Goal: Task Accomplishment & Management: Use online tool/utility

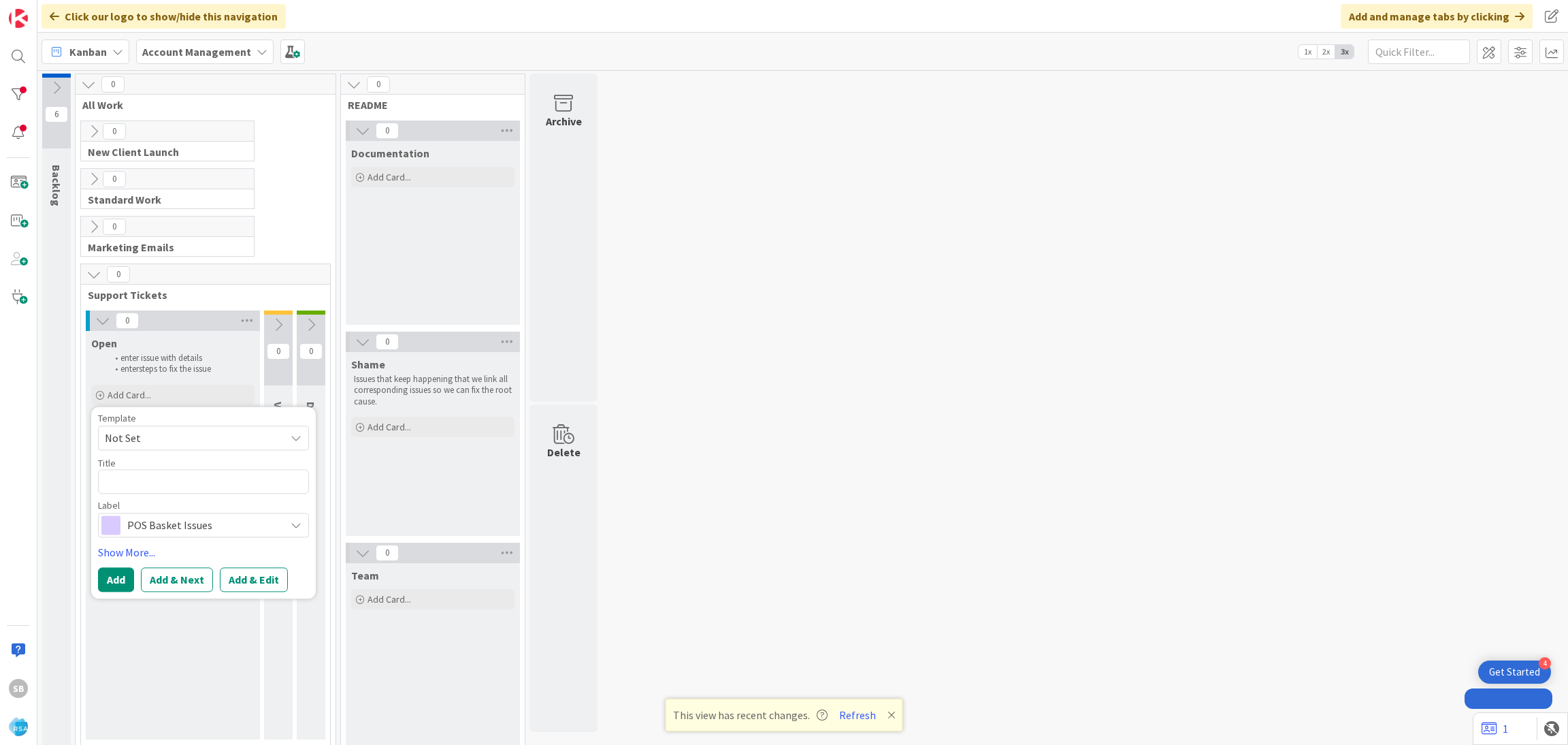
click at [171, 435] on span "Not Set" at bounding box center [190, 438] width 170 height 18
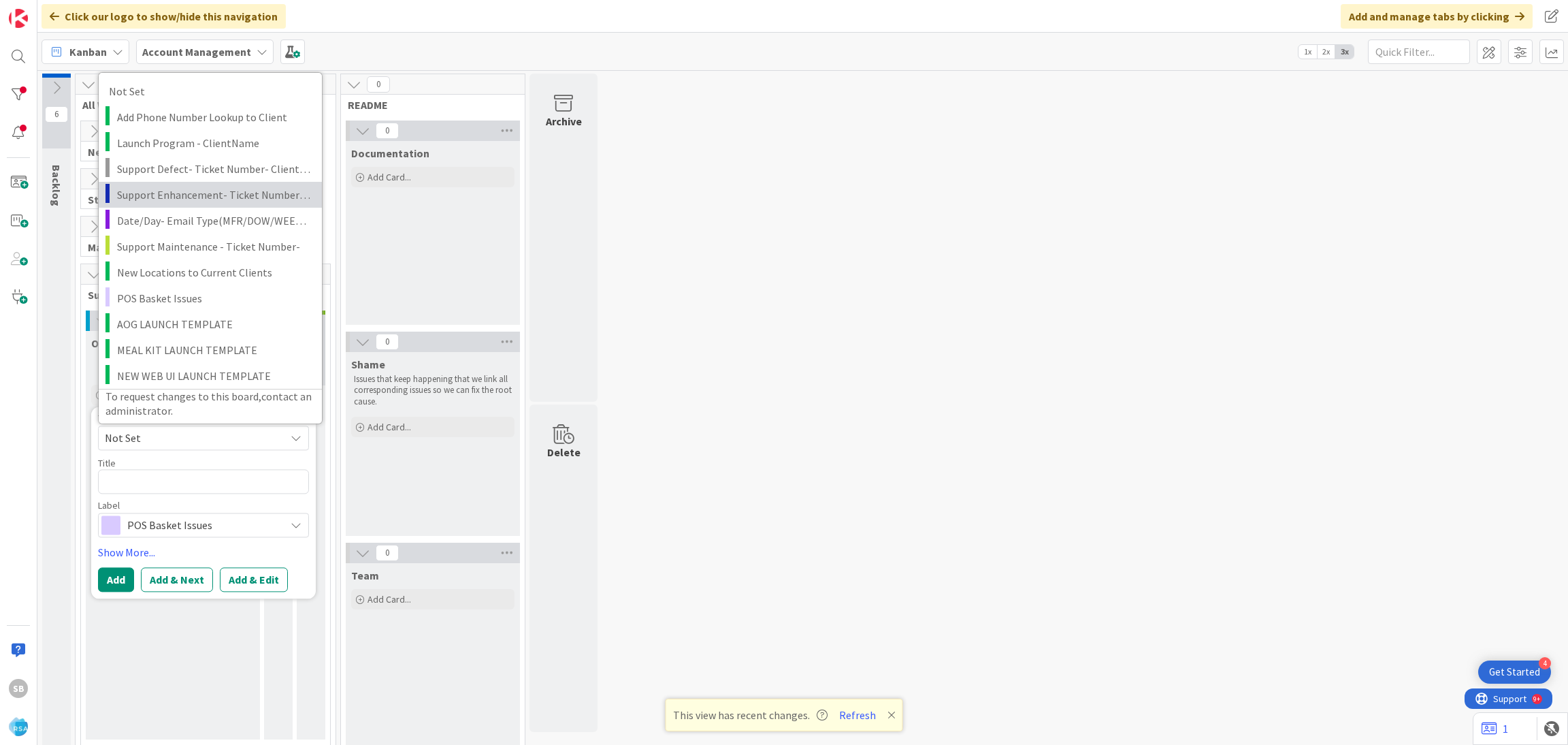
click at [194, 189] on span "Support Enhancement- Ticket Number- Client Name- Product Name" at bounding box center [214, 195] width 195 height 18
type textarea "x"
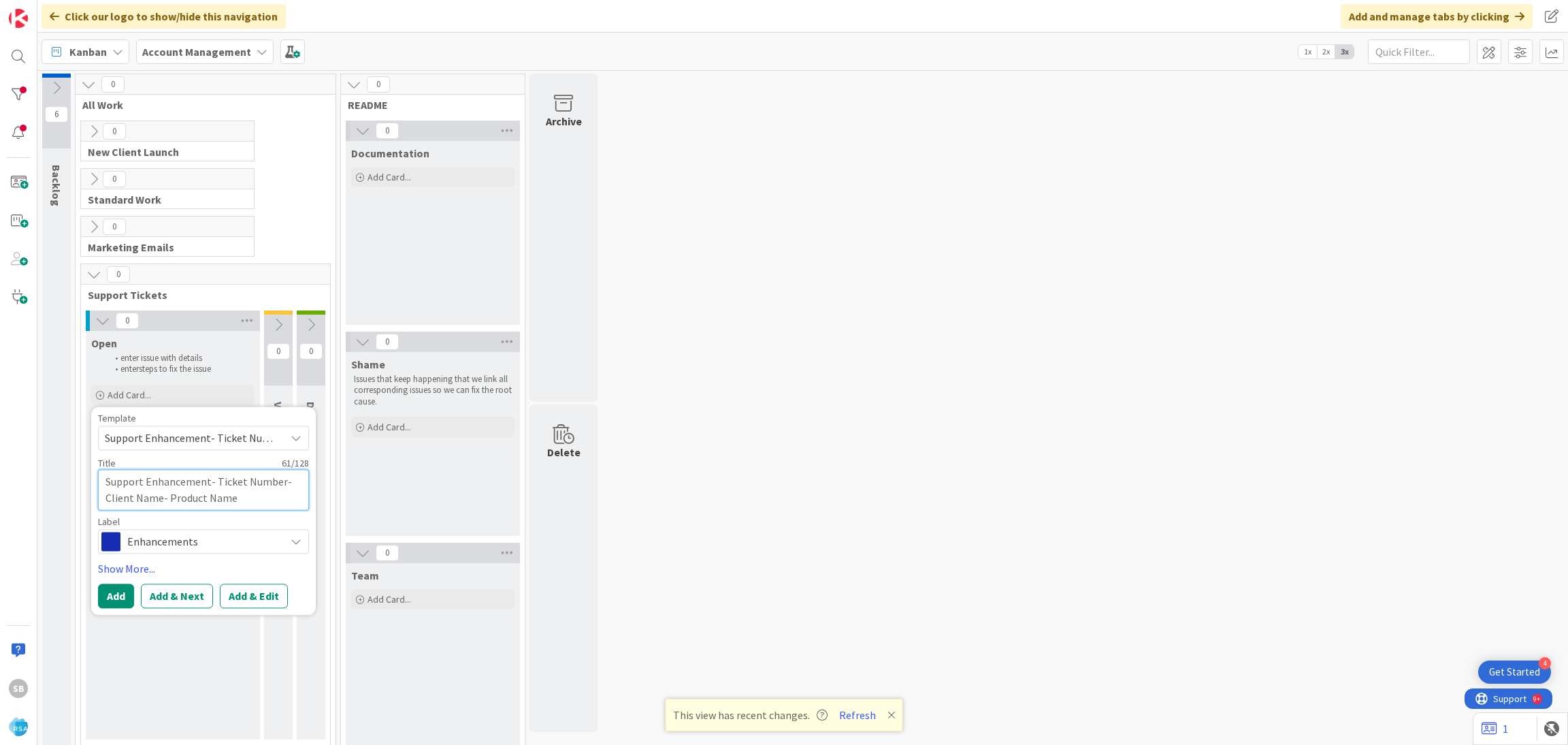
drag, startPoint x: 211, startPoint y: 482, endPoint x: 261, endPoint y: 498, distance: 52.5
click at [261, 498] on textarea "Support Enhancement- Ticket Number- Client Name- Product Name" at bounding box center [203, 489] width 211 height 41
type textarea "Support Enhancement-"
type textarea "x"
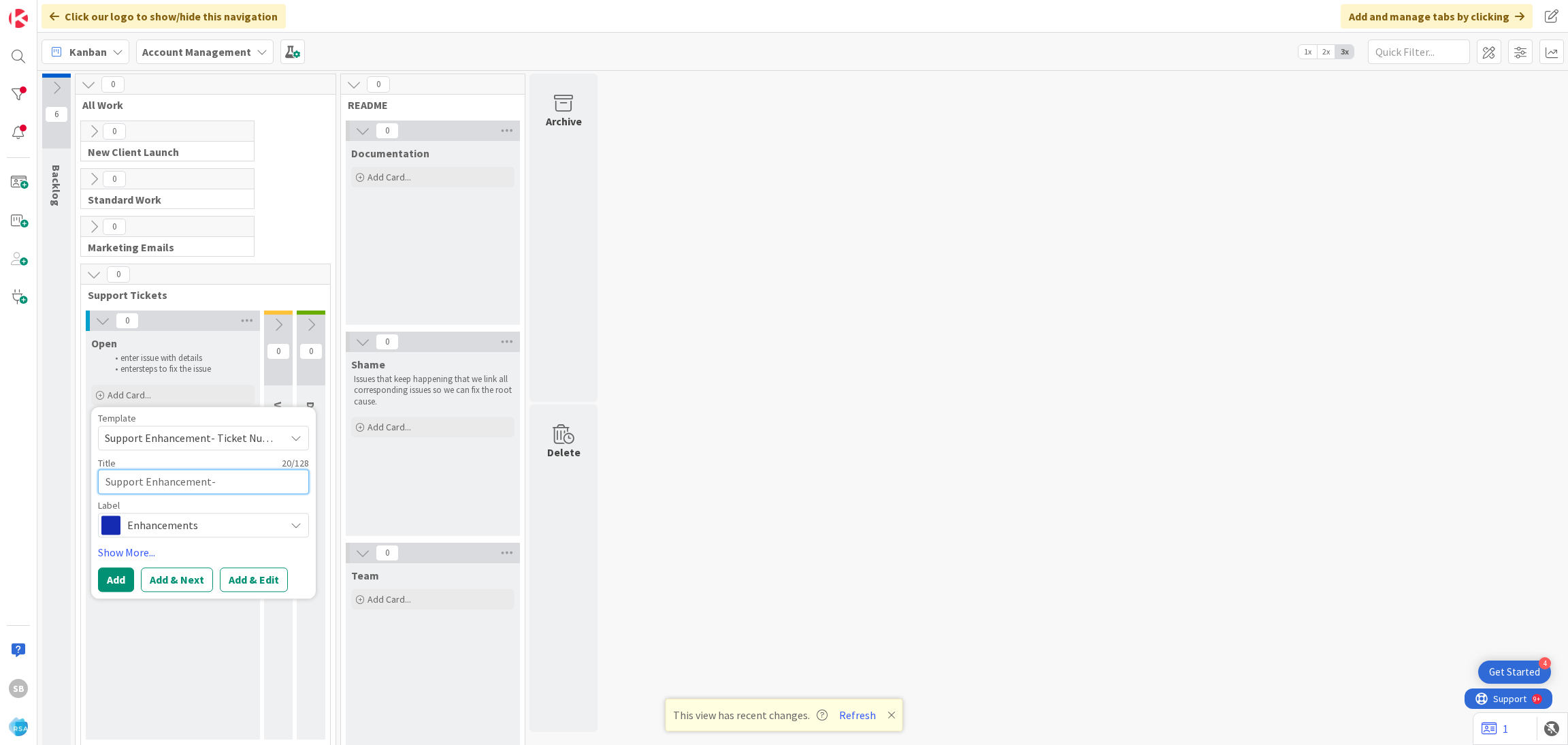
type textarea "Support Enhancement-"
type textarea "x"
paste textarea "303593"
type textarea "Support Enhancement- 303593"
type textarea "x"
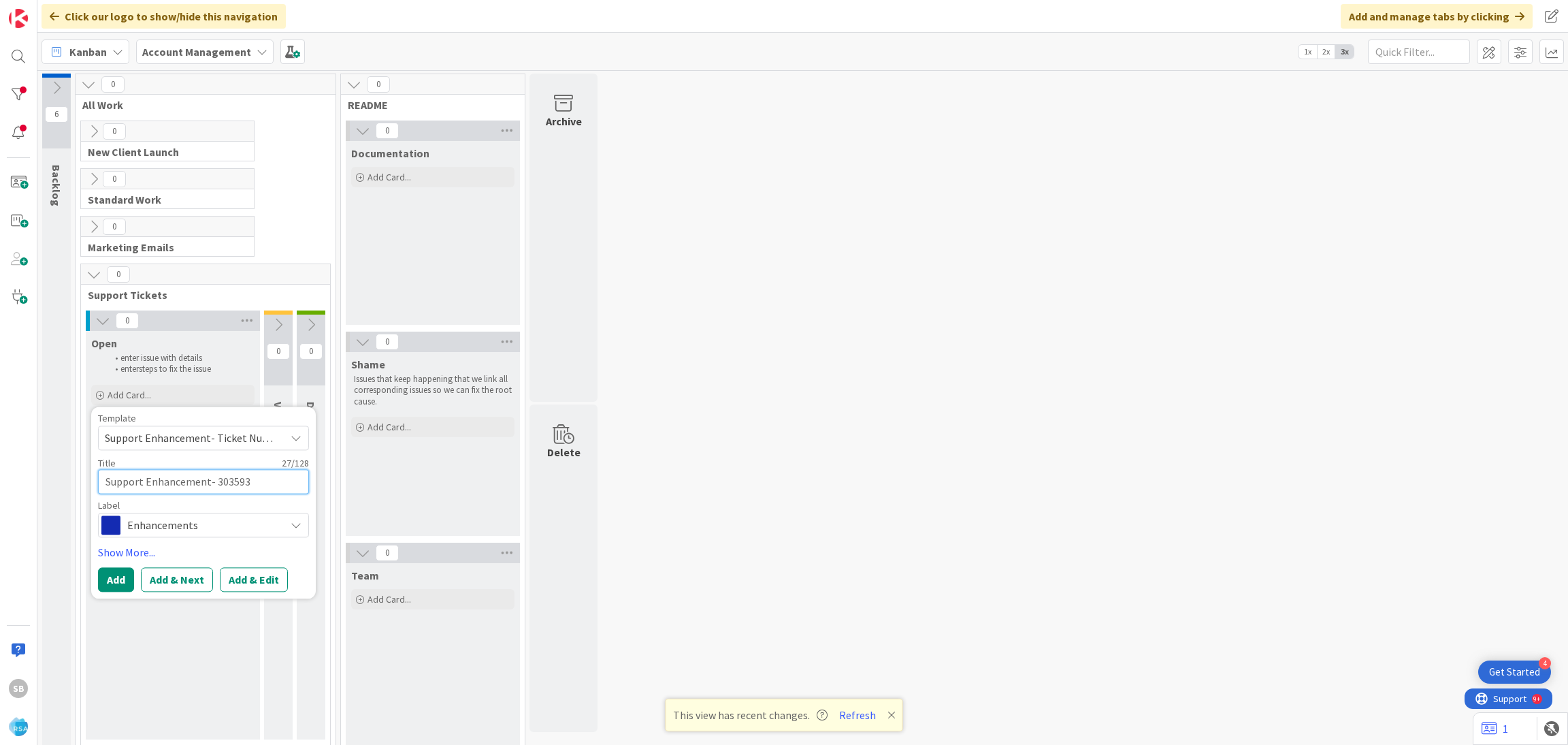
type textarea "Support Enhancement- 303593"
type textarea "x"
type textarea "Support Enhancement- 303593 -"
type textarea "x"
type textarea "Support Enhancement- 303593 -"
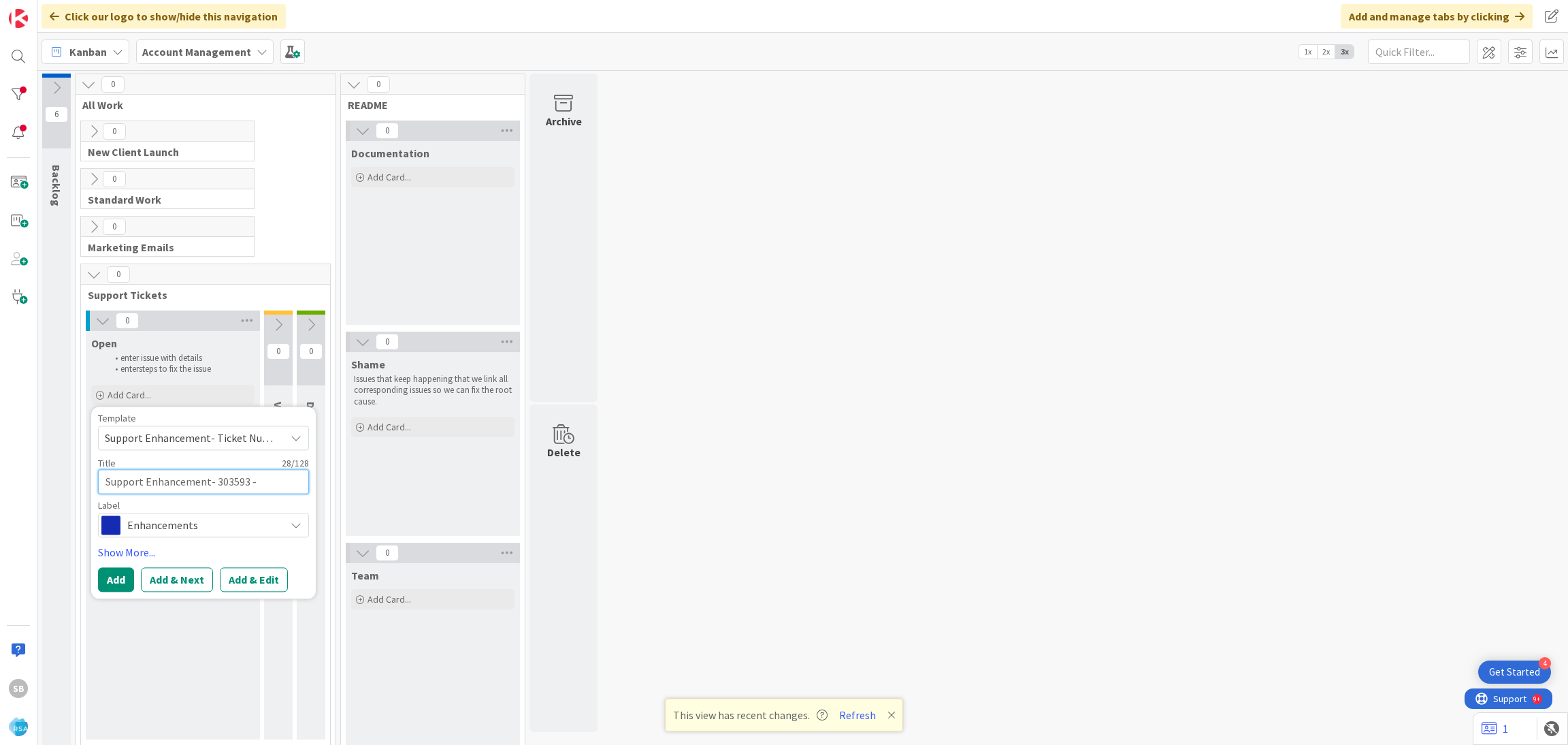
type textarea "x"
paste textarea "Gloriosos"
type textarea "Support Enhancement- 303593 - Gloriosos"
type textarea "x"
type textarea "Support Enhancement- 303593 - Gloriosos-"
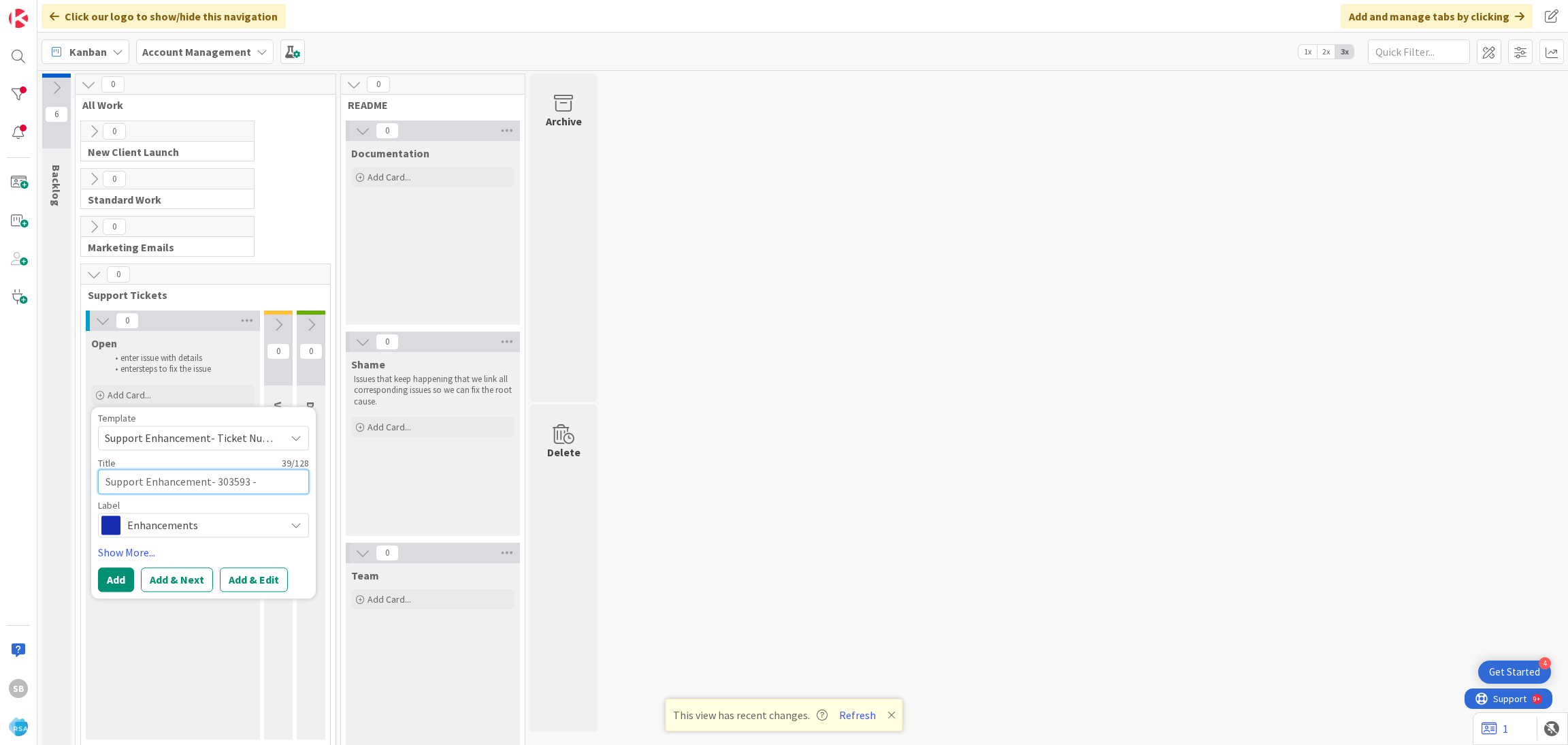
type textarea "x"
type textarea "Support Enhancement- 303593 - Gloriosos-"
type textarea "x"
paste textarea "Gloriosos Changes"
type textarea "Support Enhancement- 303593 - Gloriosos- Gloriosos Changes"
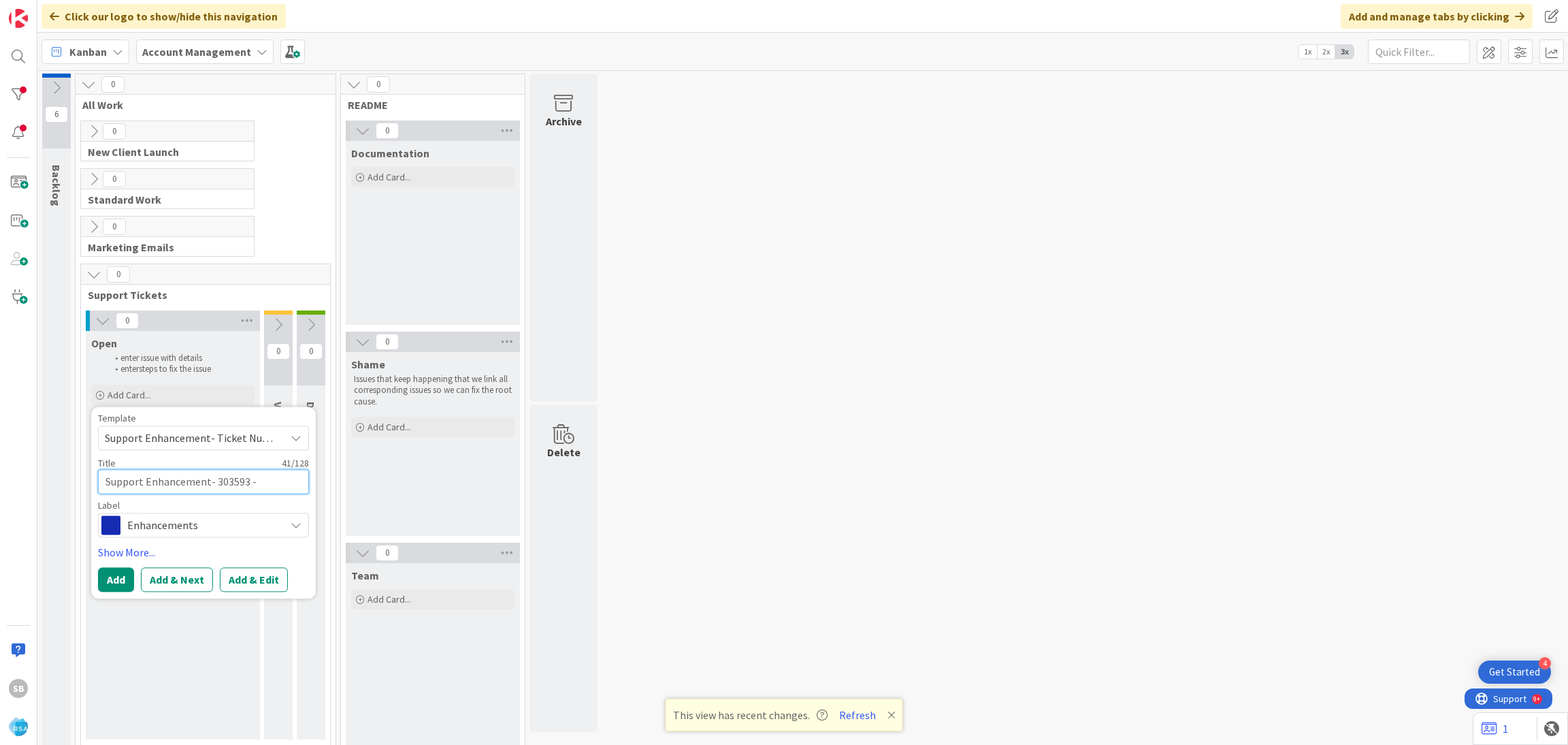
type textarea "x"
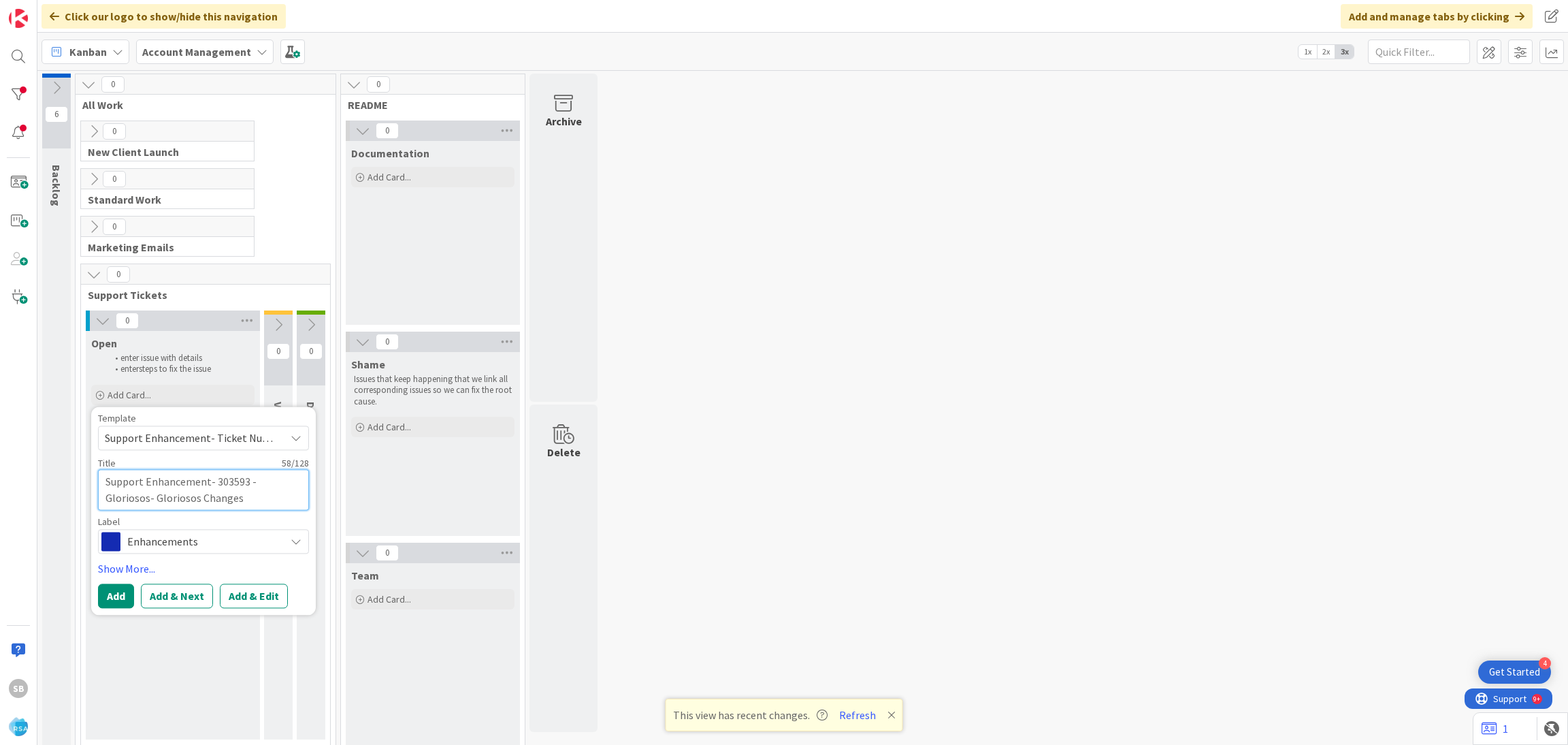
type textarea "Support Enhancement- 303593 - Gloriosos- Gloriosos Changes-"
type textarea "x"
type textarea "Support Enhancement- 303593 - Gloriosos- Gloriosos Changes-"
type textarea "x"
type textarea "Support Enhancement- 303593 - Gloriosos- Gloriosos Changes- R"
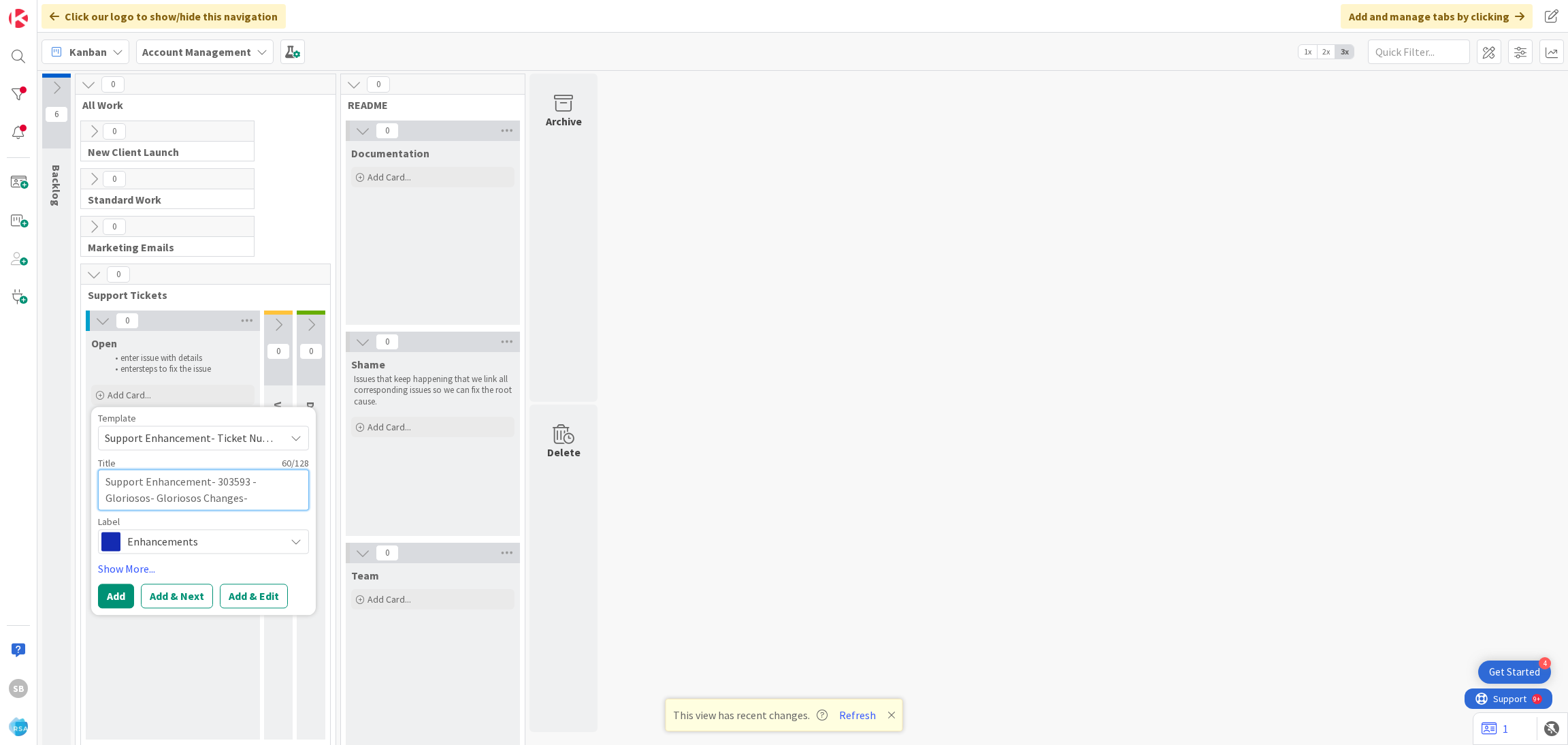
type textarea "x"
type textarea "Support Enhancement- 303593 - Gloriosos- Gloriosos Changes- RS"
type textarea "x"
type textarea "Support Enhancement- 303593 - Gloriosos- Gloriosos Changes- RSS"
type textarea "x"
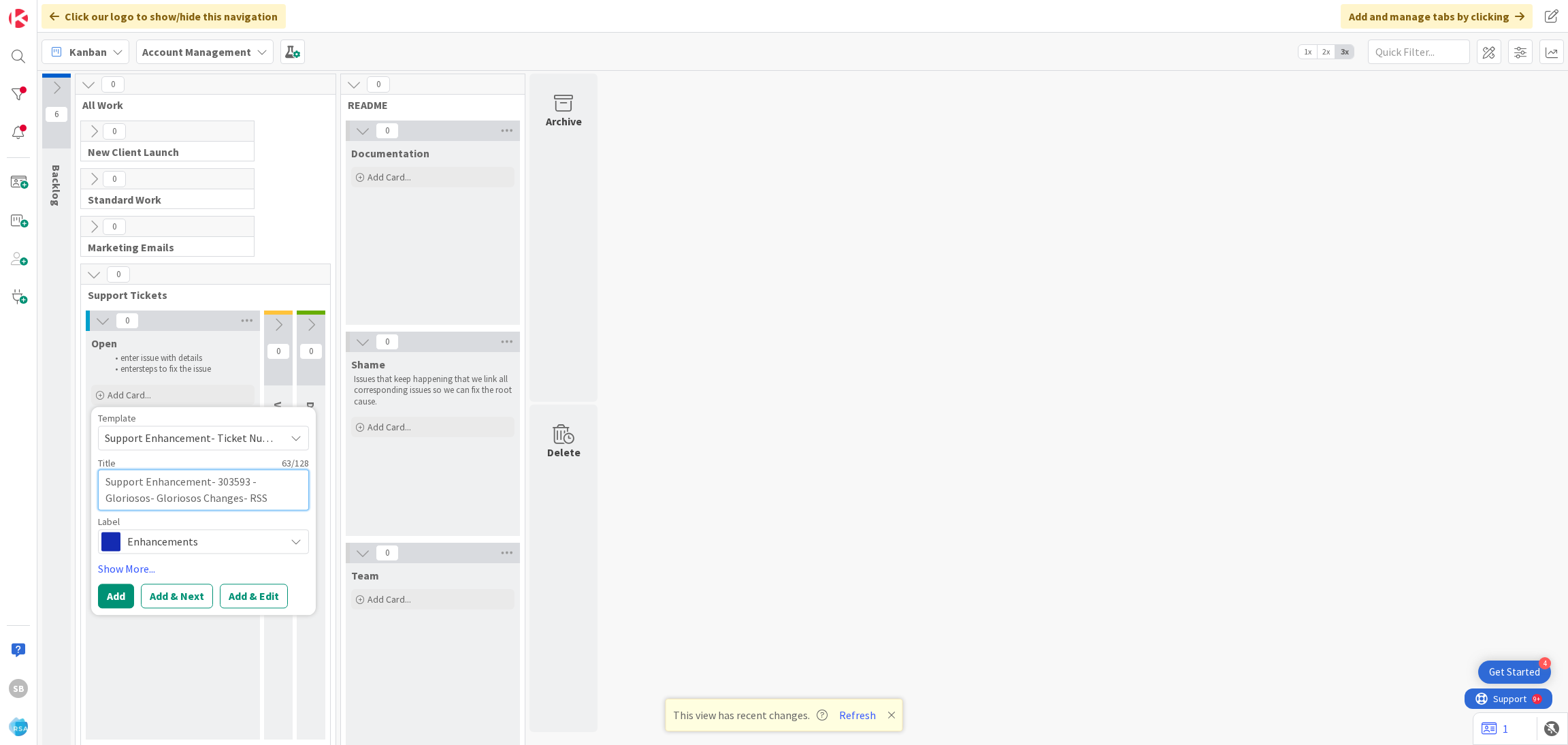
type textarea "Support Enhancement- 303593 - Gloriosos- Gloriosos Changes- RS"
type textarea "x"
type textarea "Support Enhancement- 303593 - Gloriosos- Gloriosos Changes- RSA"
type textarea "x"
type textarea "Support Enhancement- 303593 - Gloriosos- Gloriosos Changes- RSA"
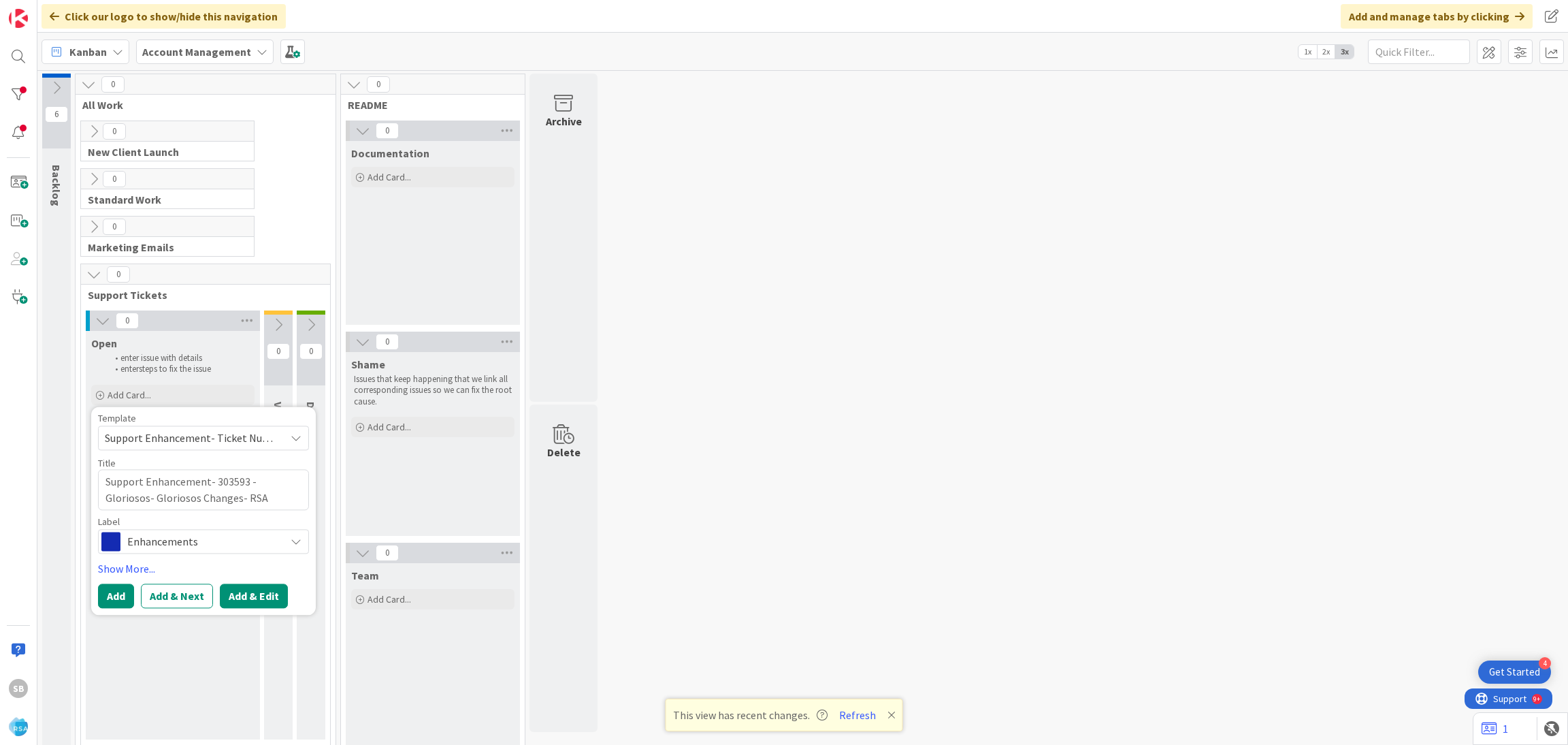
click at [271, 597] on button "Add & Edit" at bounding box center [253, 596] width 68 height 24
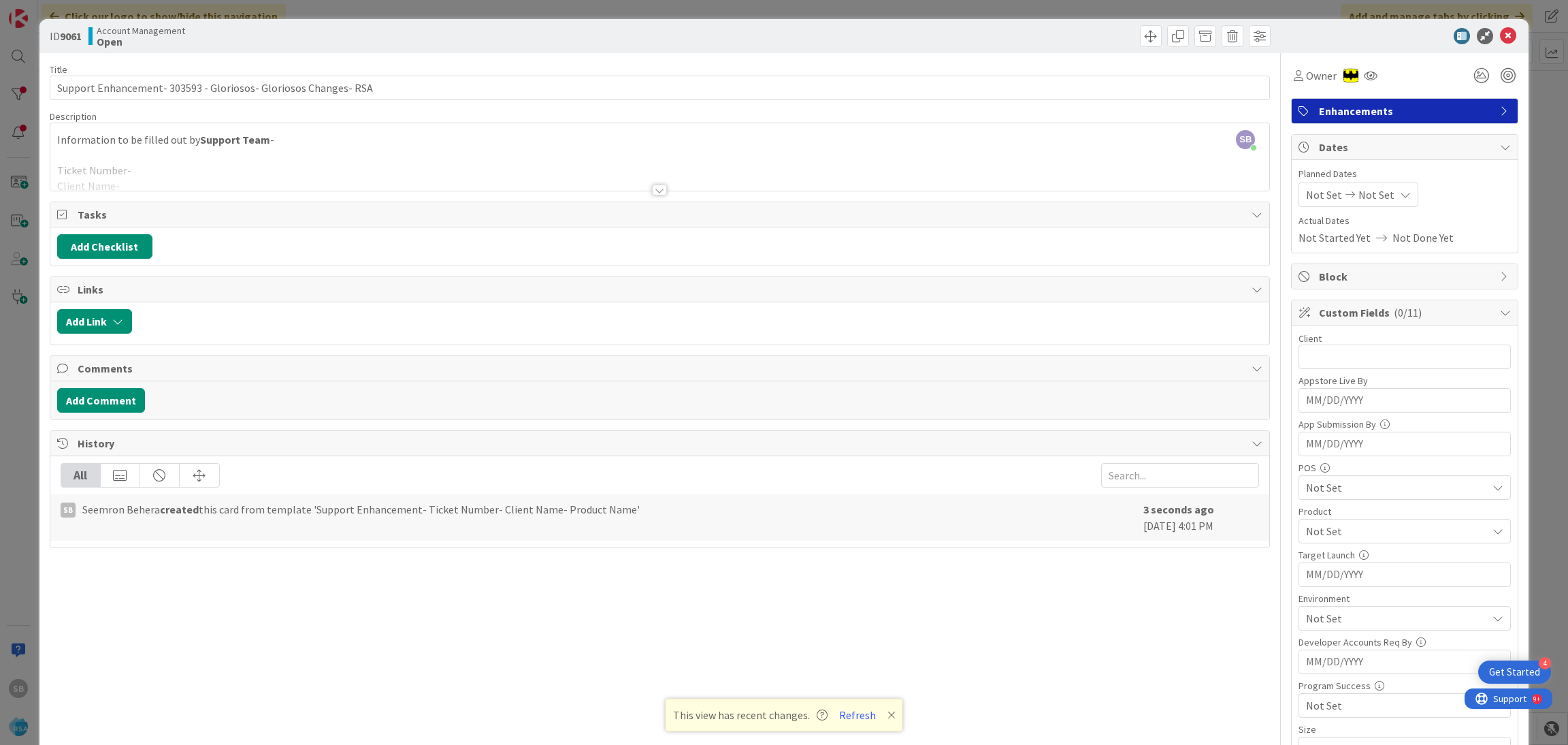
click at [182, 157] on div at bounding box center [660, 173] width 1220 height 34
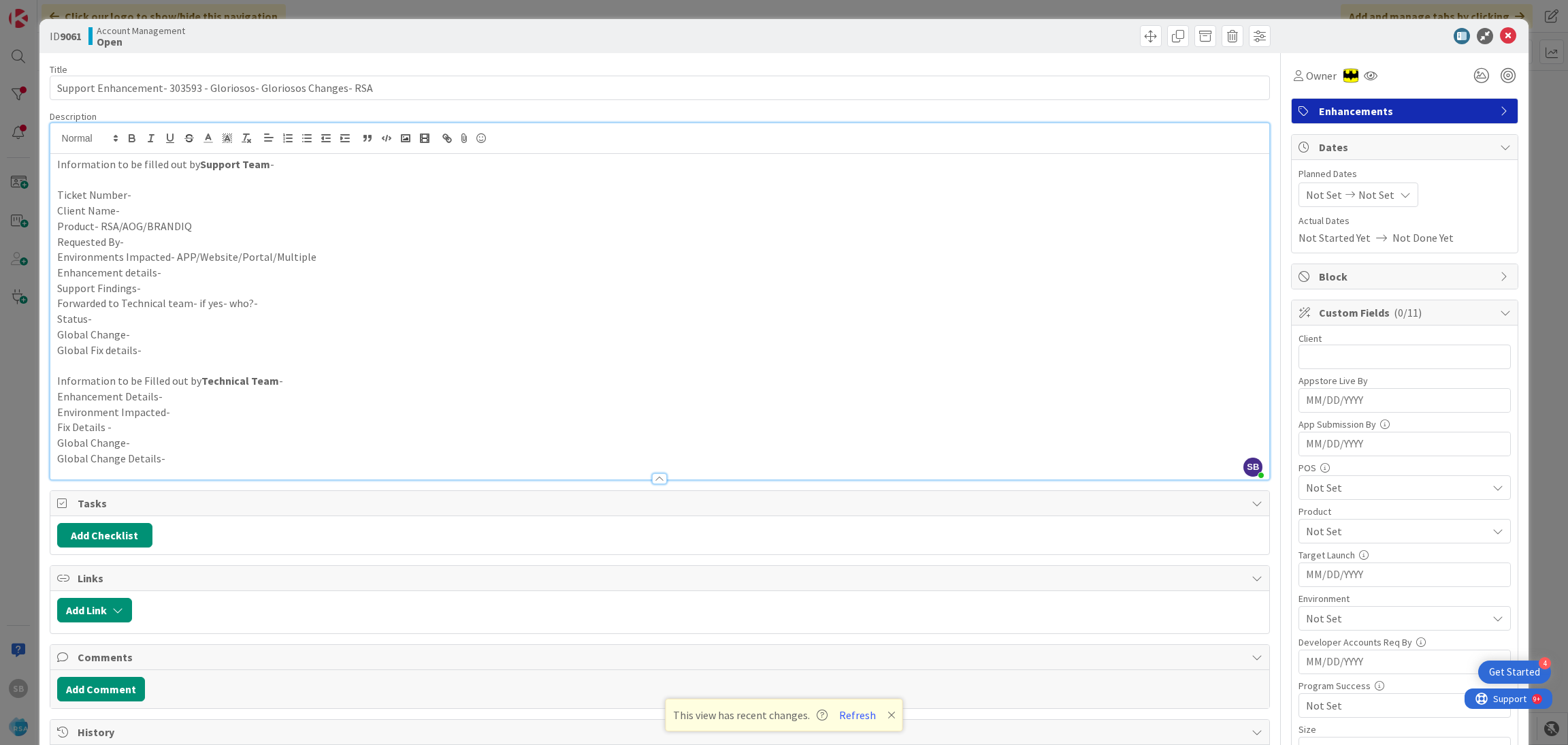
click at [178, 262] on p "Environments Impacted- APP/Website/Portal/Multiple" at bounding box center [660, 256] width 1206 height 15
click at [176, 269] on p "Enhancement details-" at bounding box center [660, 272] width 1206 height 15
paste div
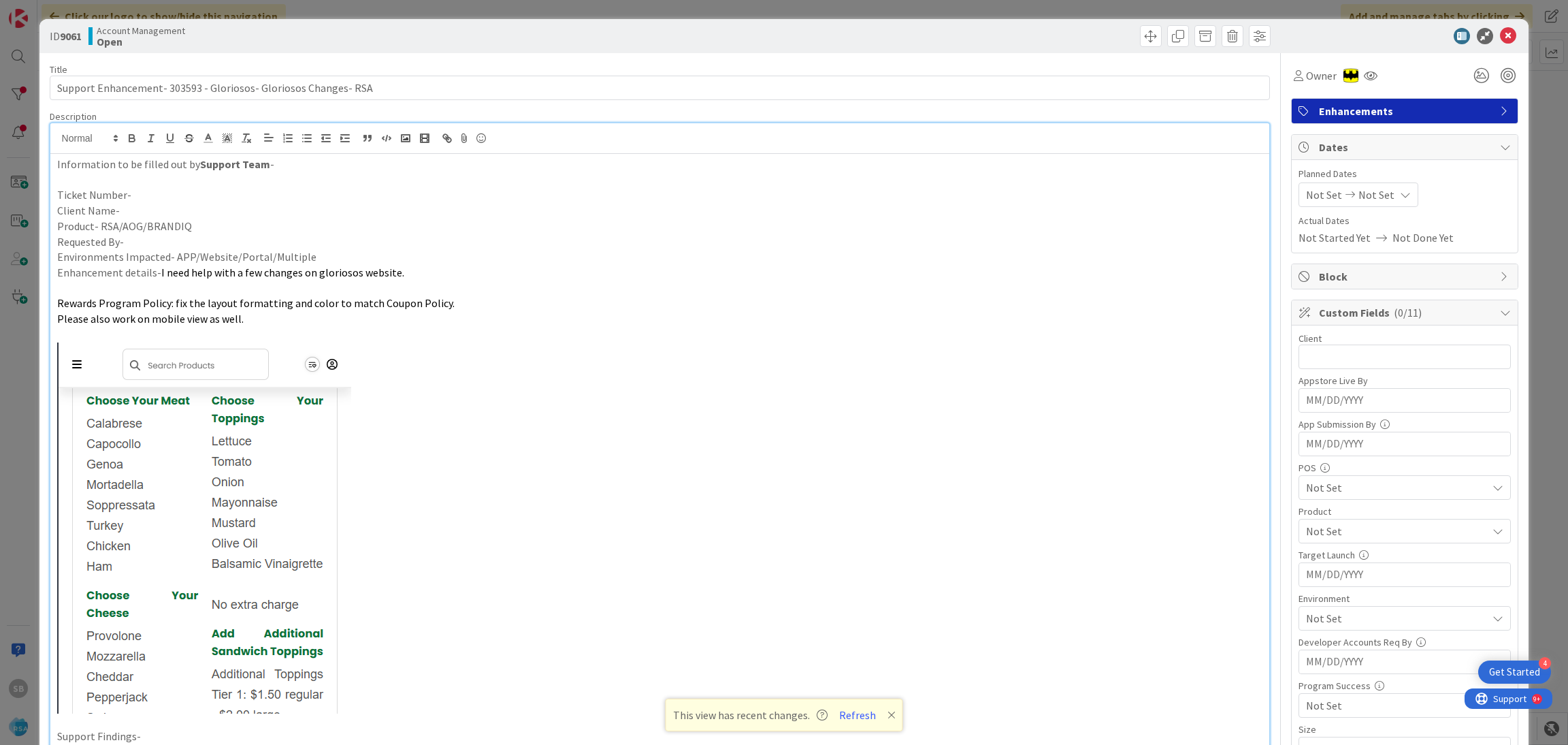
click at [146, 214] on p "Client Name-" at bounding box center [660, 210] width 1206 height 15
click at [124, 193] on p "Ticket Number-" at bounding box center [660, 195] width 1206 height 15
click at [133, 194] on p "Ticket Number-" at bounding box center [660, 195] width 1206 height 15
click at [164, 87] on input "Support Enhancement- 303593 - Gloriosos- Gloriosos Changes- RSA" at bounding box center [660, 87] width 1221 height 24
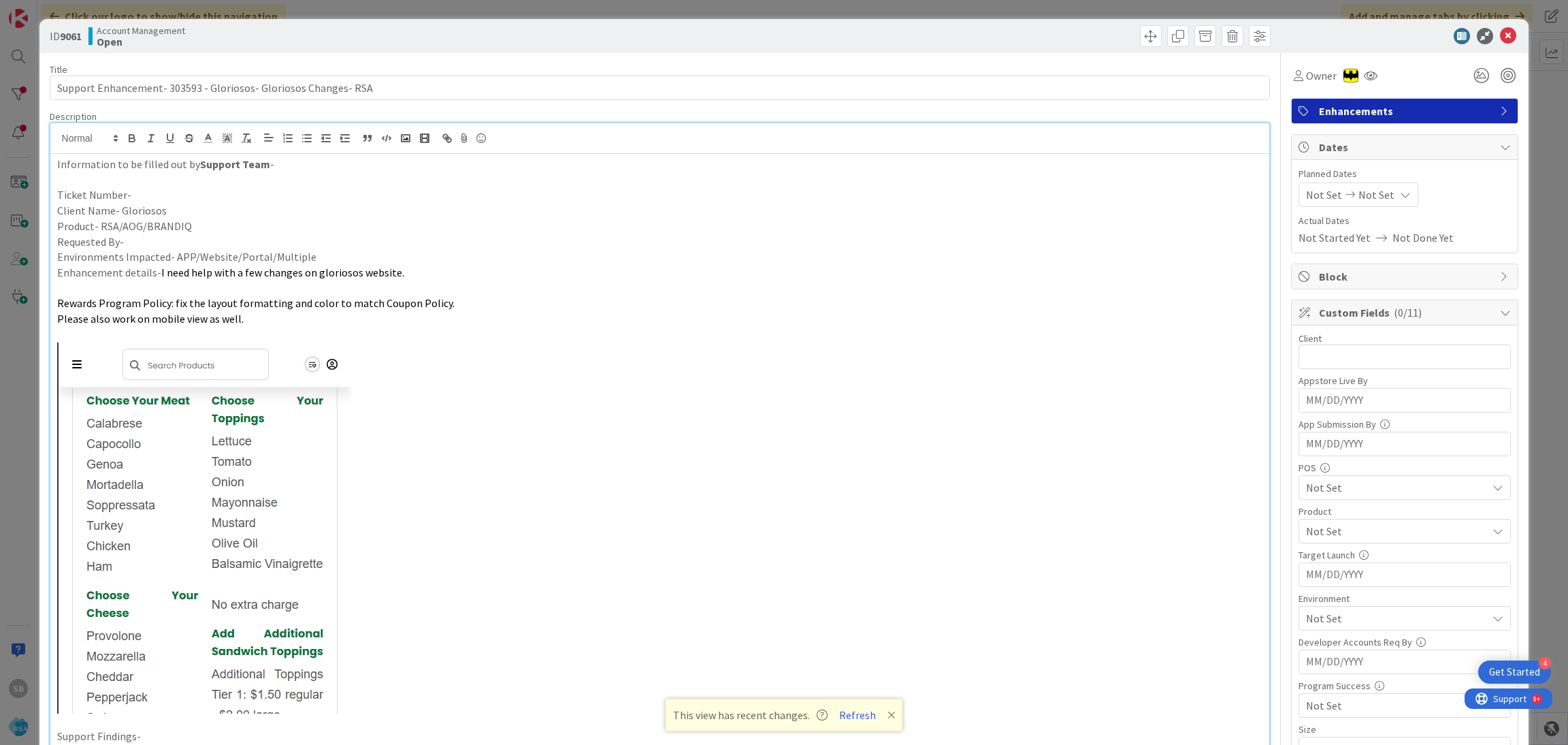
click at [152, 191] on p "Ticket Number-" at bounding box center [660, 195] width 1206 height 15
click at [199, 226] on p "Product- RSA/AOG/BRANDIQ" at bounding box center [660, 225] width 1206 height 15
click at [164, 245] on p "Requested By-" at bounding box center [660, 242] width 1206 height 15
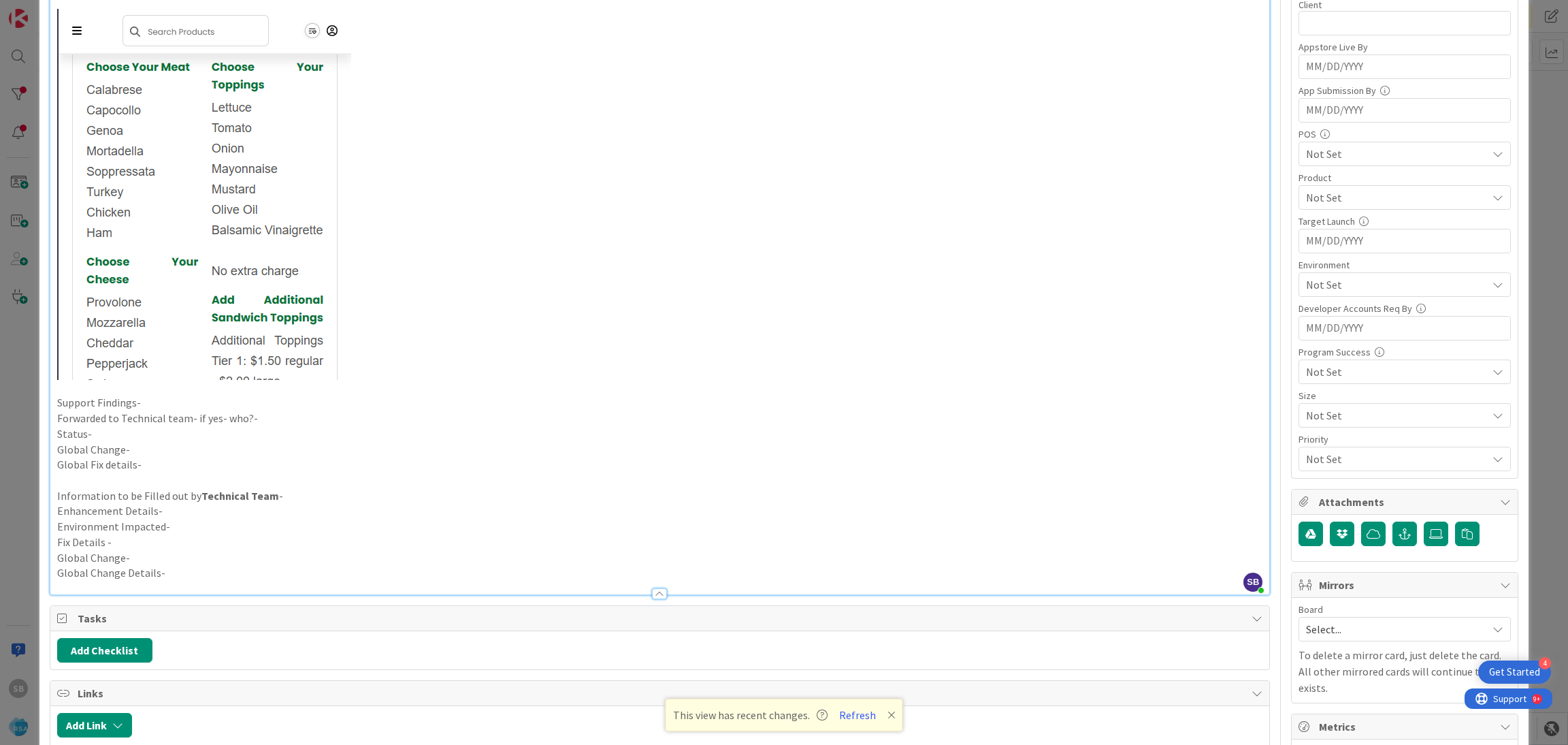
scroll to position [426, 0]
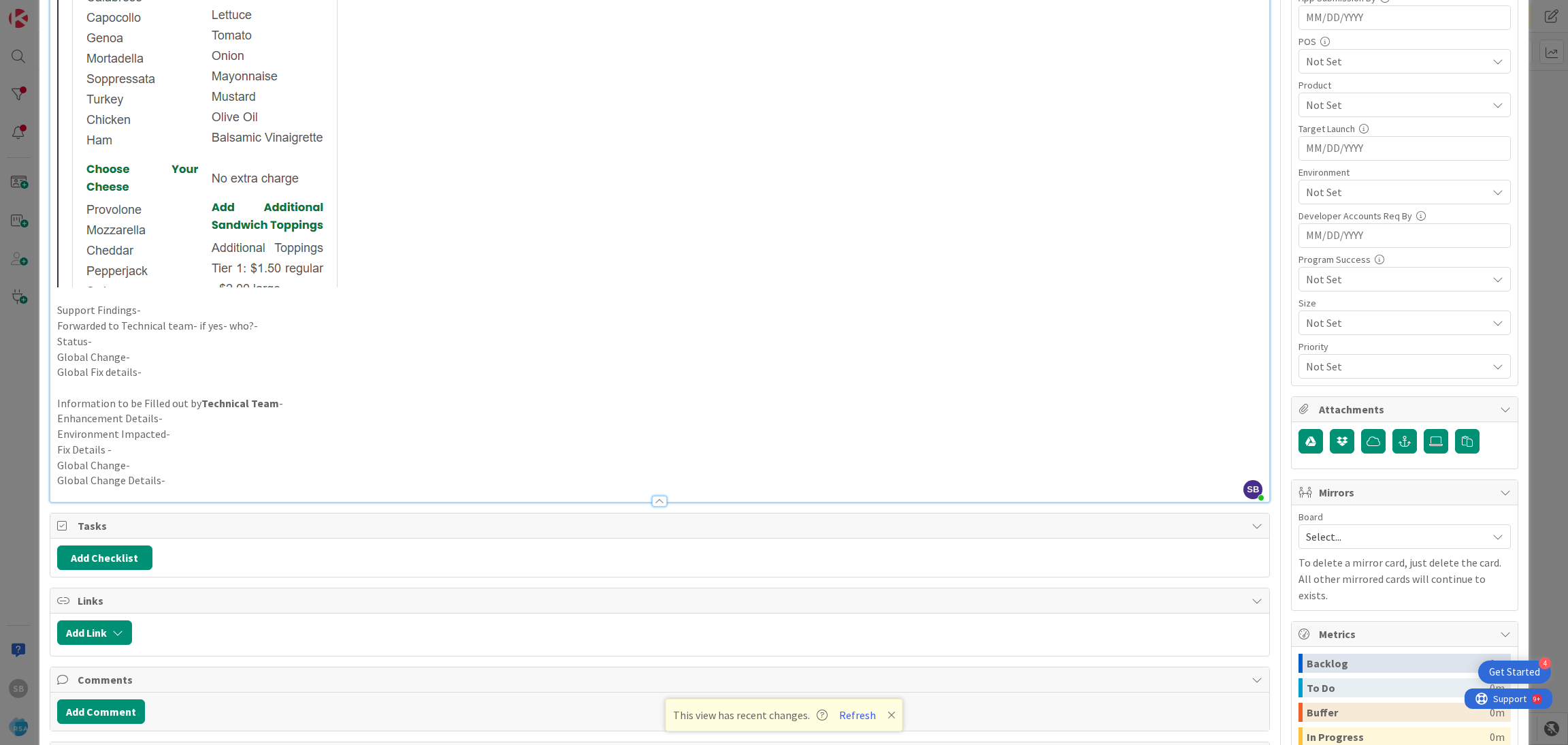
click at [172, 303] on p "Support Findings-" at bounding box center [660, 310] width 1206 height 15
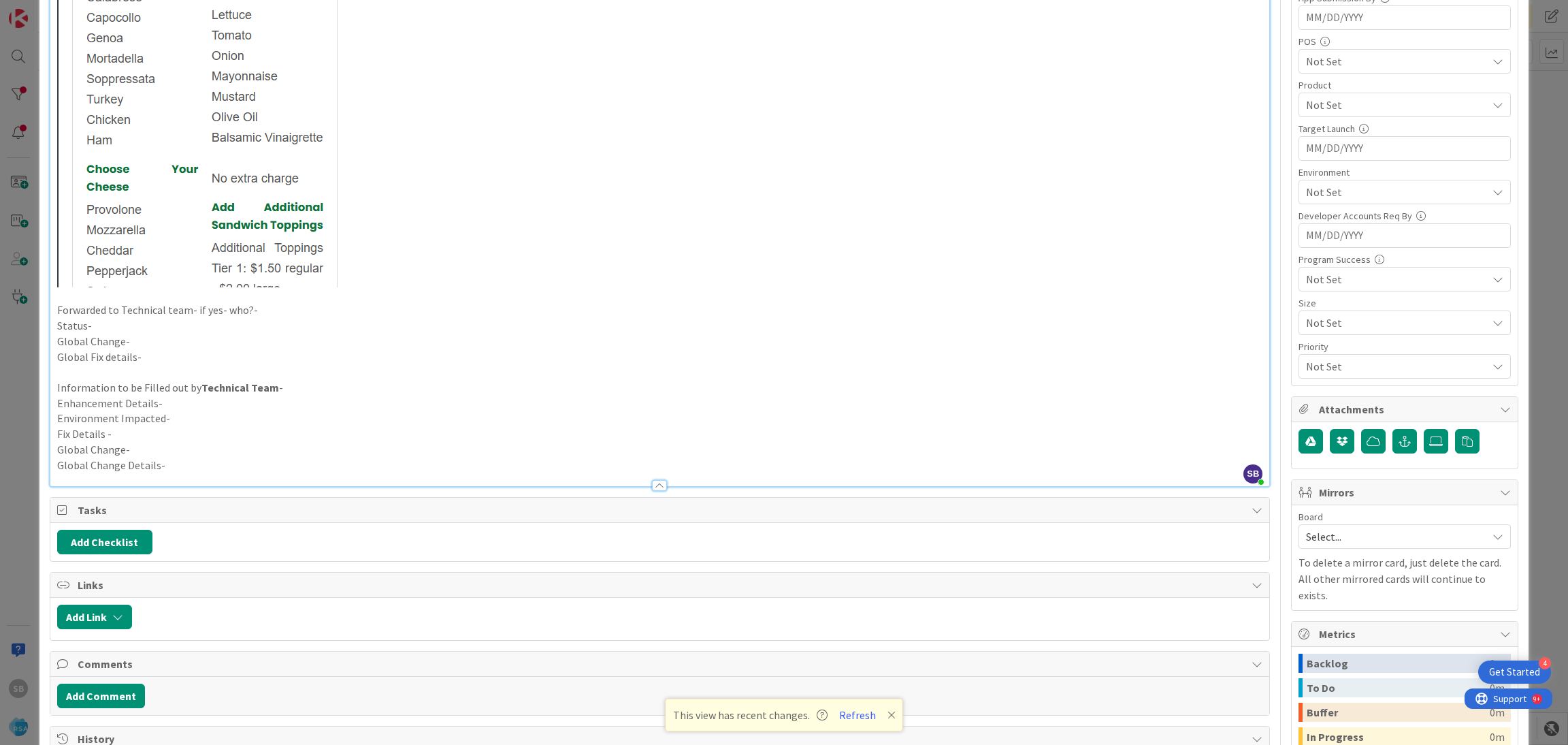
click at [264, 310] on p "Forwarded to Technical team- if yes- who?-" at bounding box center [660, 310] width 1206 height 15
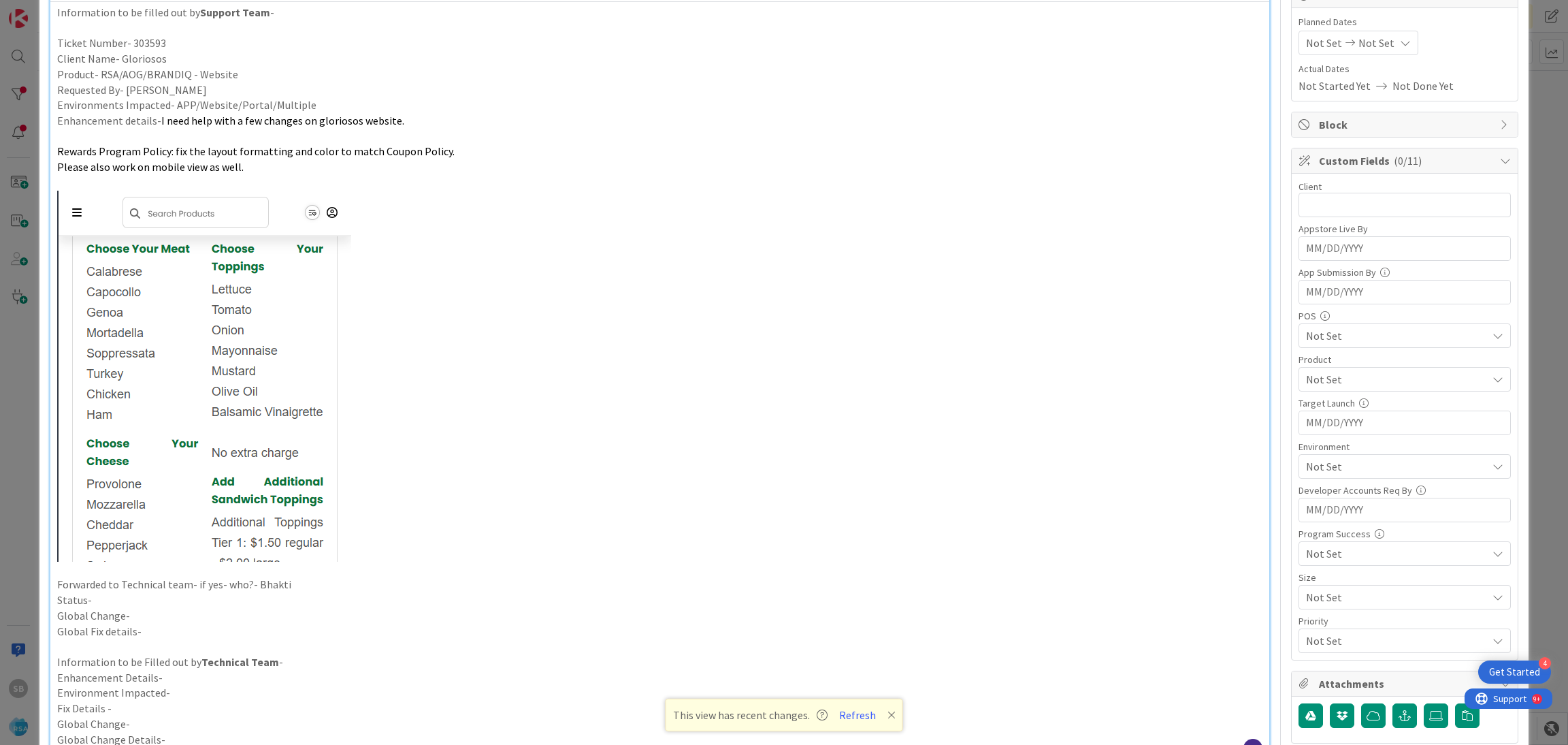
scroll to position [0, 0]
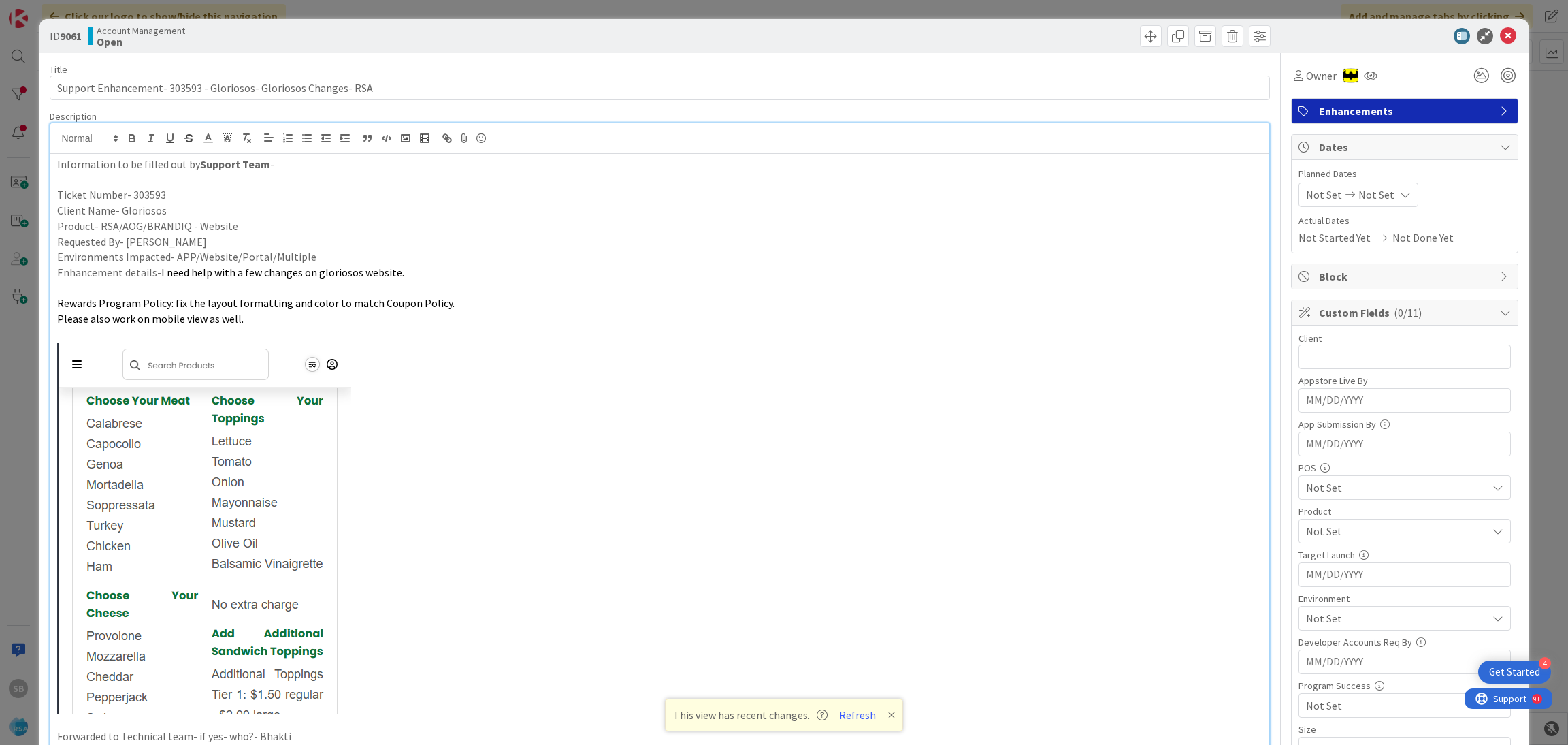
click at [1309, 191] on span "Not Set" at bounding box center [1324, 195] width 36 height 16
click at [1341, 371] on td "18" at bounding box center [1354, 365] width 26 height 26
type input "[DATE]"
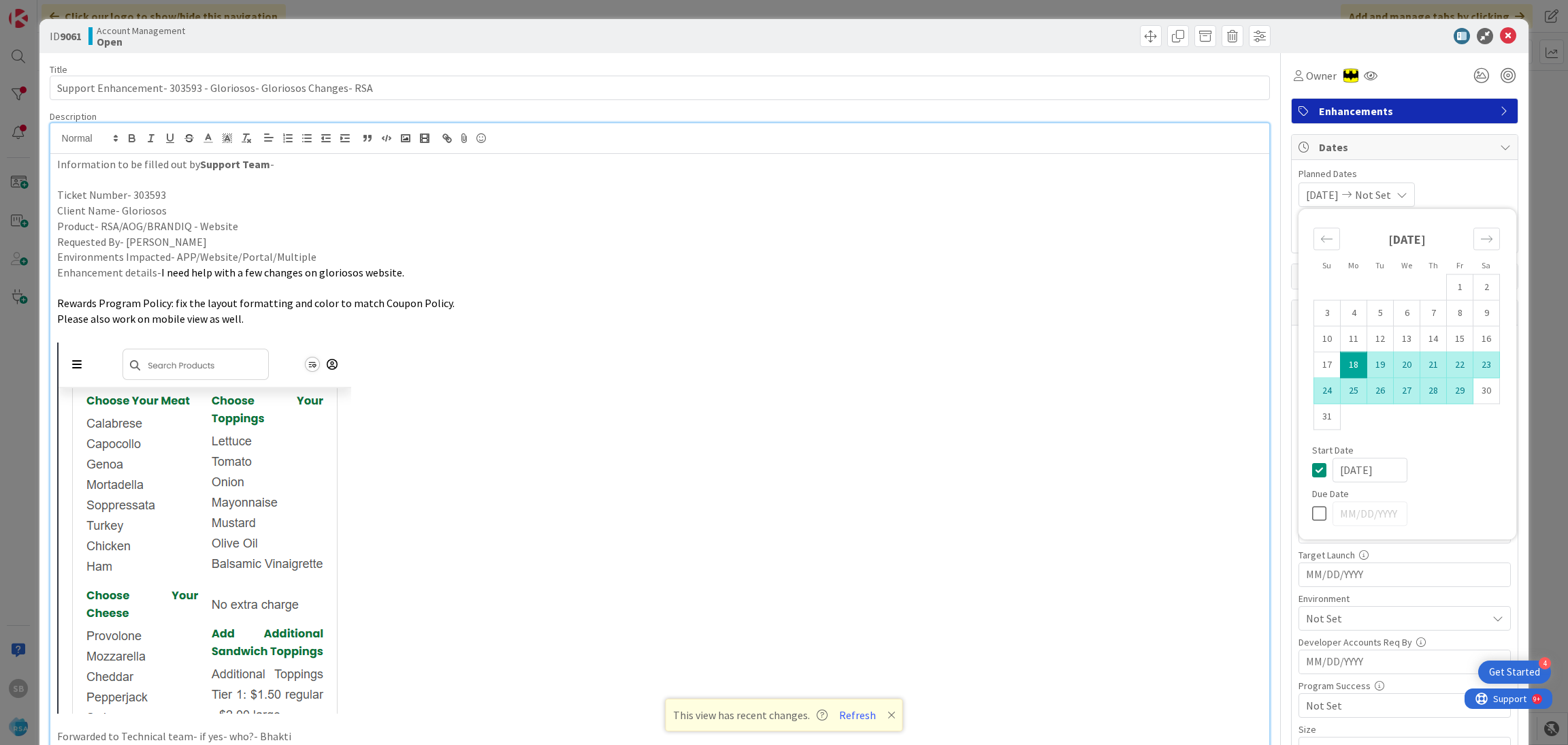
click at [1448, 388] on td "29" at bounding box center [1459, 390] width 26 height 26
type input "[DATE]"
click at [1451, 187] on div "[DATE] [DATE] Su Mo Tu We Th Fr Sa [DATE] 1 2 3 4 5 6 7 8 9 10 11 12 13 14 15 1…" at bounding box center [1404, 195] width 213 height 24
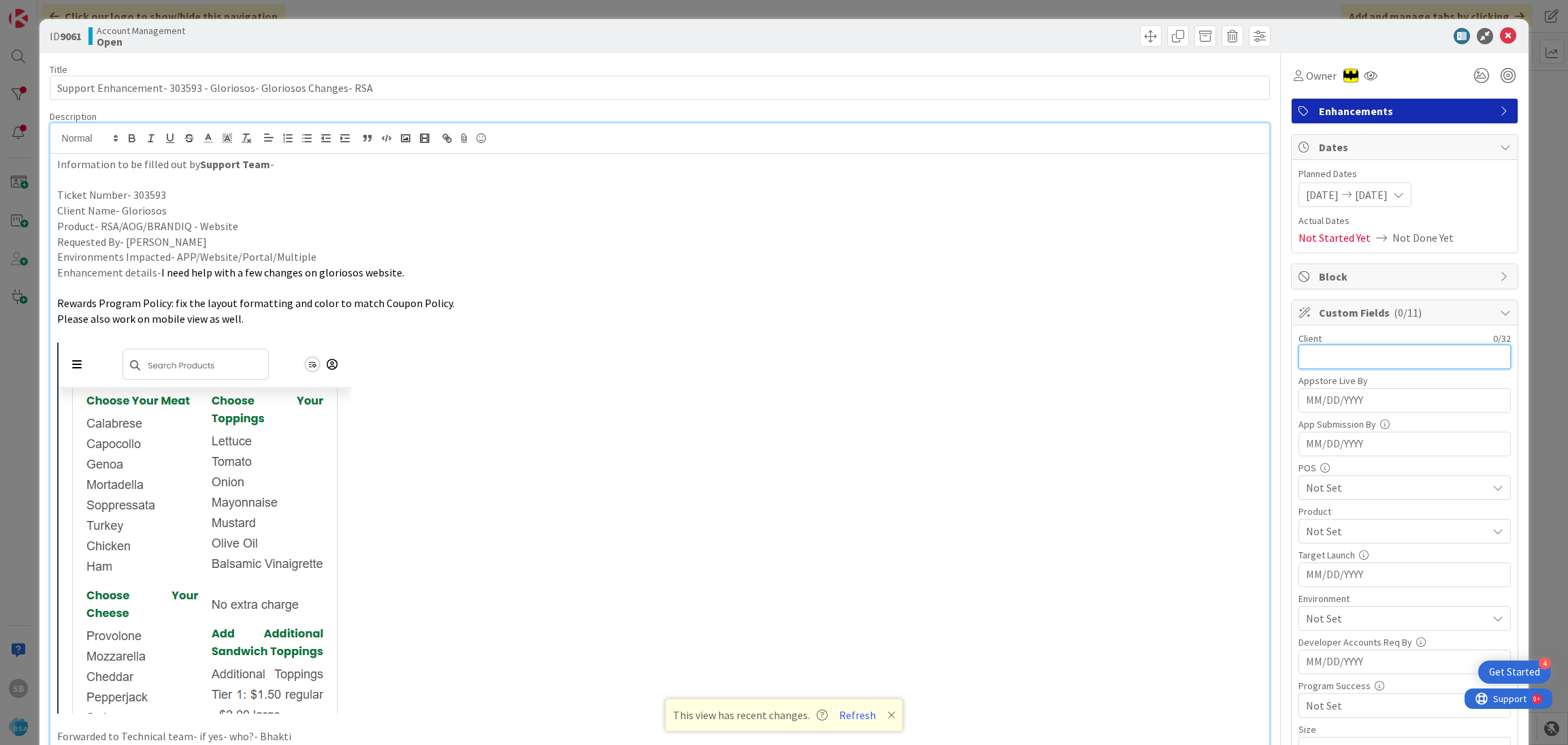
click at [1324, 358] on input "text" at bounding box center [1404, 357] width 213 height 24
type input "Gloriosos"
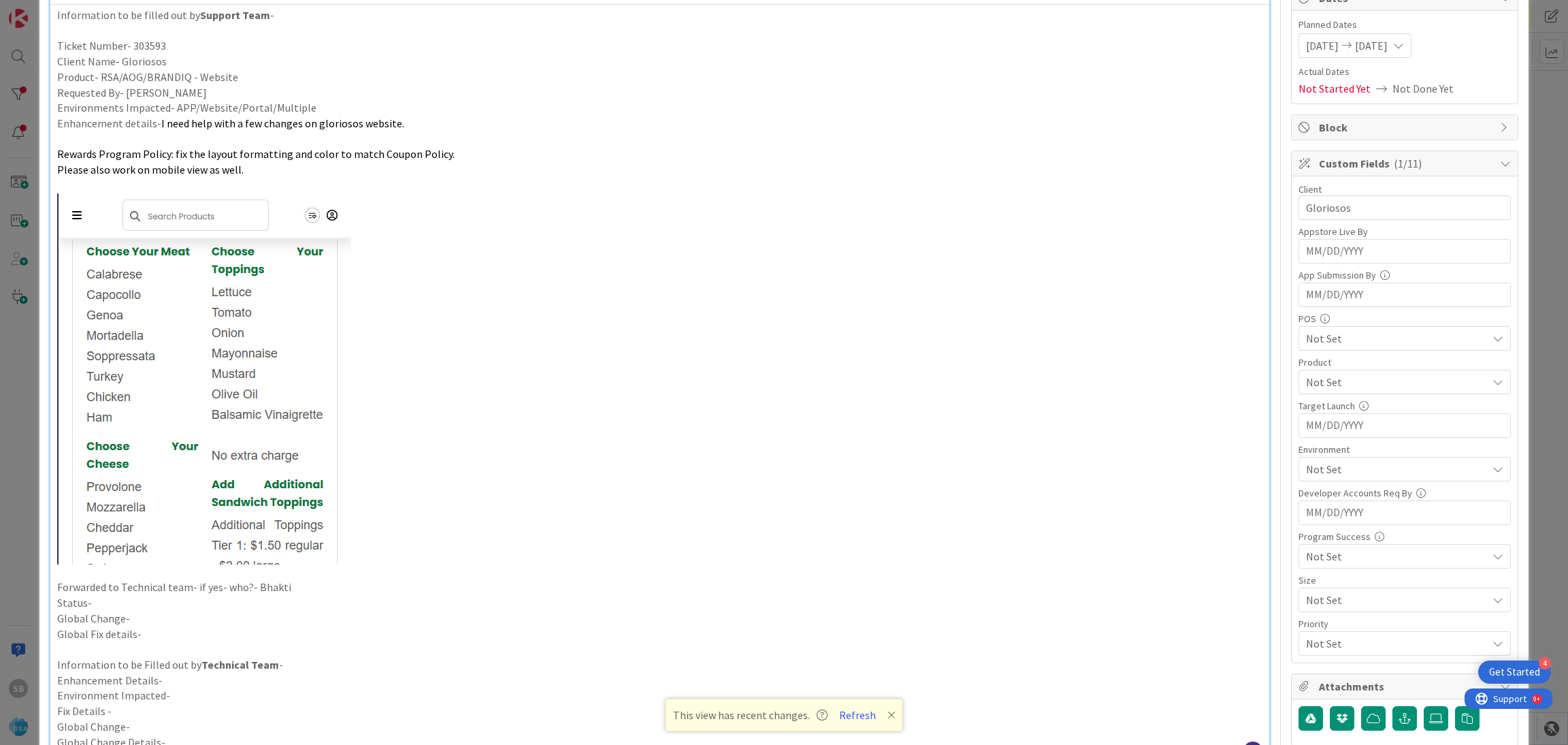
click at [1321, 376] on span "Not Set" at bounding box center [1396, 382] width 181 height 16
click at [1318, 414] on span "RSA" at bounding box center [1327, 414] width 18 height 21
click at [1316, 392] on div "RSA" at bounding box center [1404, 381] width 213 height 24
click at [1322, 406] on link "RSA" at bounding box center [1402, 414] width 216 height 24
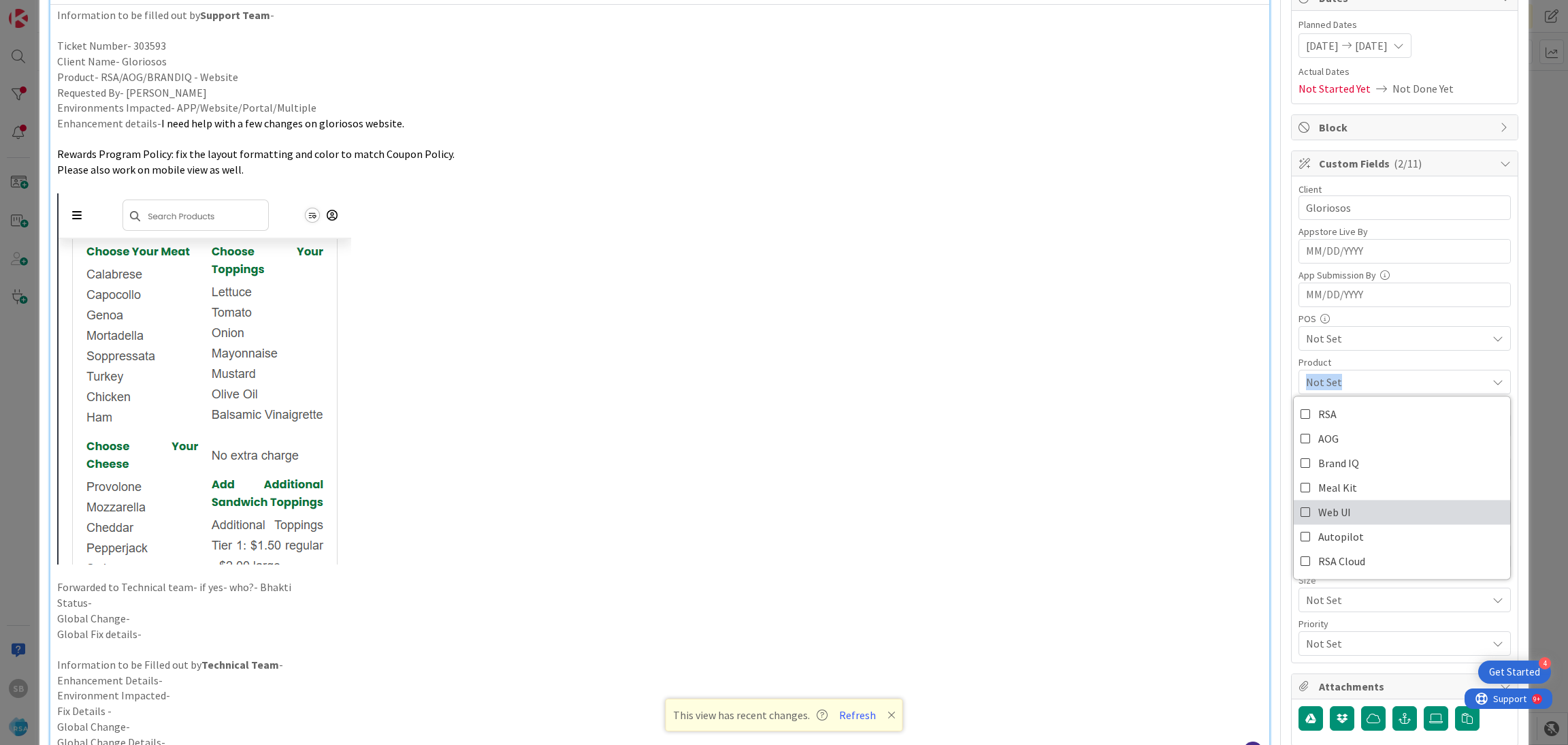
click at [1321, 511] on span "Web UI" at bounding box center [1335, 511] width 33 height 21
click at [1330, 379] on span "Web UI" at bounding box center [1396, 382] width 181 height 16
click at [1321, 463] on span "Not Set" at bounding box center [1396, 469] width 181 height 16
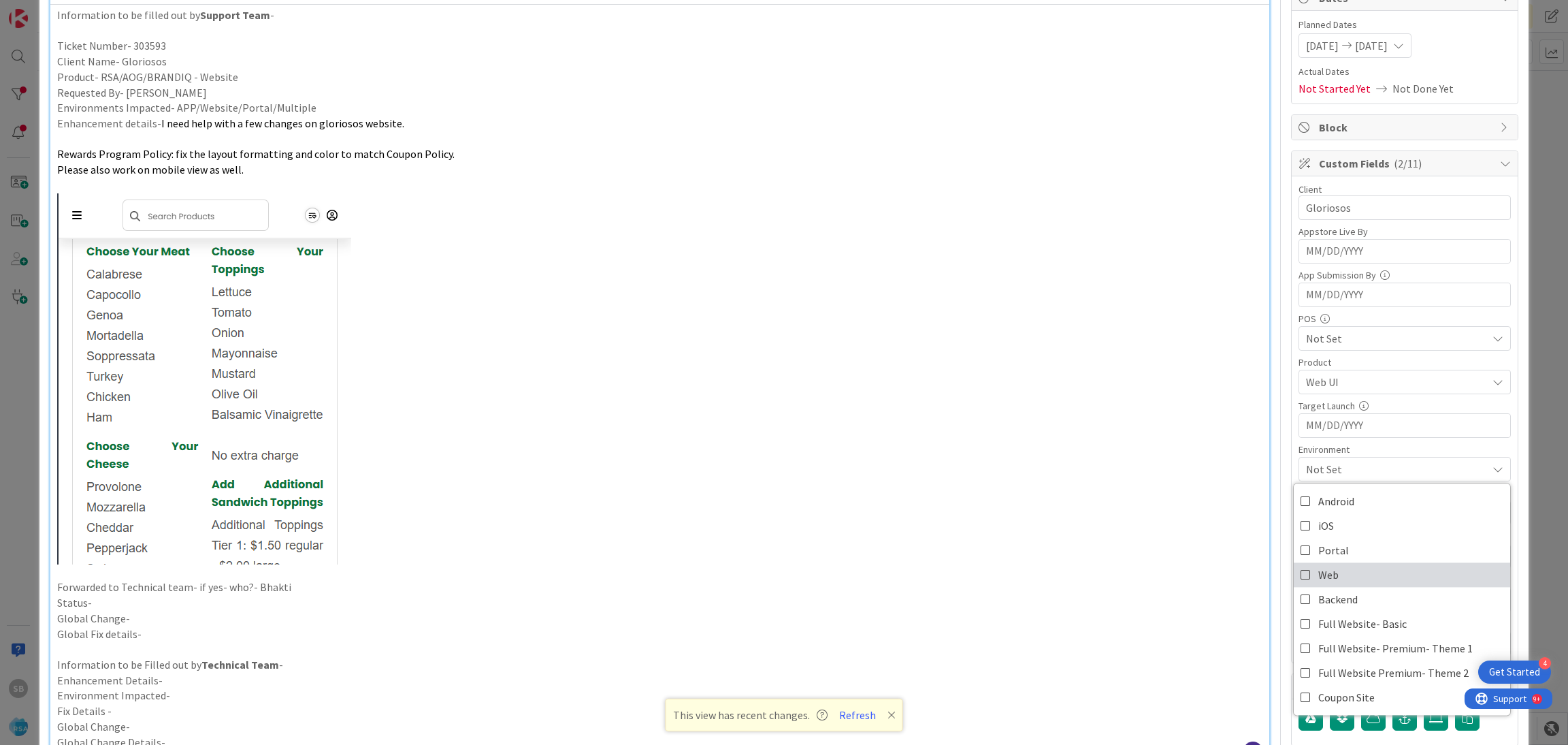
click at [1321, 574] on span "Web" at bounding box center [1328, 574] width 21 height 21
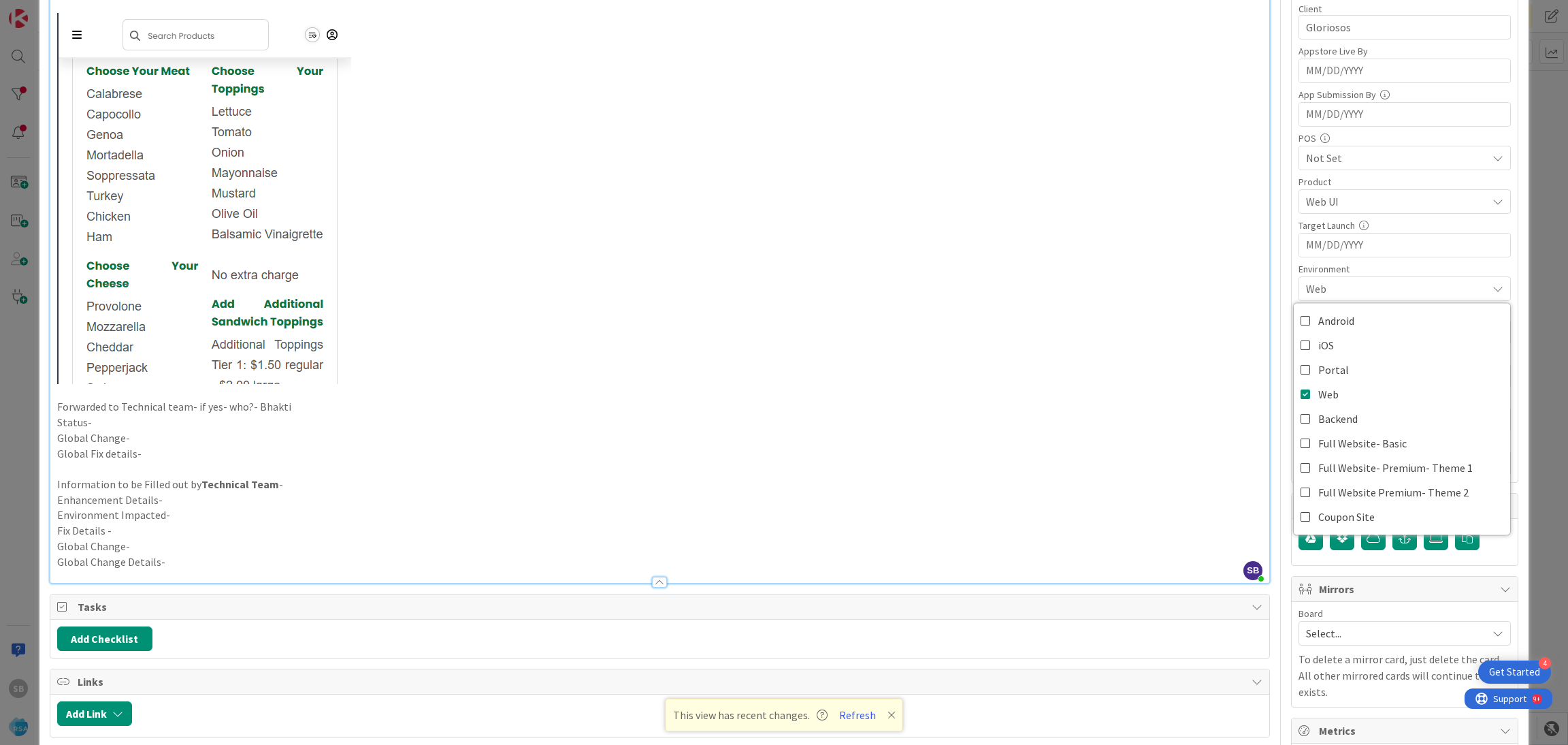
scroll to position [356, 0]
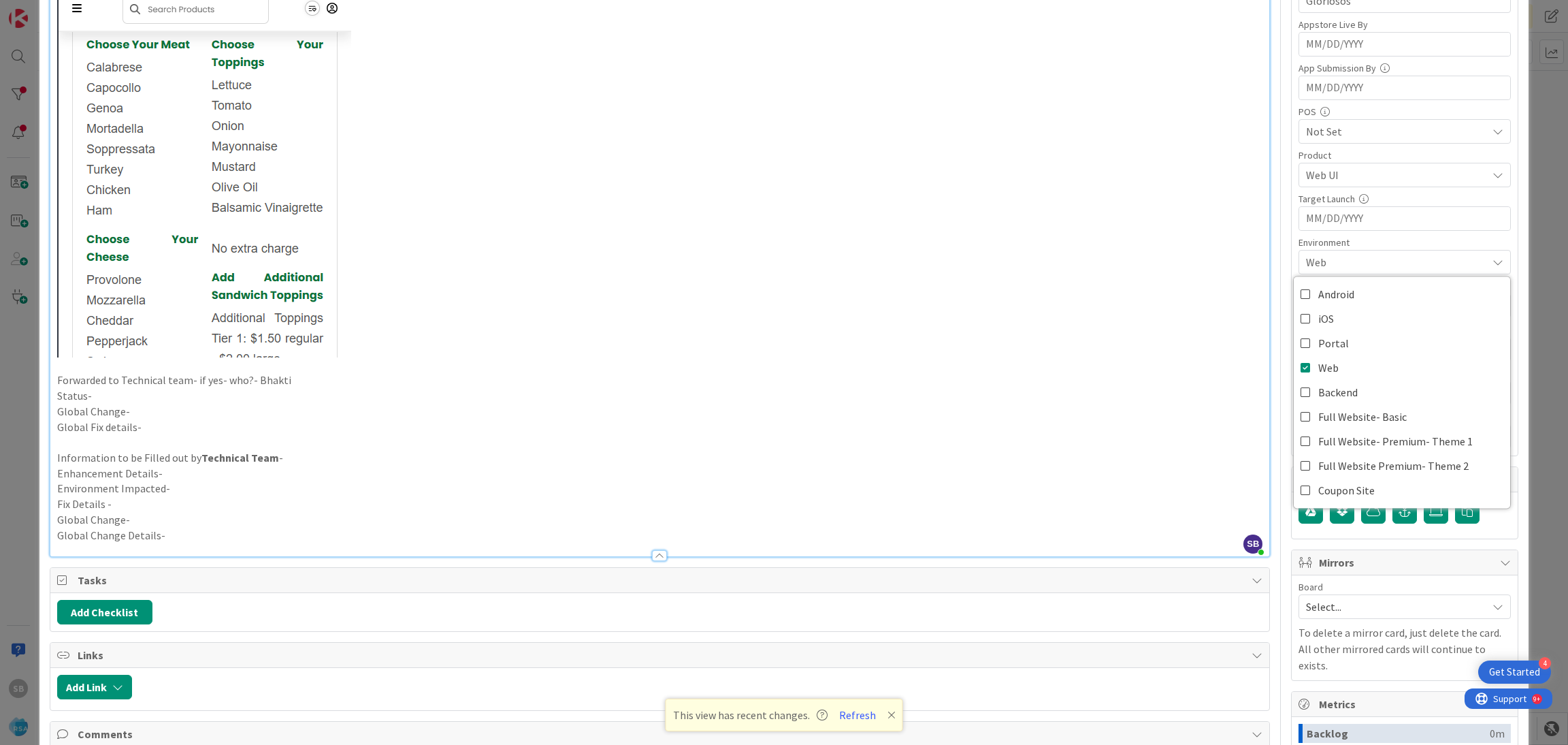
click at [1366, 259] on span "Web" at bounding box center [1396, 263] width 181 height 16
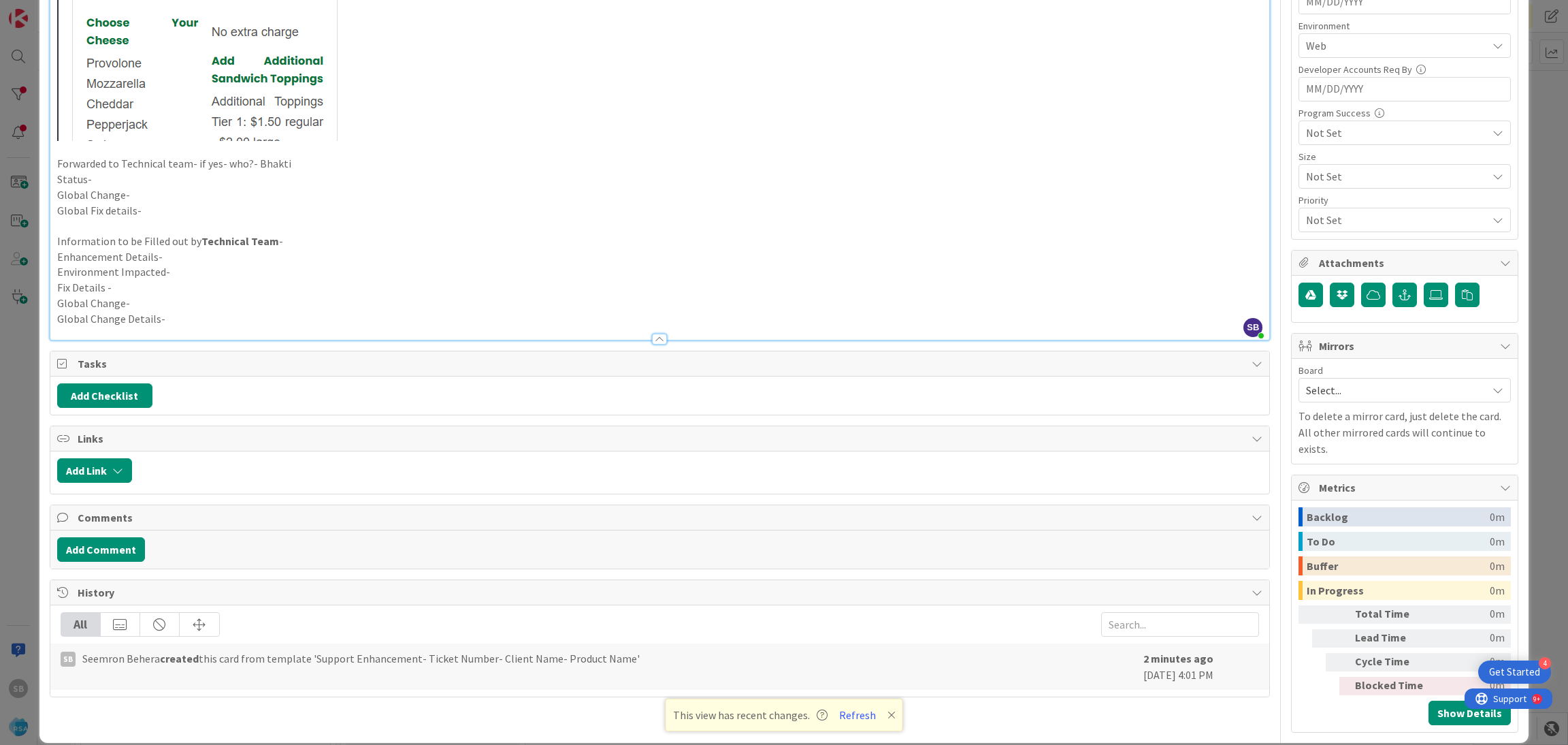
click at [1374, 386] on span "Select..." at bounding box center [1392, 389] width 175 height 19
click at [1324, 489] on span "Software Development" at bounding box center [1413, 478] width 180 height 21
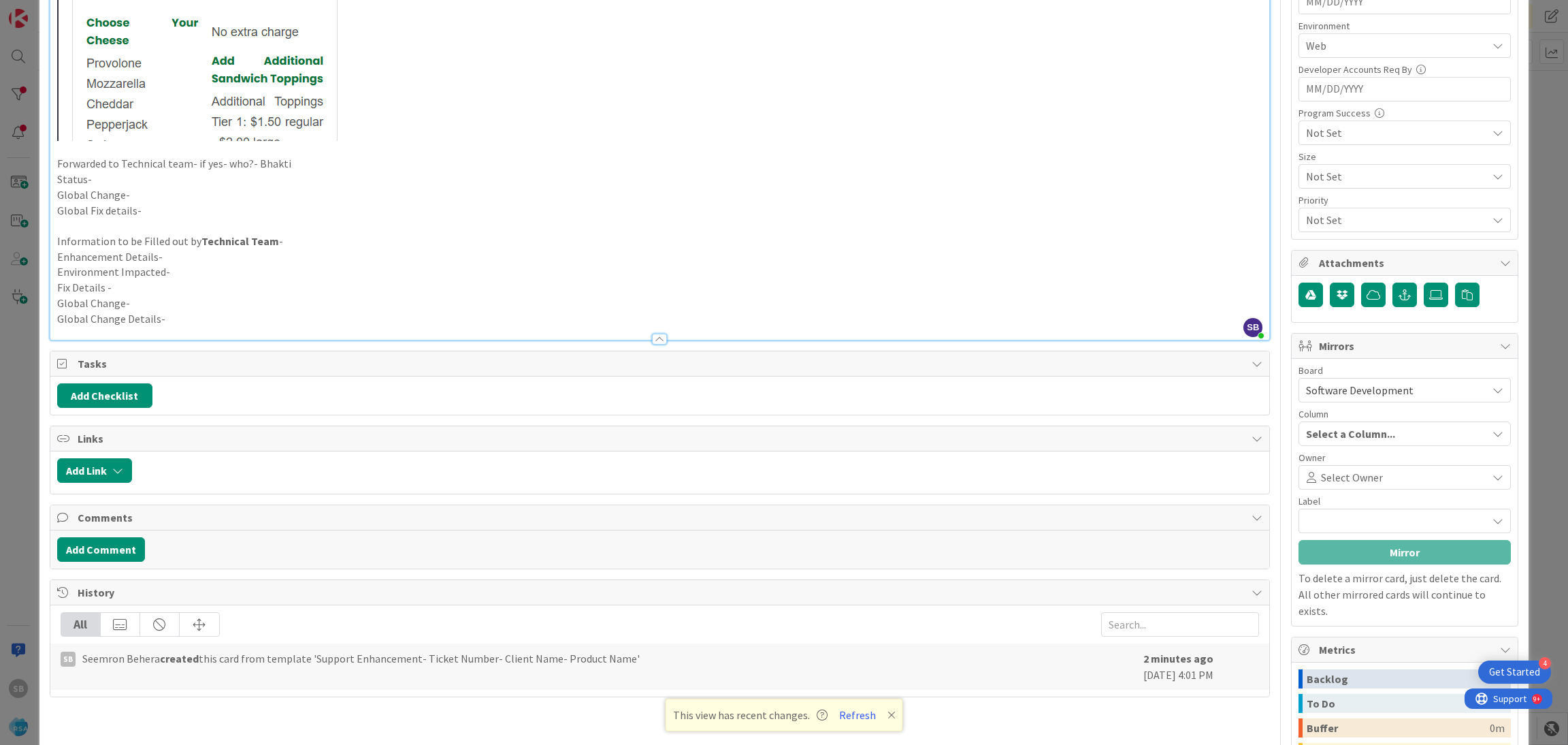
click at [1314, 490] on div "Select Owner" at bounding box center [1404, 477] width 213 height 24
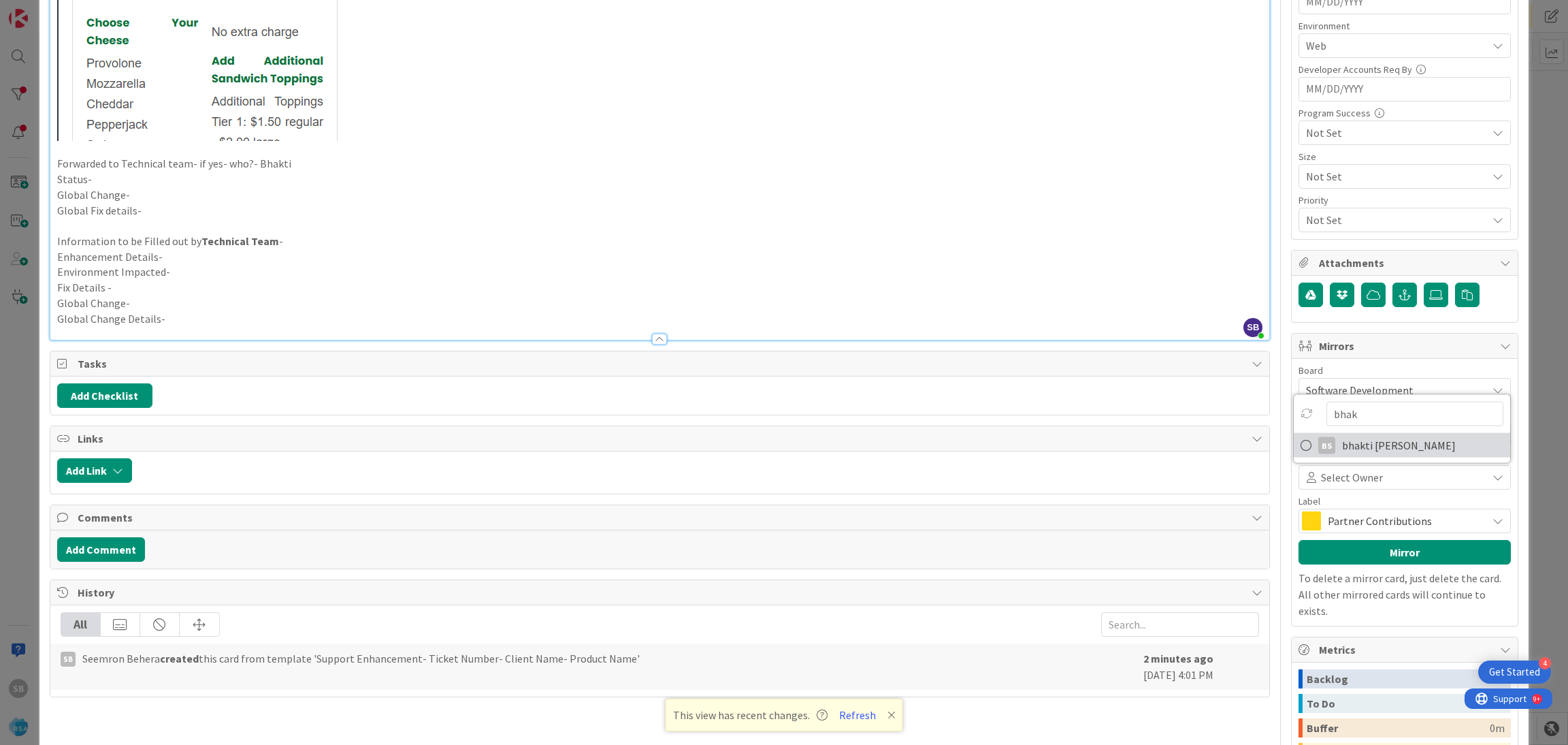
type input "bhak"
click at [1354, 447] on span "bhakti [PERSON_NAME]" at bounding box center [1399, 445] width 114 height 21
click at [1369, 527] on span "Partner Contributions" at bounding box center [1403, 521] width 152 height 19
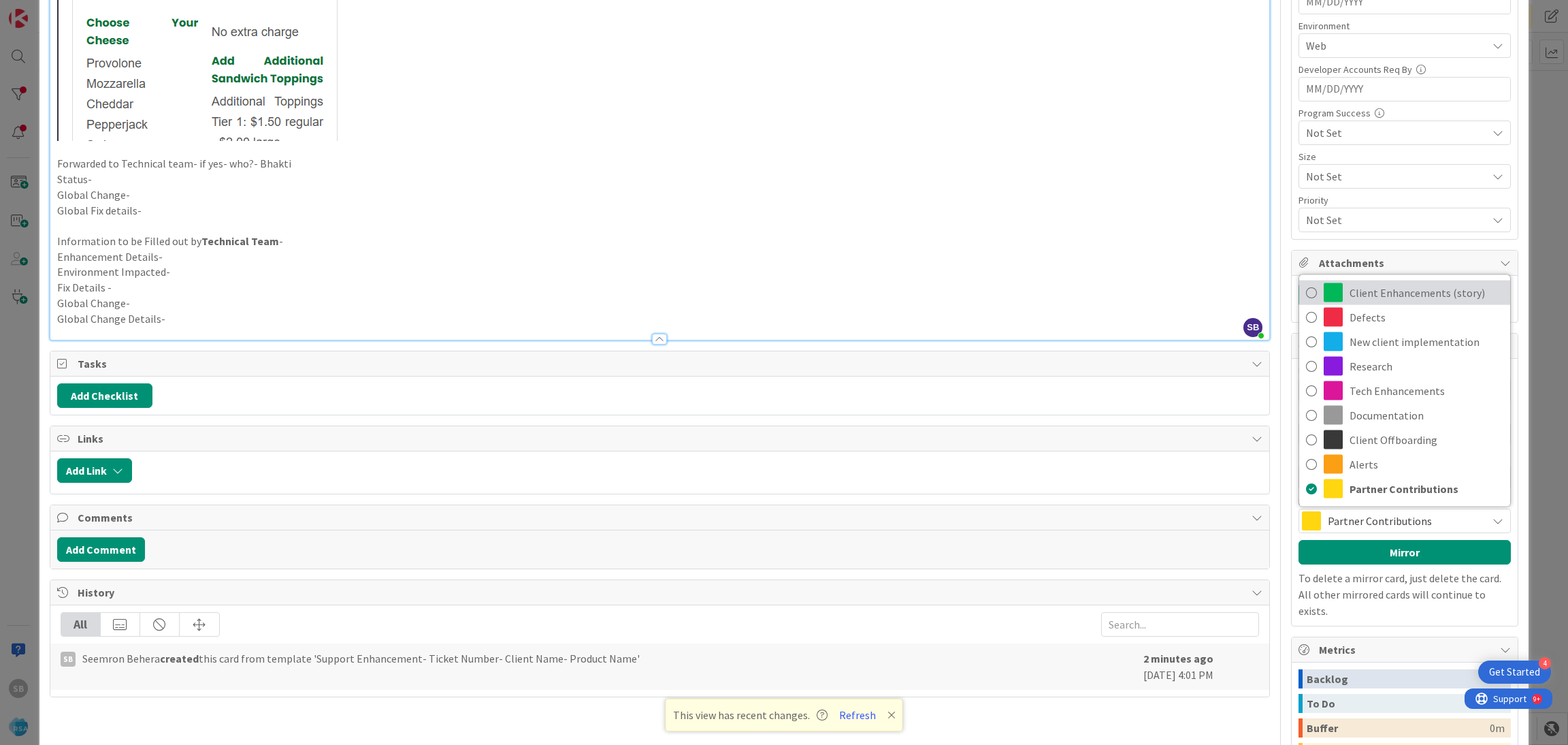
click at [1385, 296] on span "Client Enhancements (story)" at bounding box center [1426, 292] width 154 height 21
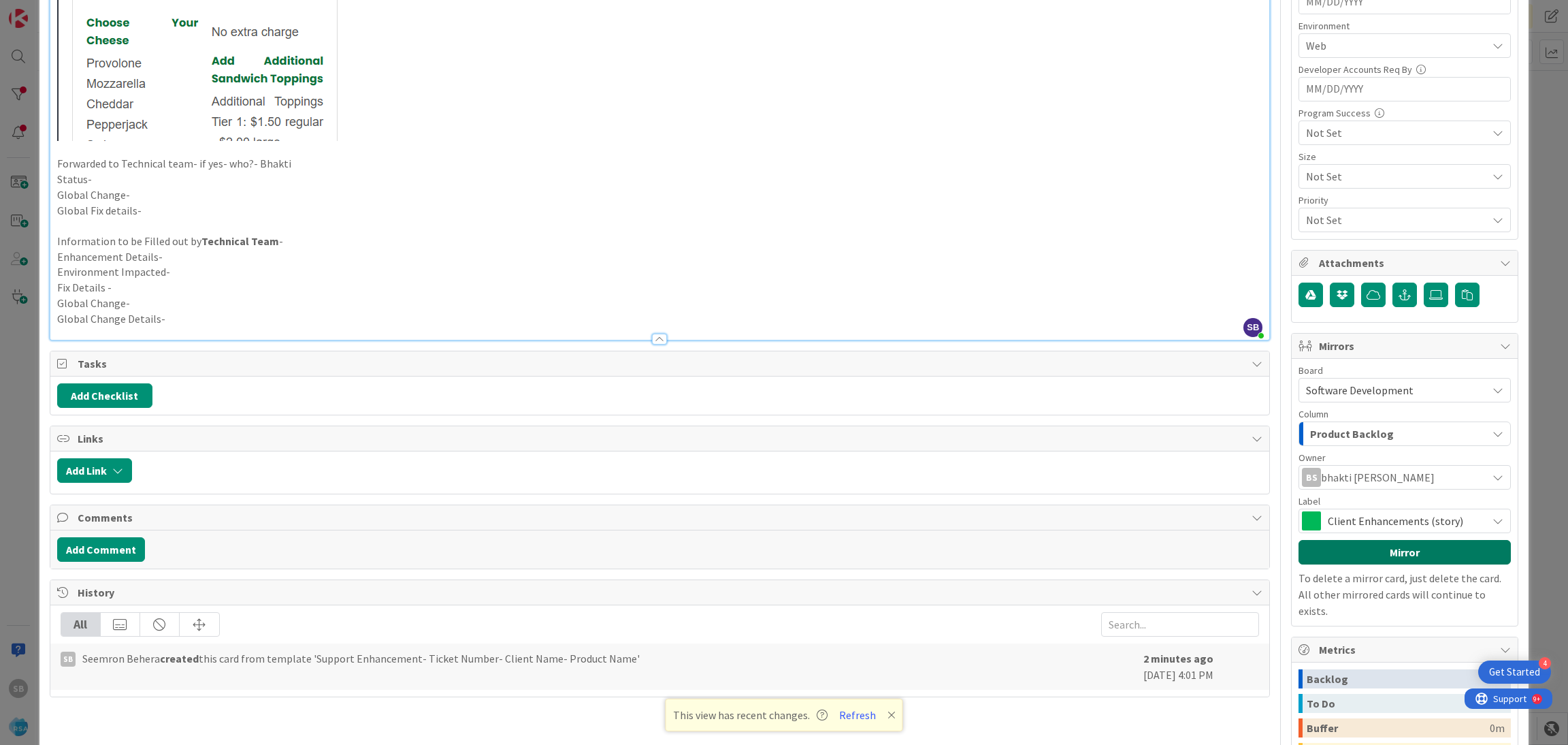
click at [1373, 553] on button "Mirror" at bounding box center [1404, 551] width 213 height 24
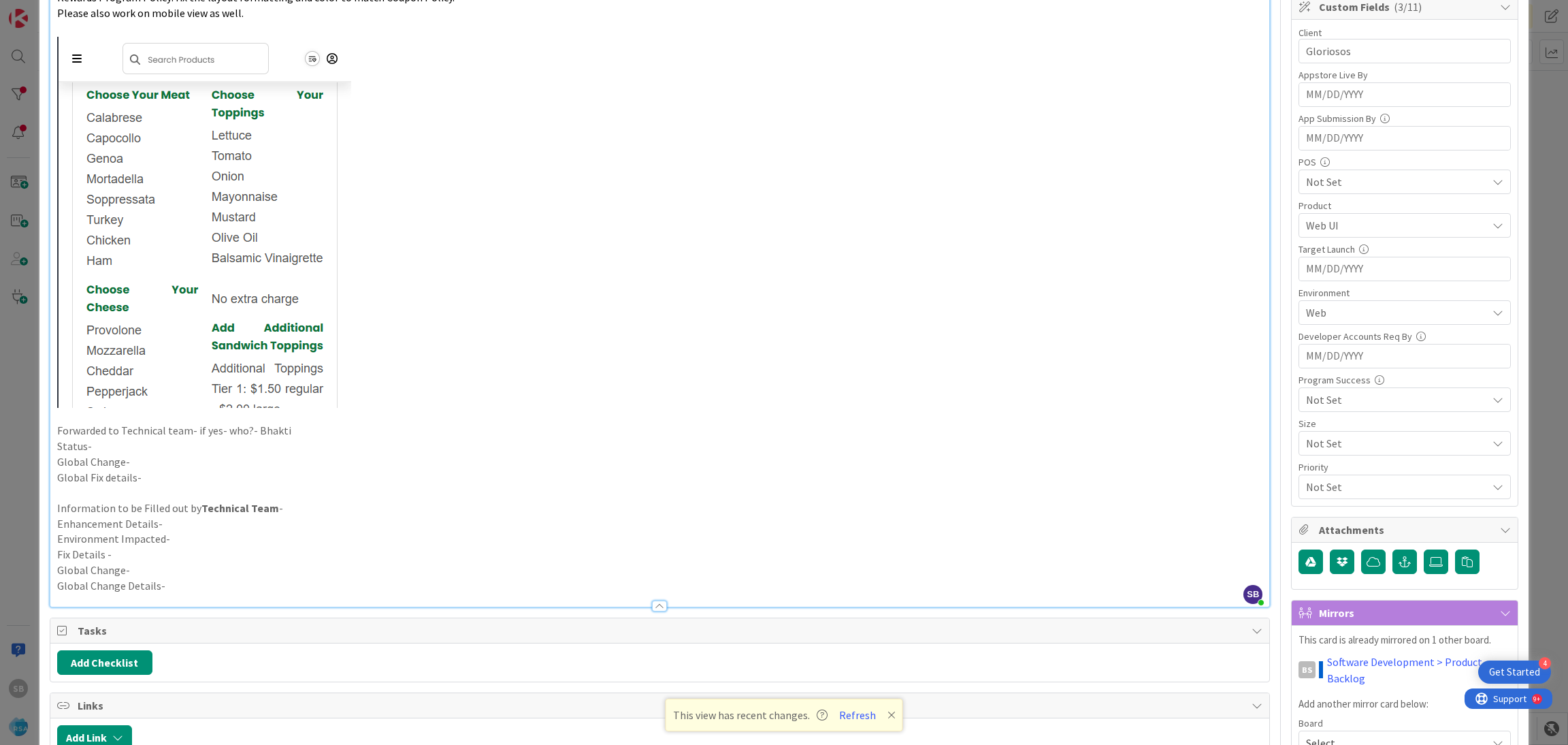
scroll to position [0, 0]
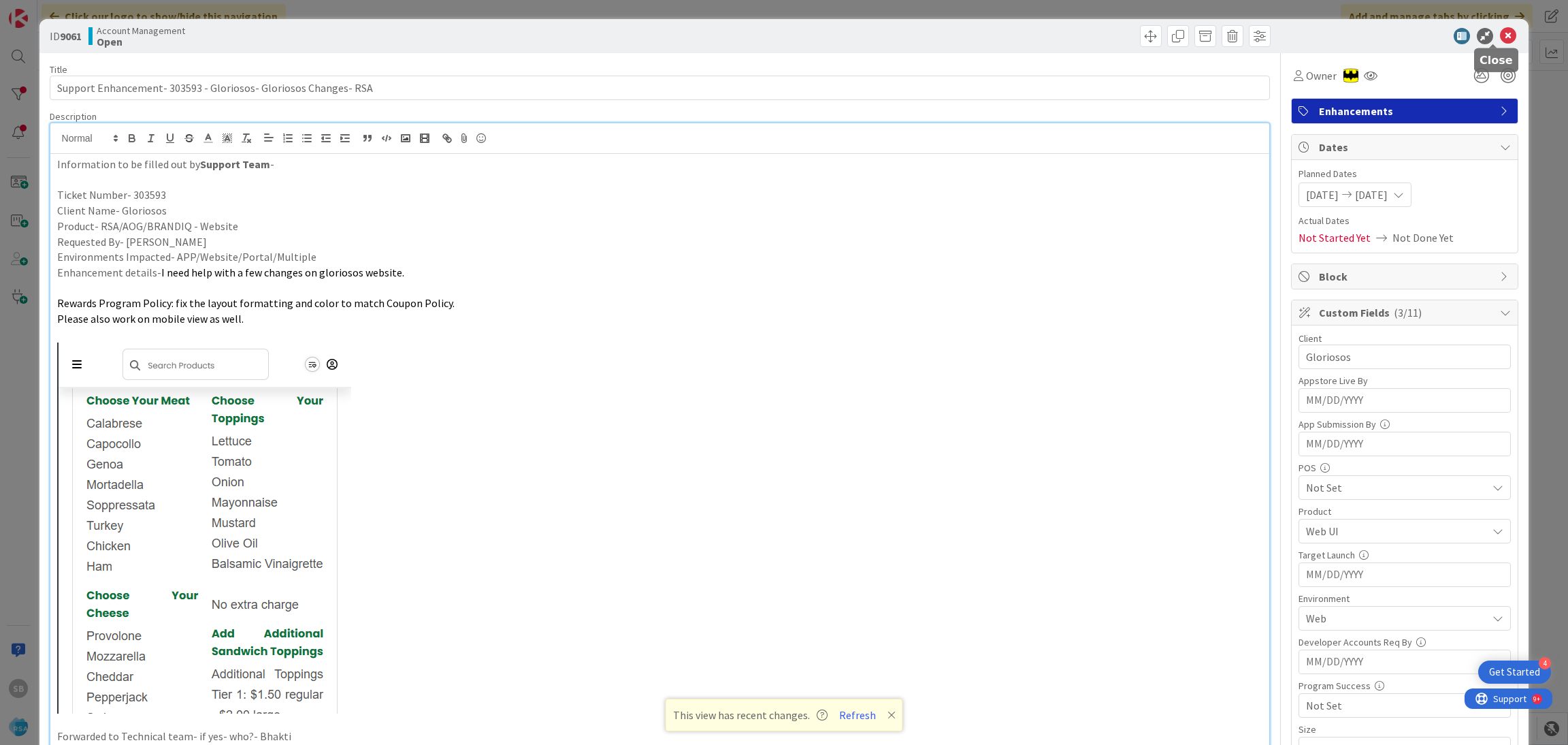
click at [1500, 41] on icon at bounding box center [1508, 36] width 16 height 16
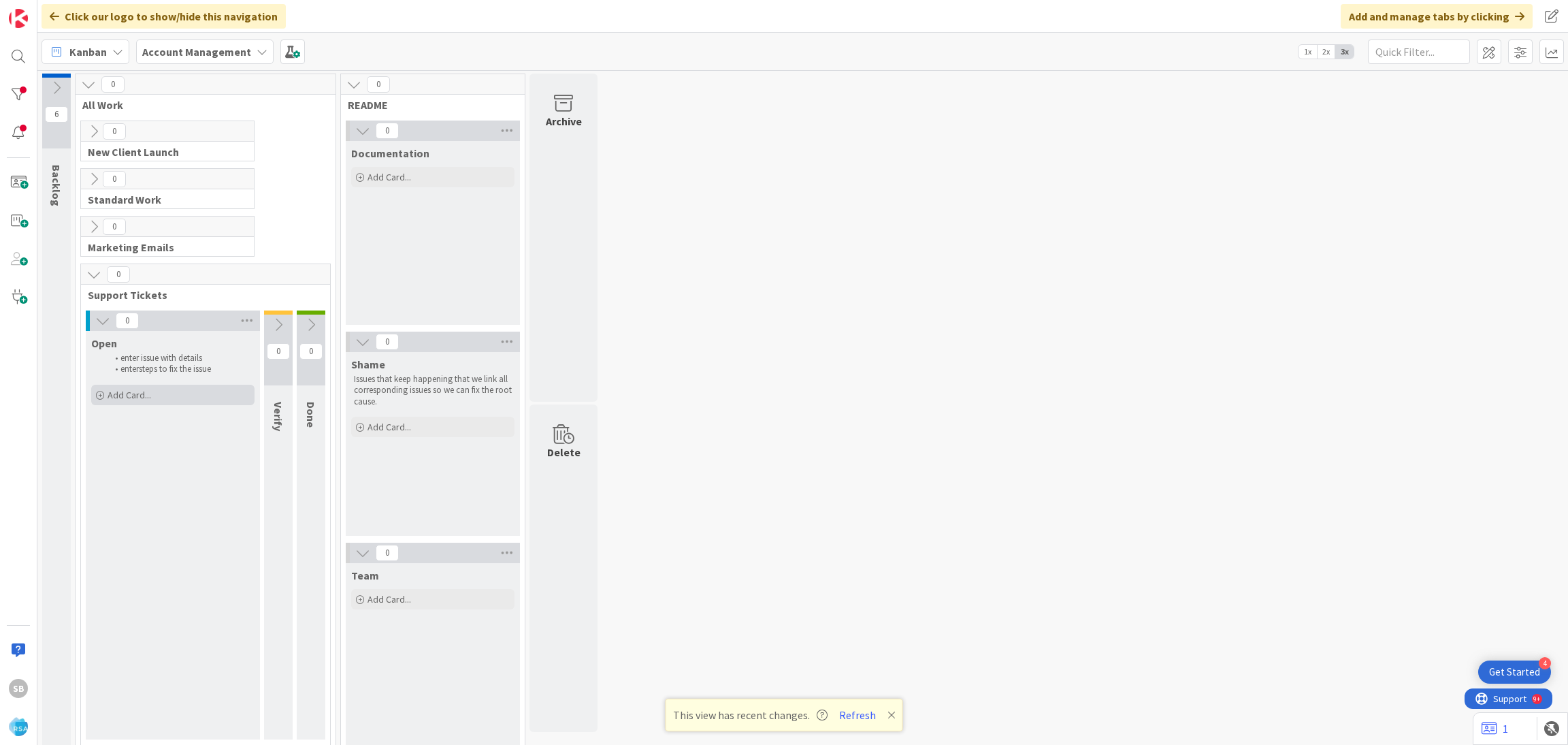
click at [147, 393] on span "Add Card..." at bounding box center [129, 395] width 43 height 13
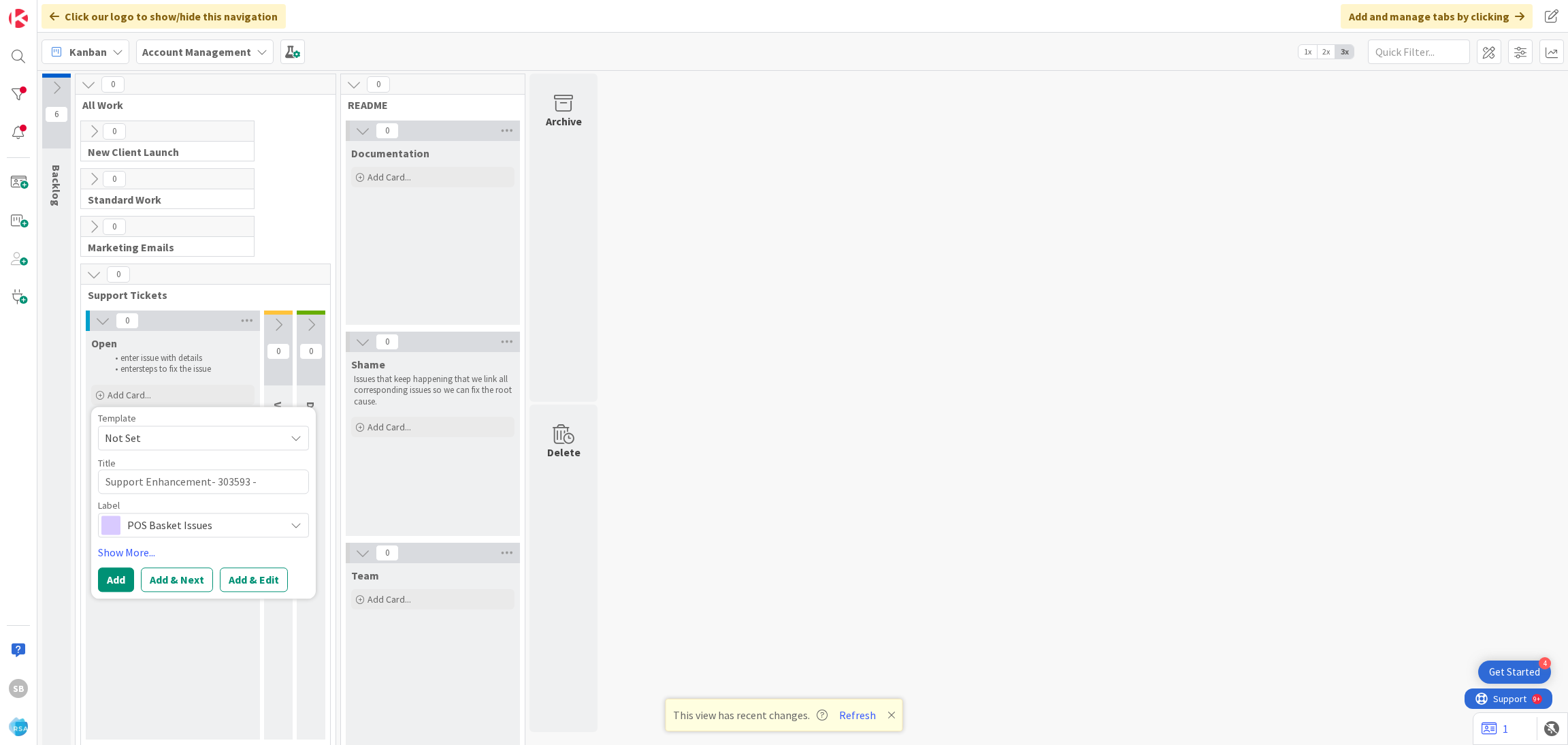
click at [168, 425] on div "Template Not Set Not Set Add Phone Number Lookup to Client Launch Program - Cli…" at bounding box center [203, 432] width 211 height 37
click at [155, 438] on span "Not Set" at bounding box center [190, 438] width 170 height 18
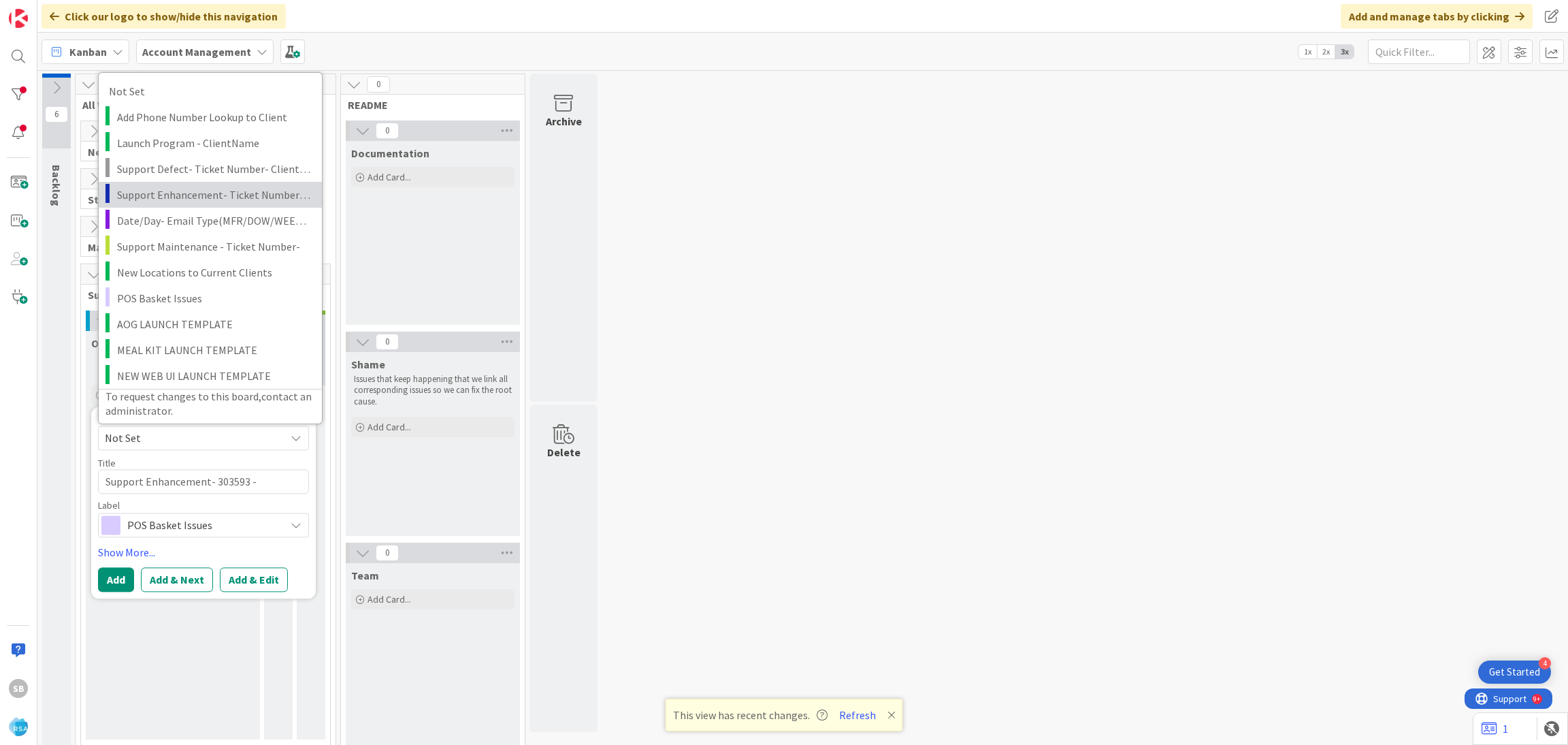
click at [214, 199] on span "Support Enhancement- Ticket Number- Client Name- Product Name" at bounding box center [214, 195] width 195 height 18
type textarea "x"
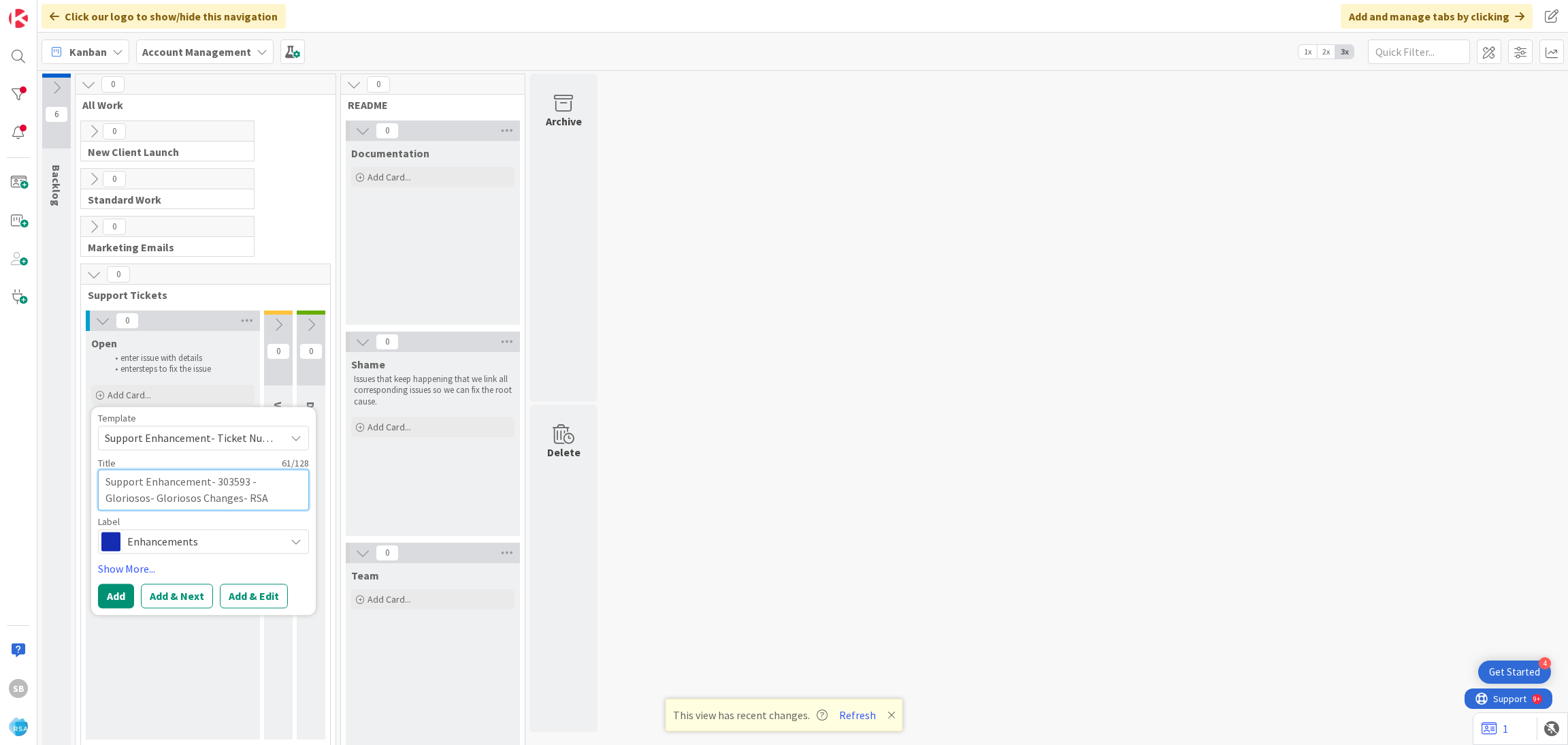
drag, startPoint x: 214, startPoint y: 480, endPoint x: 269, endPoint y: 511, distance: 63.1
click at [269, 510] on textarea "Support Enhancement- Ticket Number- Client Name- Product Name" at bounding box center [203, 489] width 211 height 41
type textarea "Support Enhancement-"
type textarea "x"
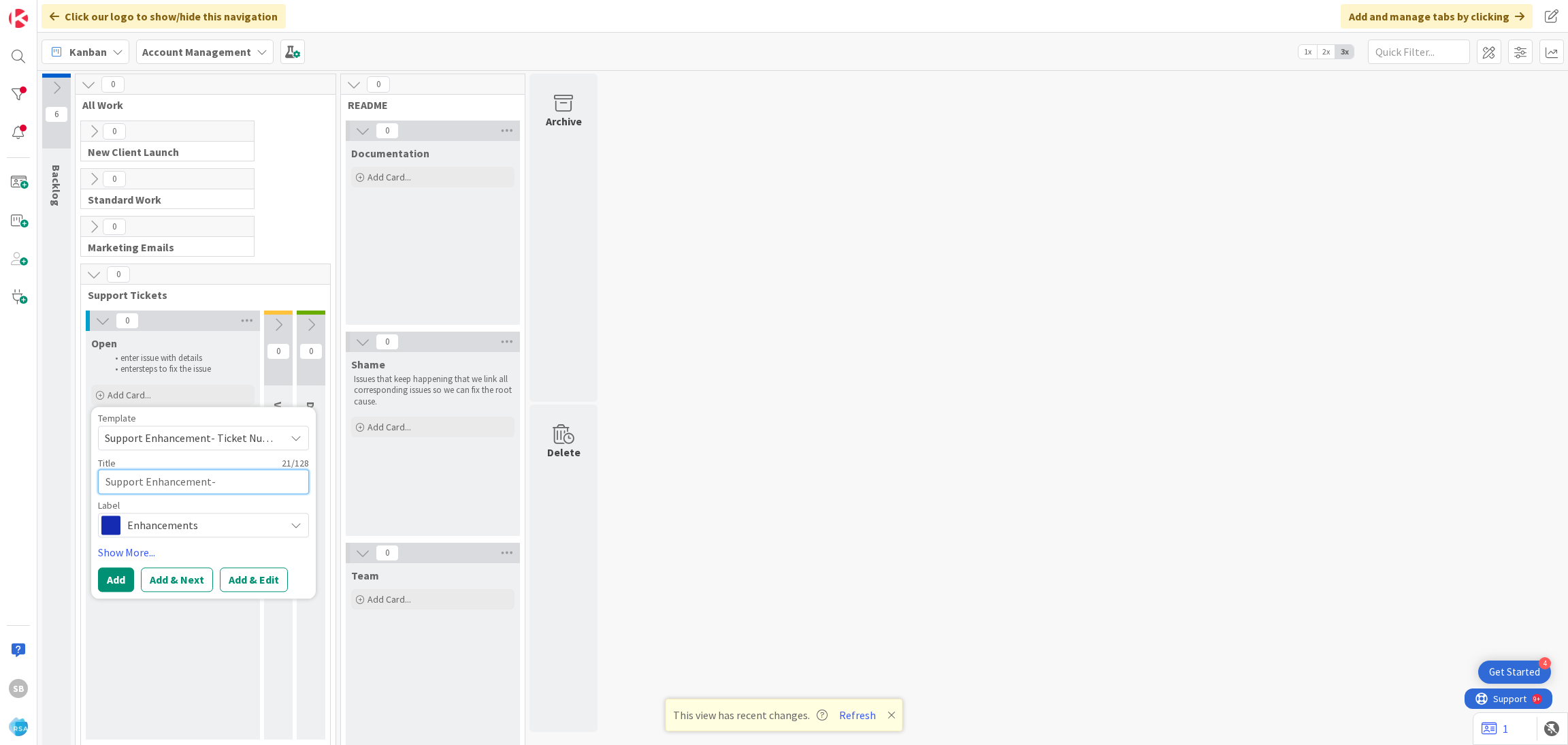
type textarea "Support Enhancement-"
click at [10, 59] on div at bounding box center [18, 56] width 27 height 27
type textarea "x"
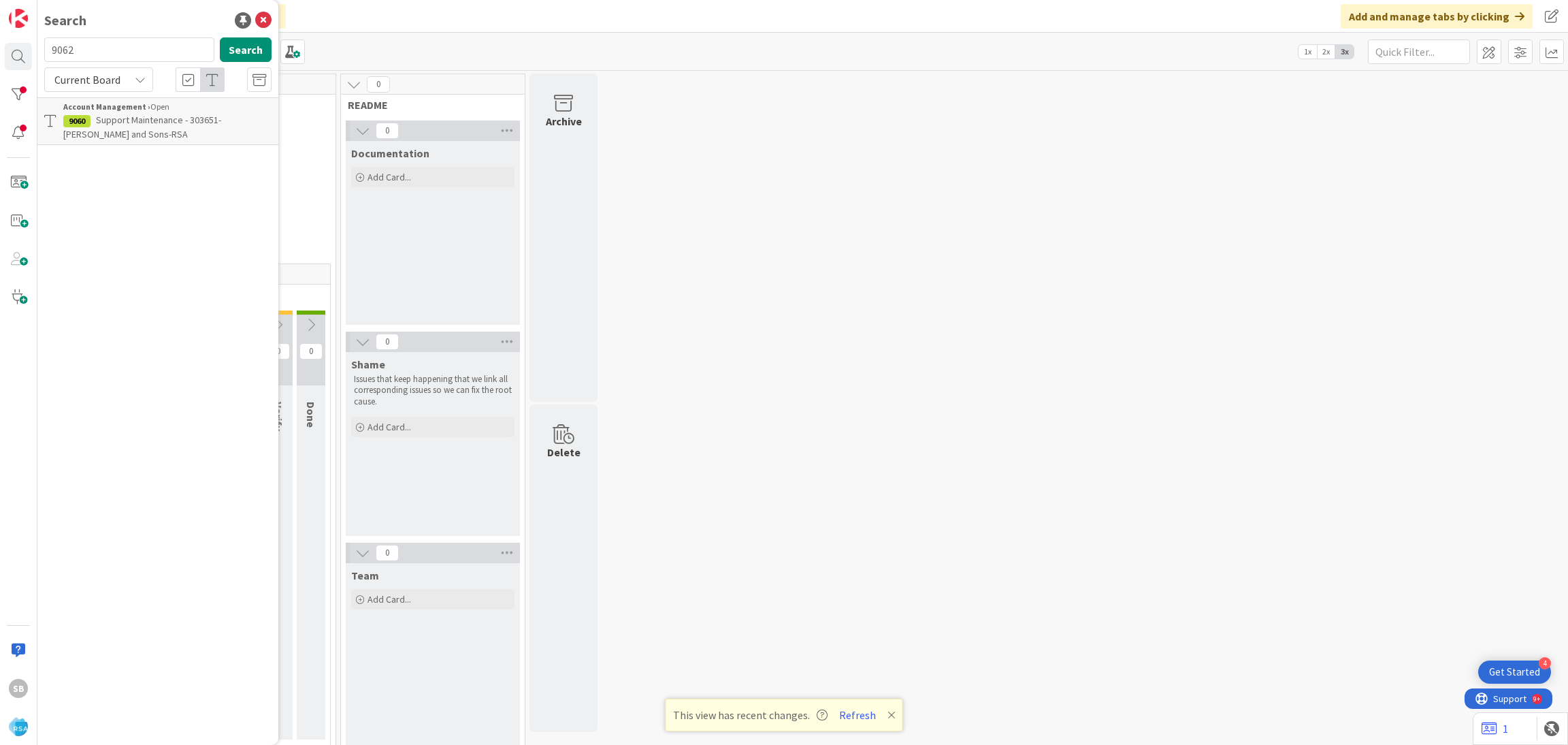
type input "9062"
drag, startPoint x: 172, startPoint y: 104, endPoint x: 152, endPoint y: 108, distance: 20.4
click at [152, 108] on div "Account Management › To Do" at bounding box center [167, 107] width 208 height 13
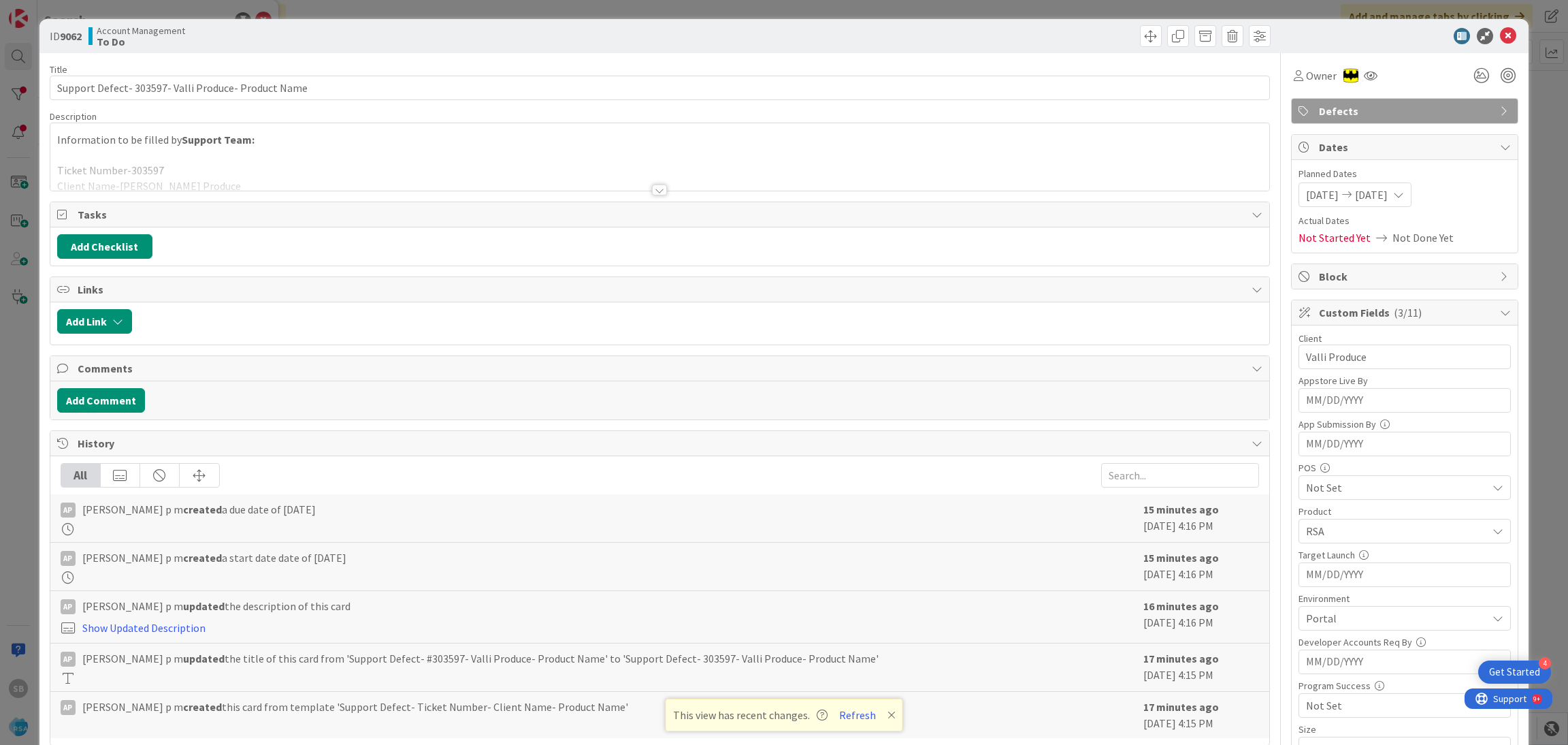
scroll to position [503, 0]
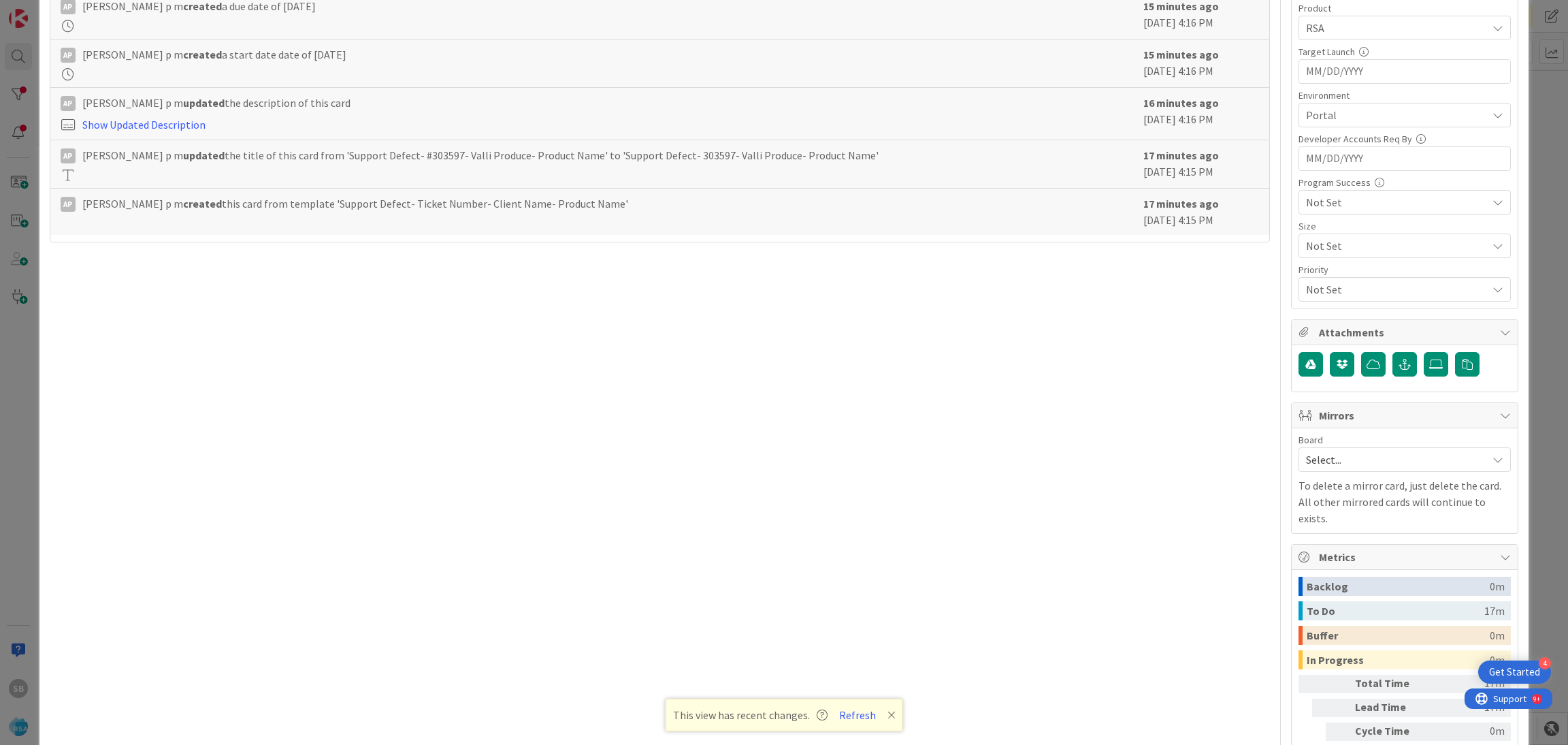
click at [1341, 444] on div "Board" at bounding box center [1404, 440] width 213 height 10
click at [1322, 472] on div "Select..." at bounding box center [1404, 459] width 213 height 24
click at [1324, 544] on span "Software Development" at bounding box center [1413, 548] width 180 height 21
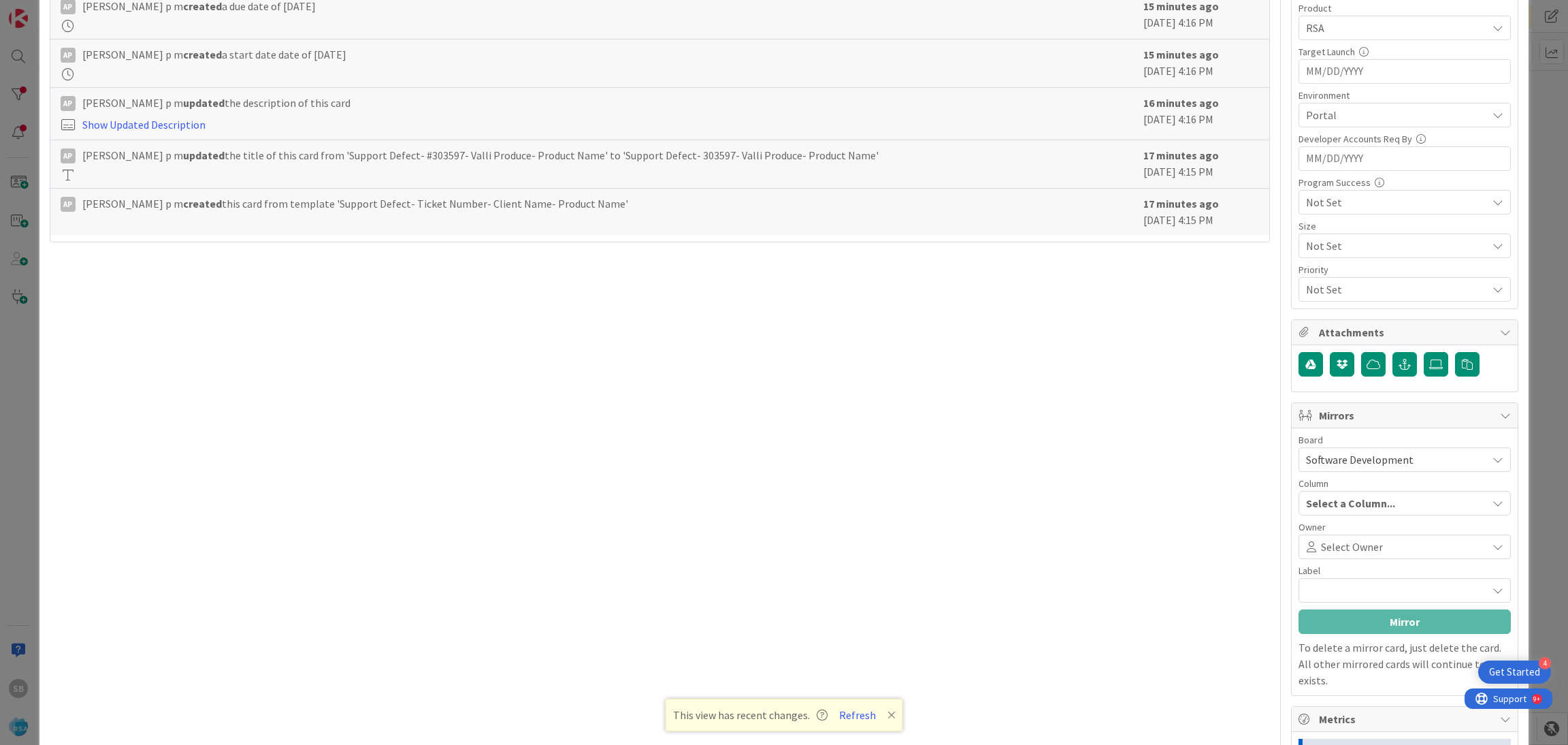
click at [1321, 544] on span "Select Owner" at bounding box center [1352, 547] width 62 height 16
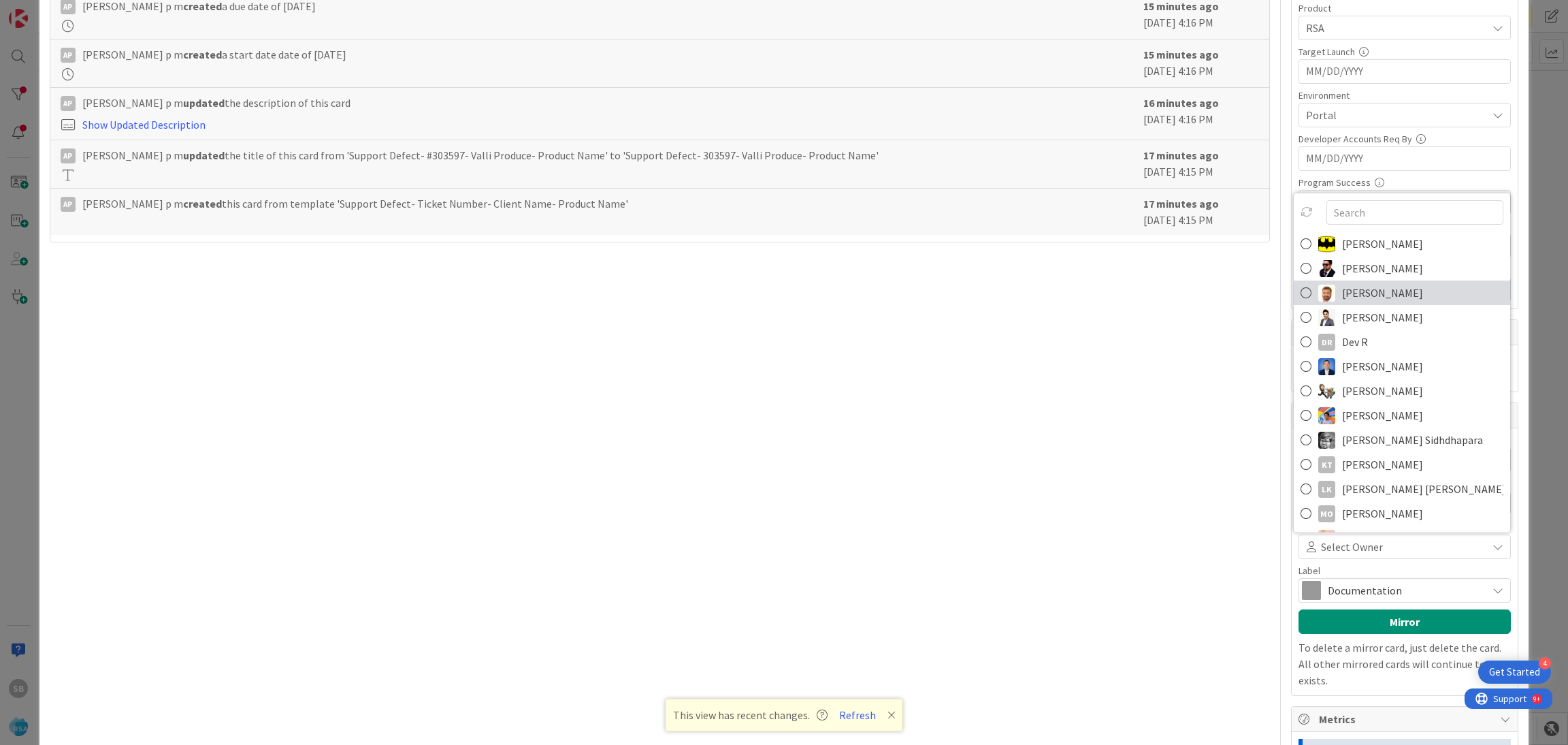
click at [1368, 295] on span "[PERSON_NAME]" at bounding box center [1383, 292] width 81 height 21
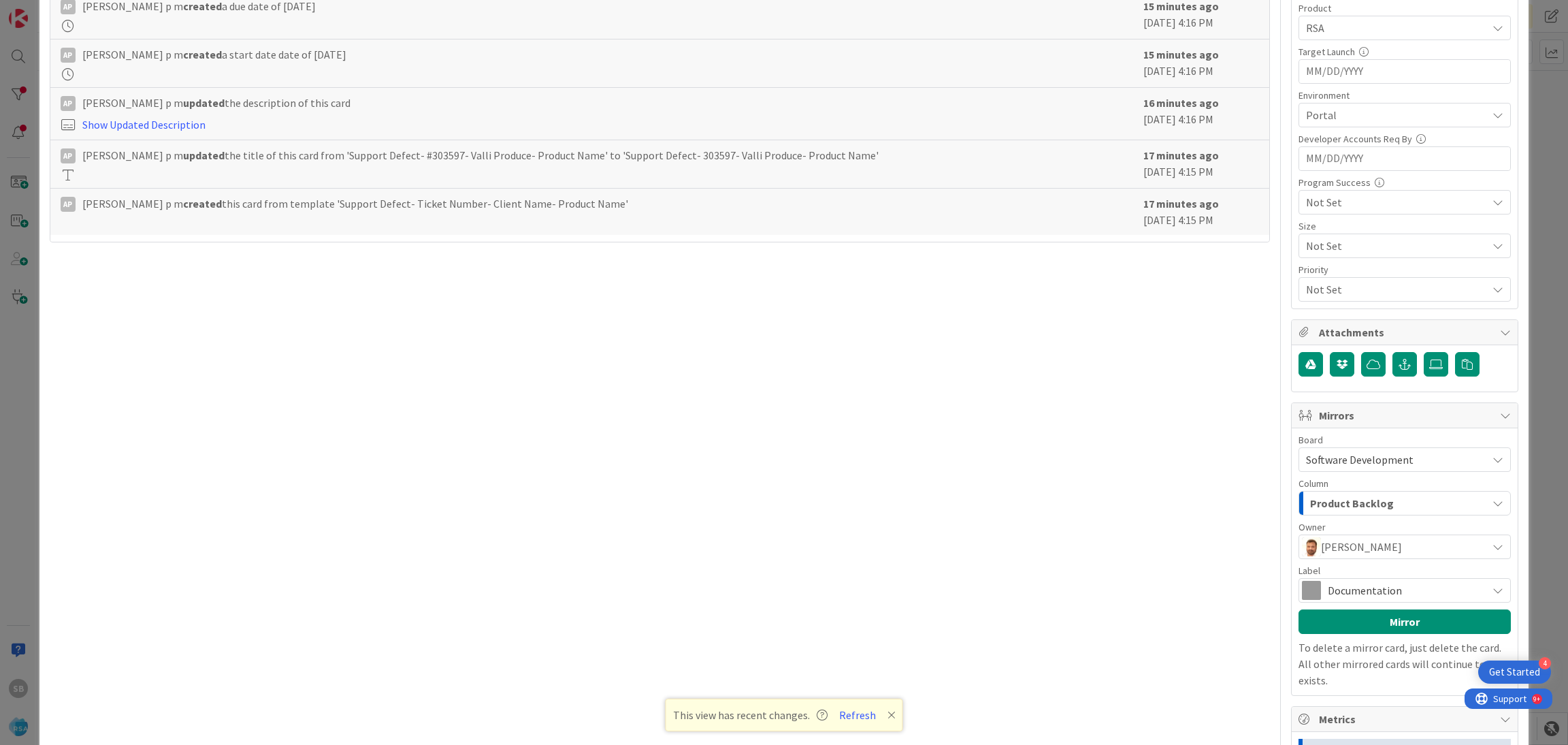
click at [1333, 593] on span "Documentation" at bounding box center [1403, 590] width 152 height 19
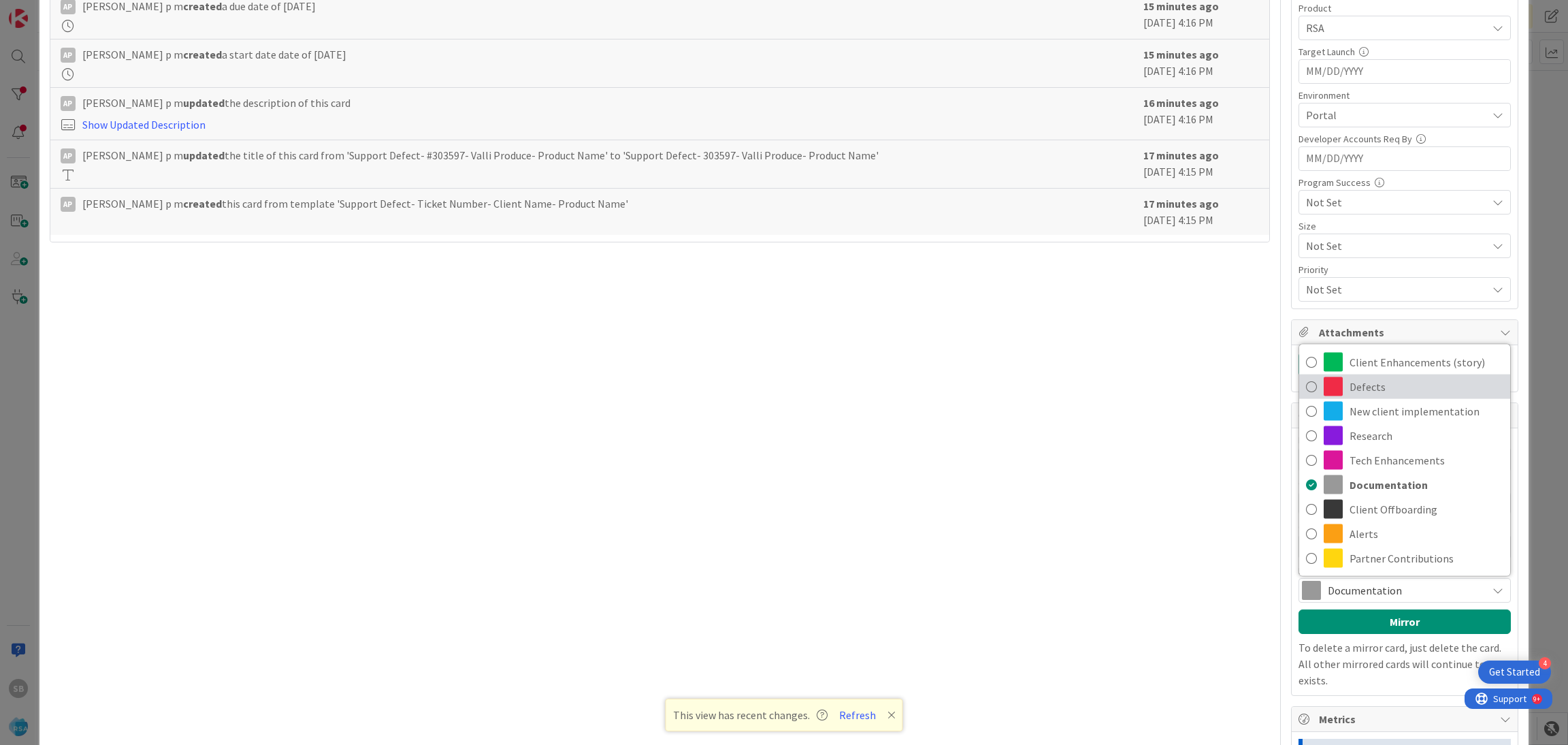
click at [1367, 394] on span "Defects" at bounding box center [1426, 387] width 154 height 21
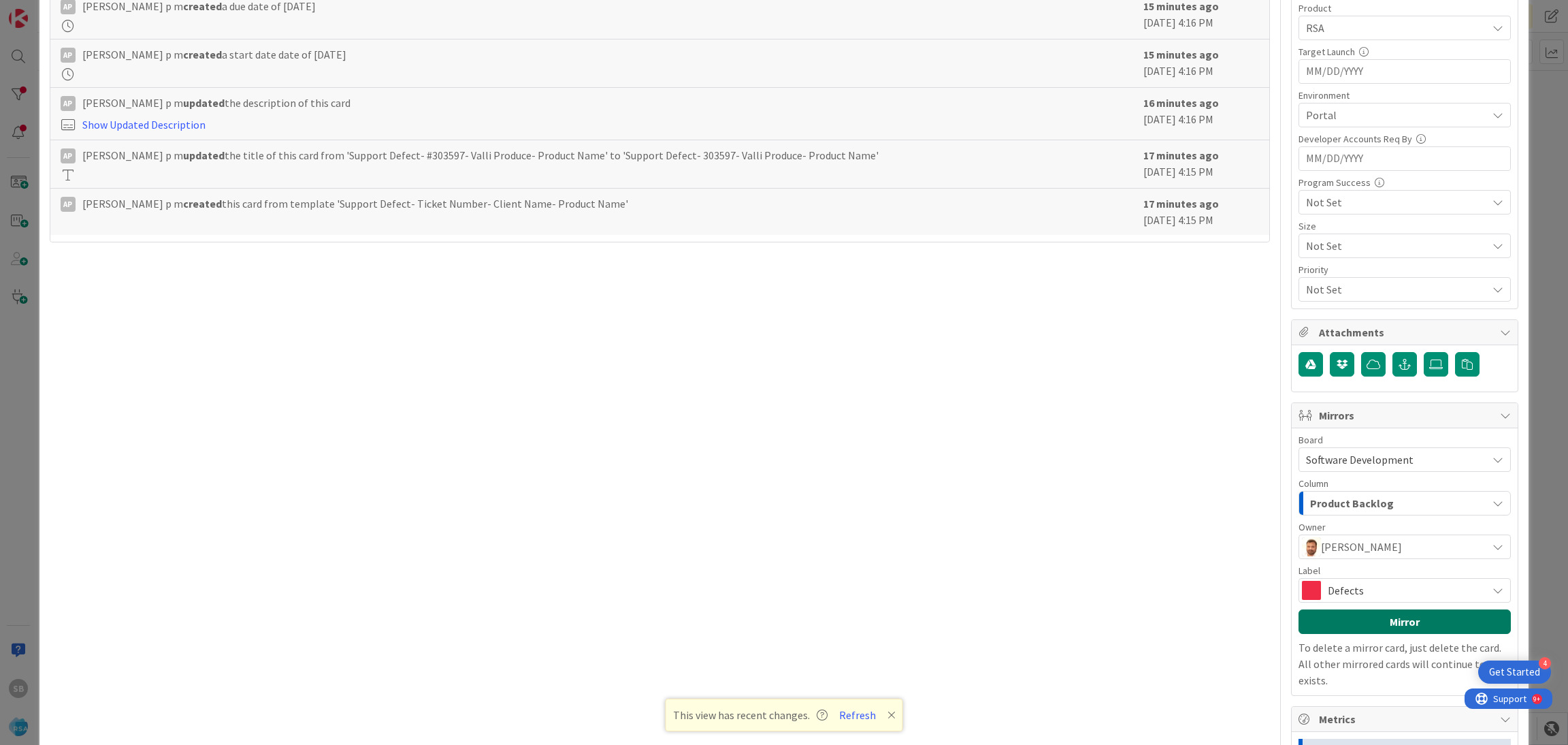
click at [1350, 612] on button "Mirror" at bounding box center [1404, 621] width 213 height 24
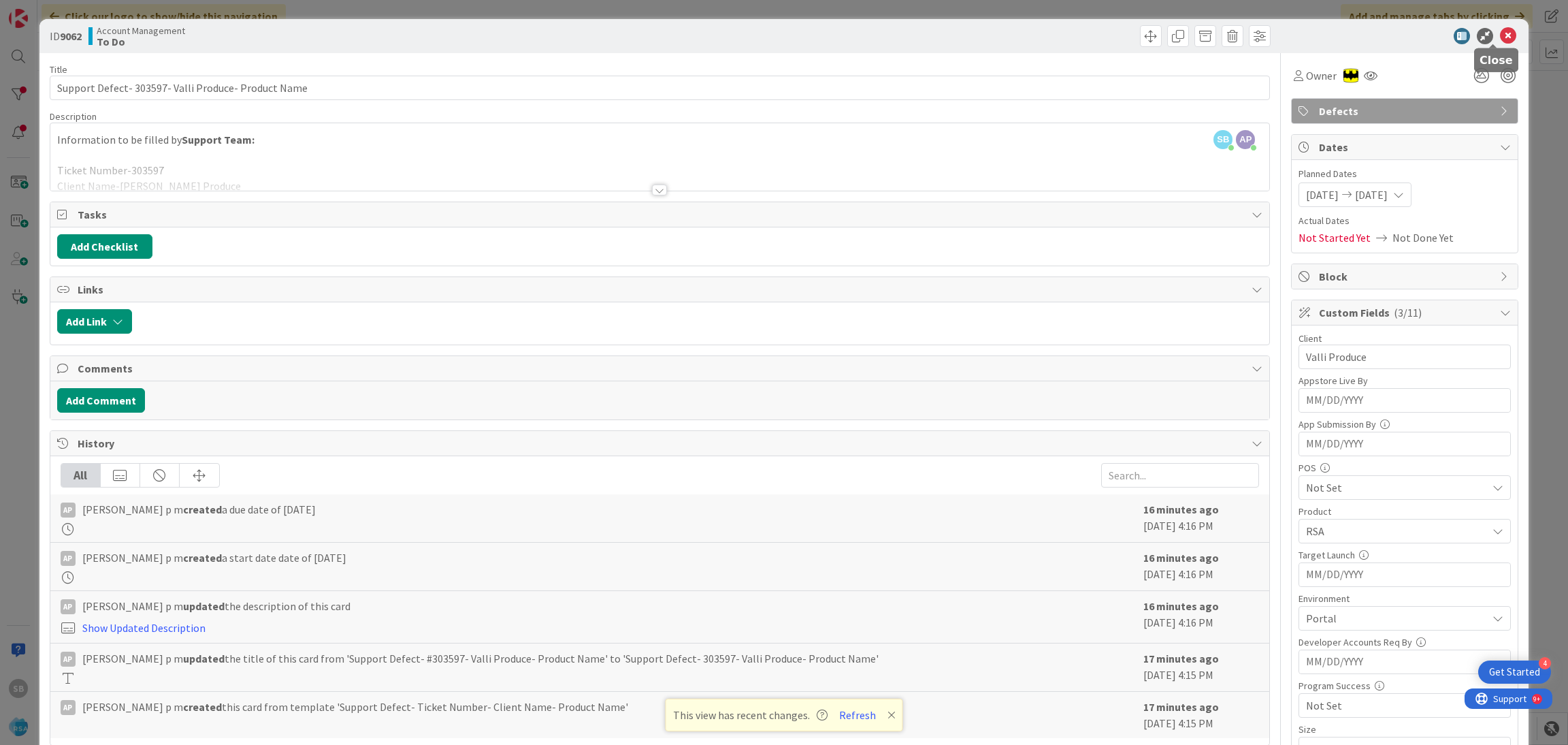
click at [1500, 39] on icon at bounding box center [1508, 36] width 16 height 16
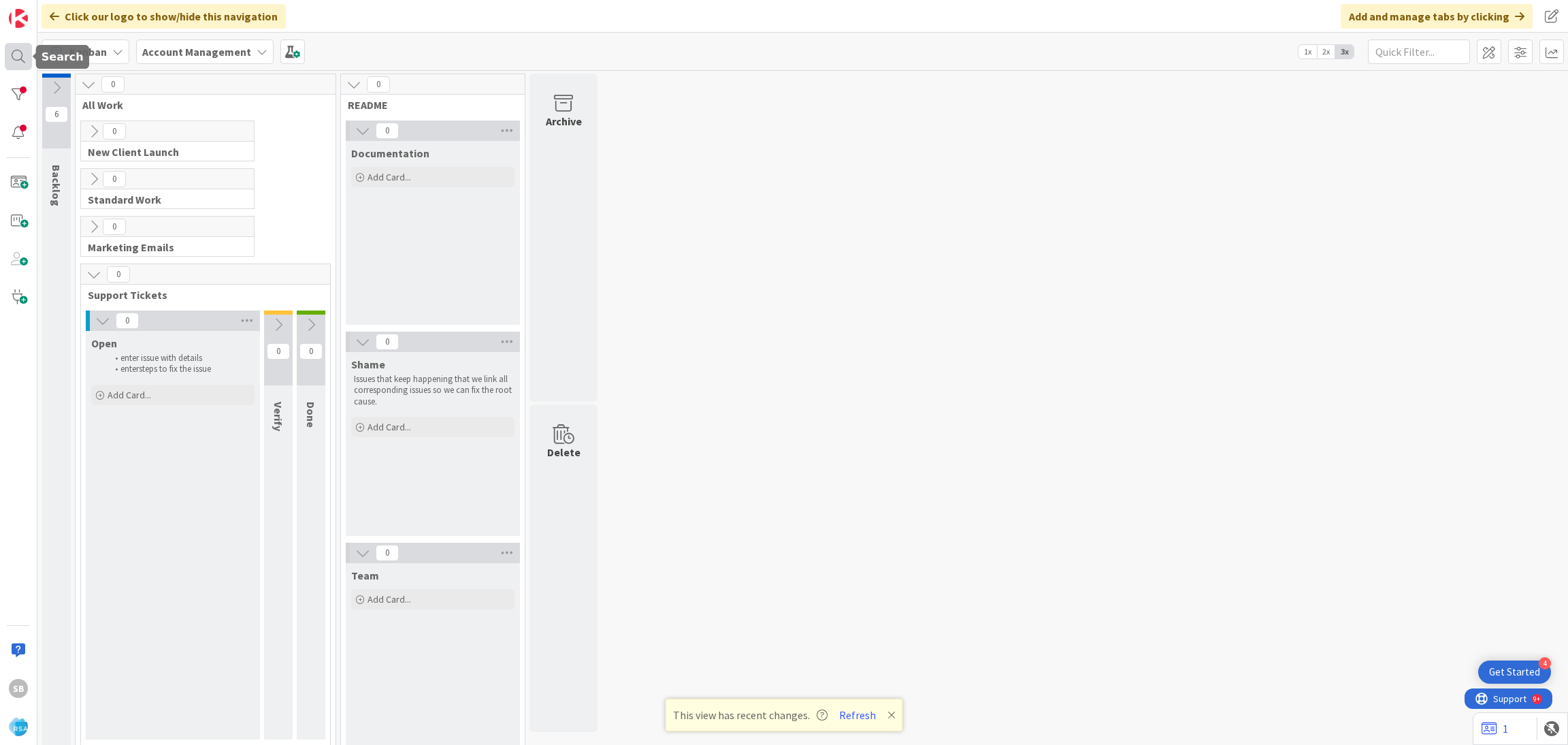
click at [21, 62] on div at bounding box center [18, 56] width 27 height 27
type textarea "x"
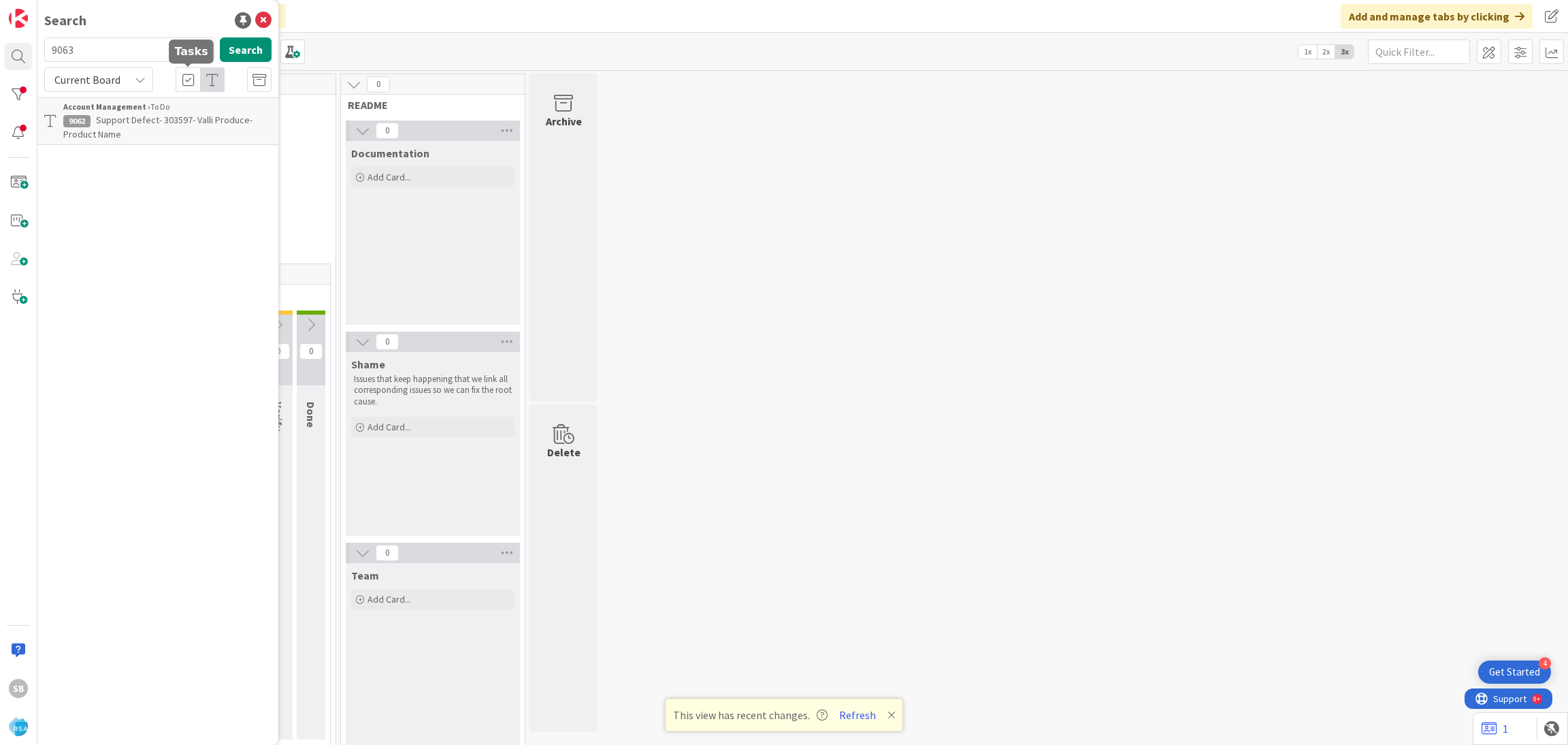
type input "9063"
click at [165, 114] on span "Support Defect- 303635- [PERSON_NAME]- RSA" at bounding box center [165, 127] width 203 height 26
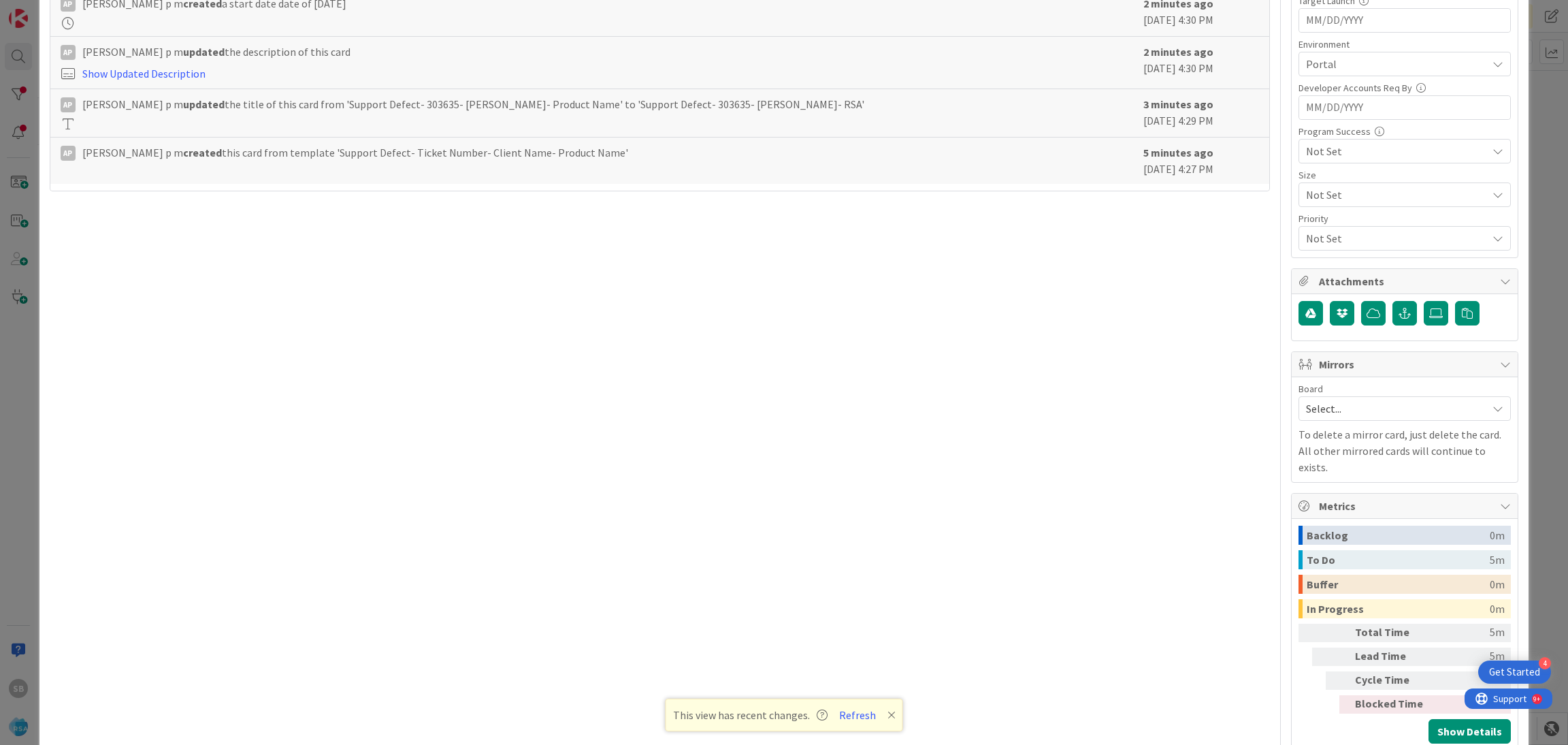
click at [1333, 398] on div "Select..." at bounding box center [1404, 408] width 213 height 24
click at [1338, 493] on span "Software Development" at bounding box center [1413, 497] width 180 height 21
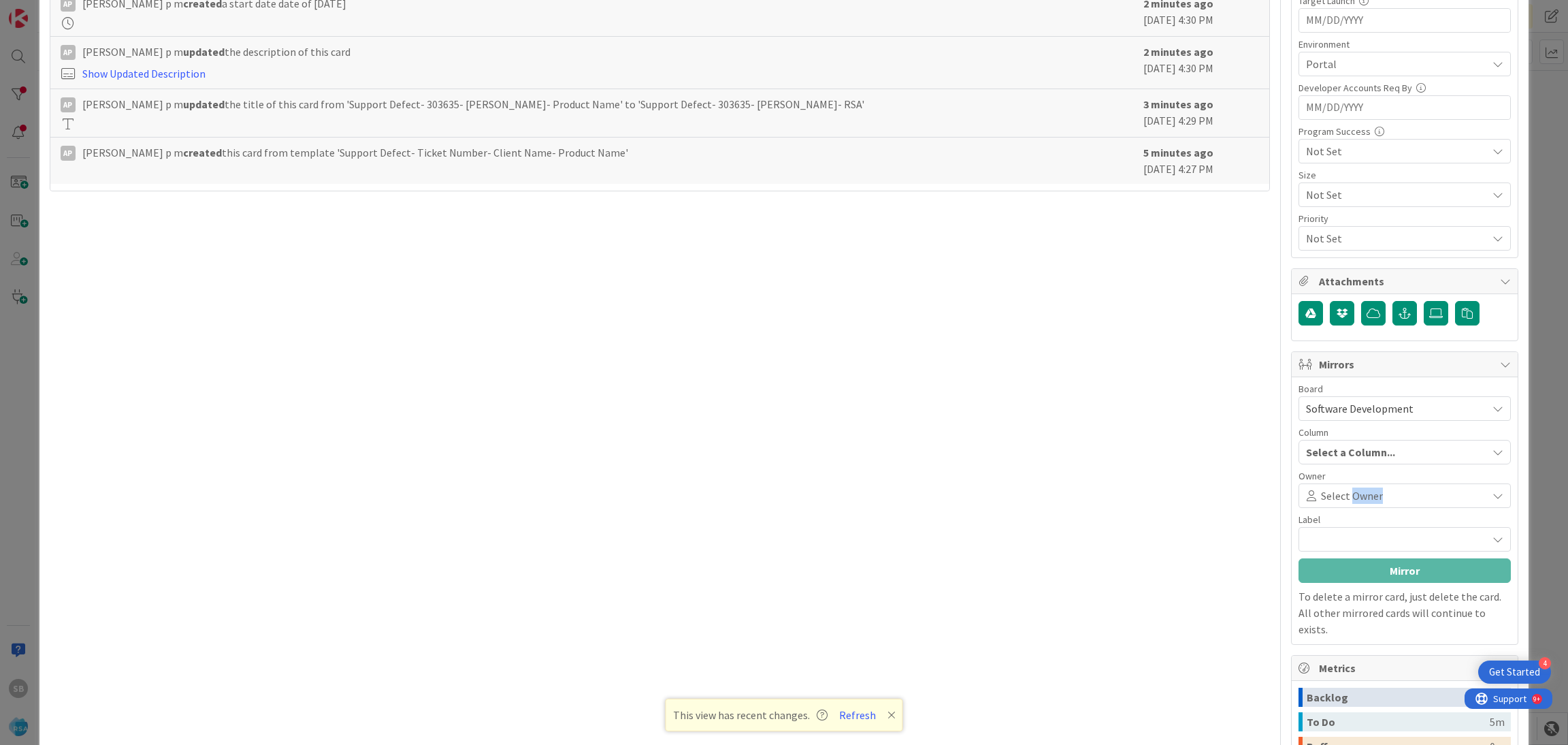
click at [1338, 493] on span "Select Owner" at bounding box center [1352, 496] width 62 height 16
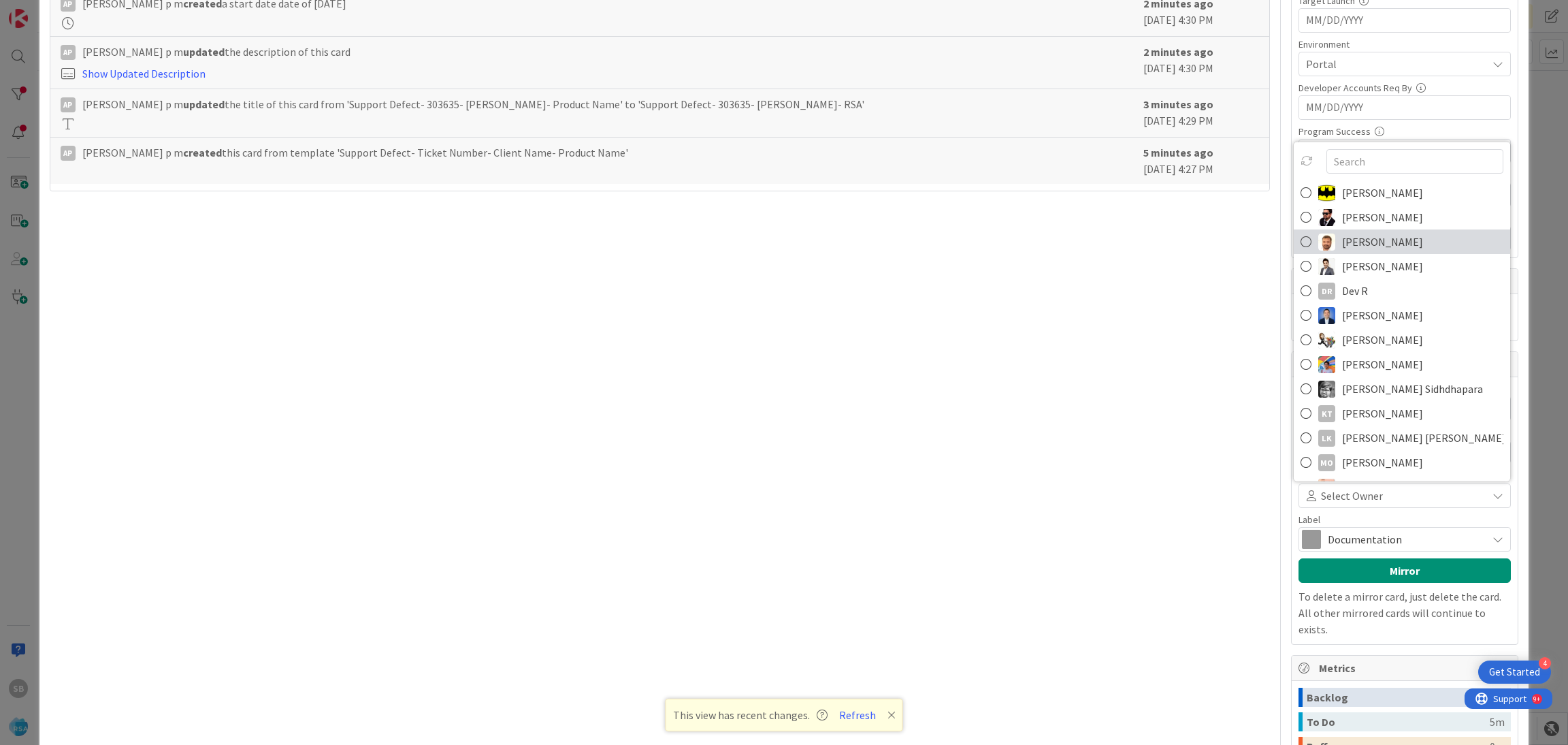
click at [1373, 241] on span "[PERSON_NAME]" at bounding box center [1383, 242] width 81 height 21
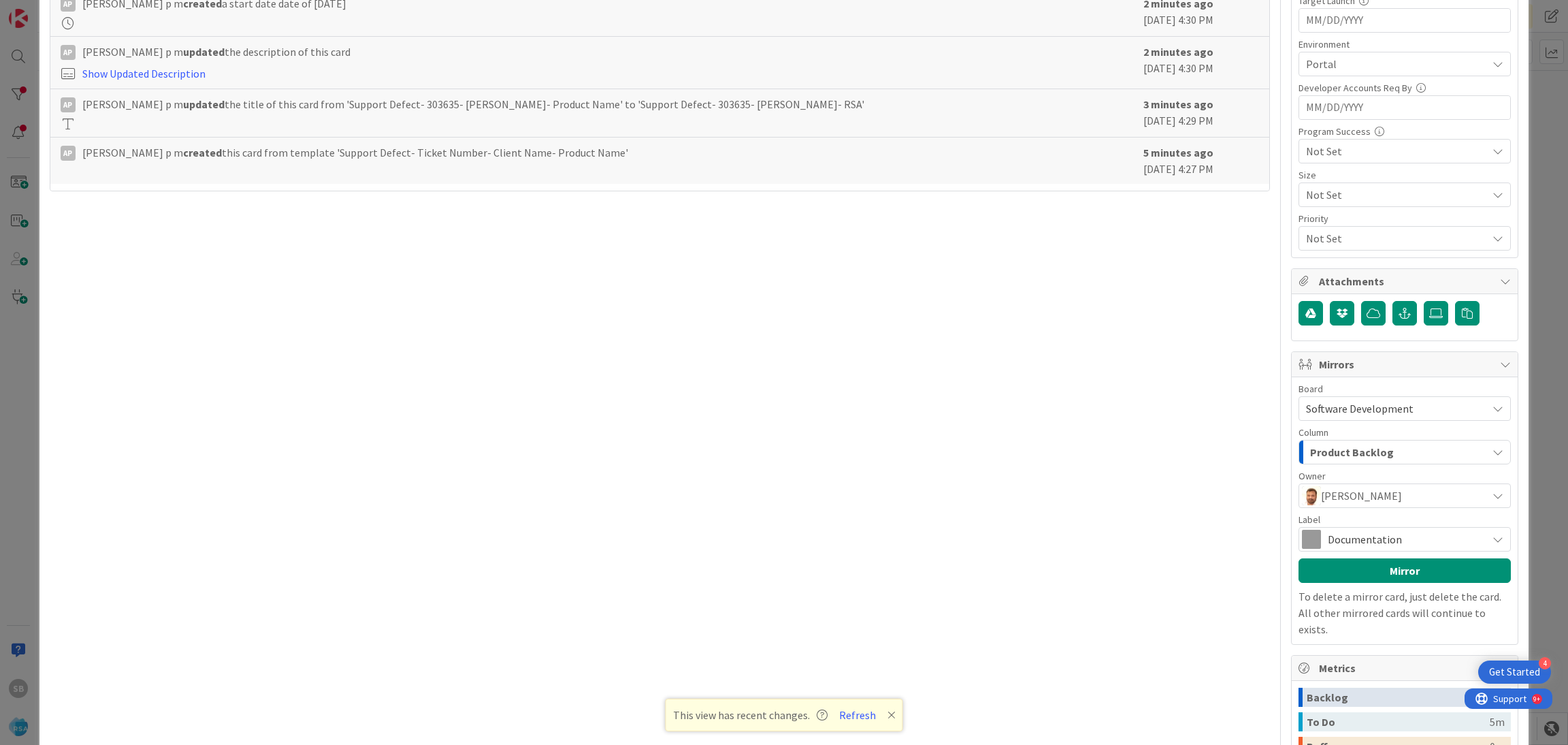
click at [1335, 532] on span "Documentation" at bounding box center [1403, 539] width 152 height 19
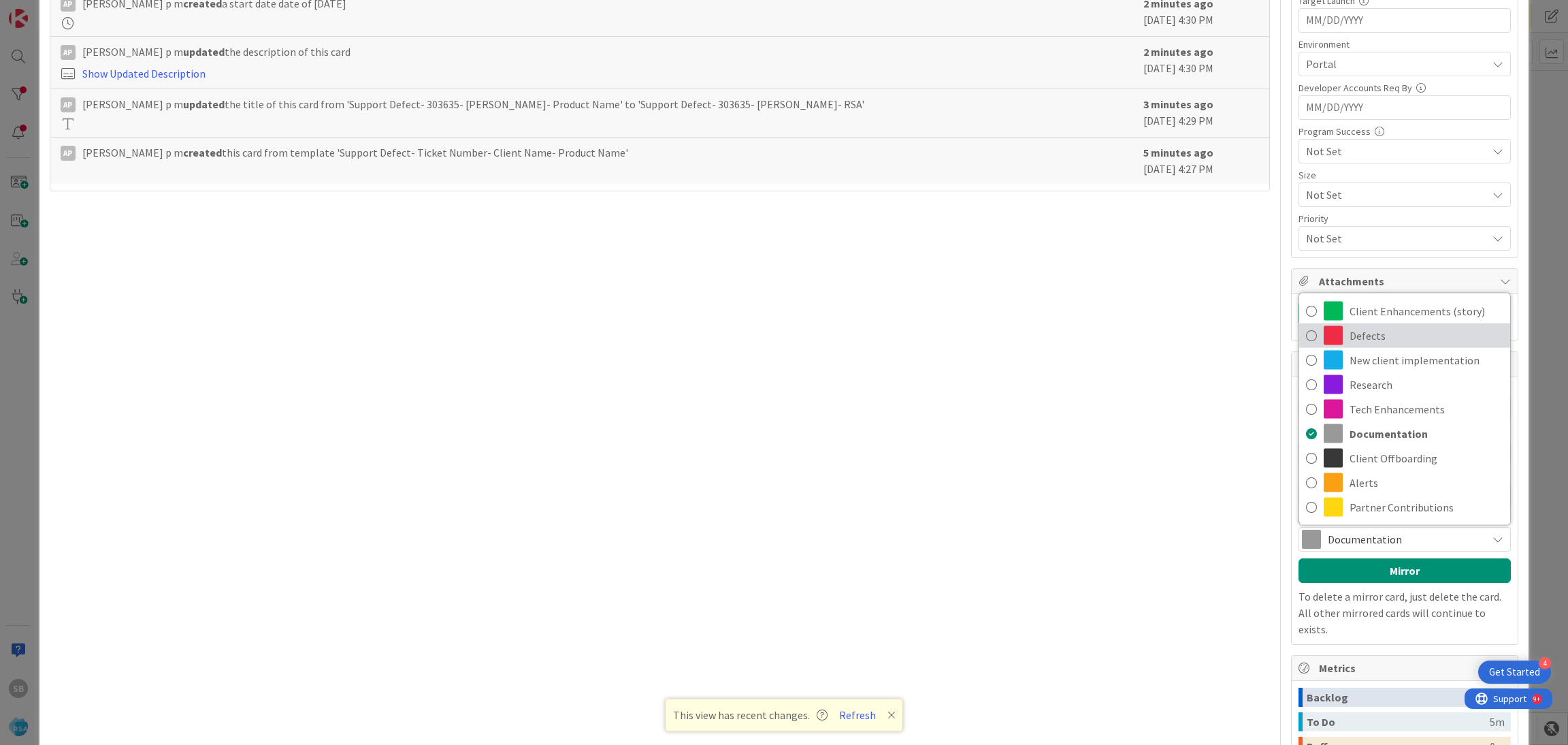
click at [1366, 336] on span "Defects" at bounding box center [1426, 336] width 154 height 21
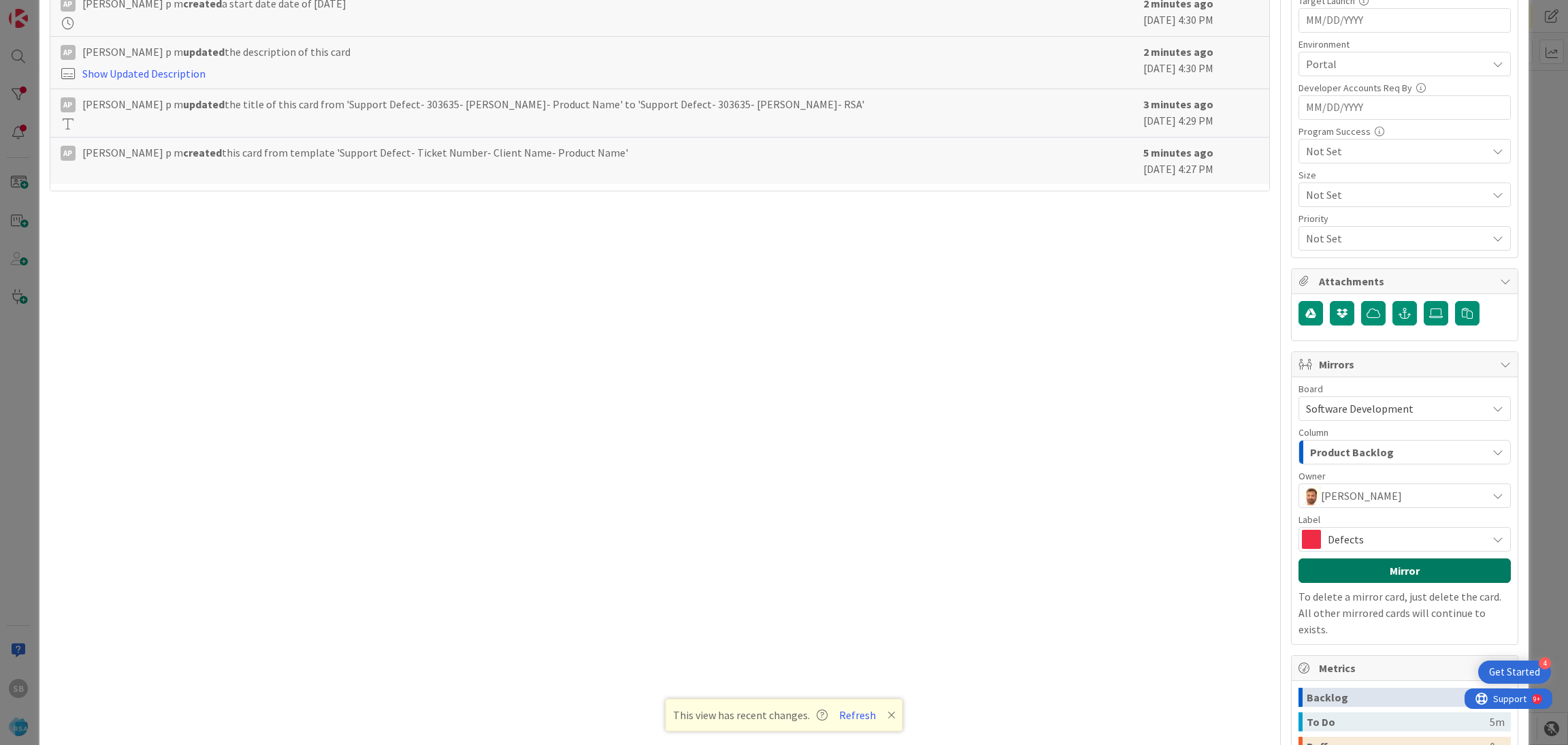
click at [1373, 576] on button "Mirror" at bounding box center [1404, 570] width 213 height 24
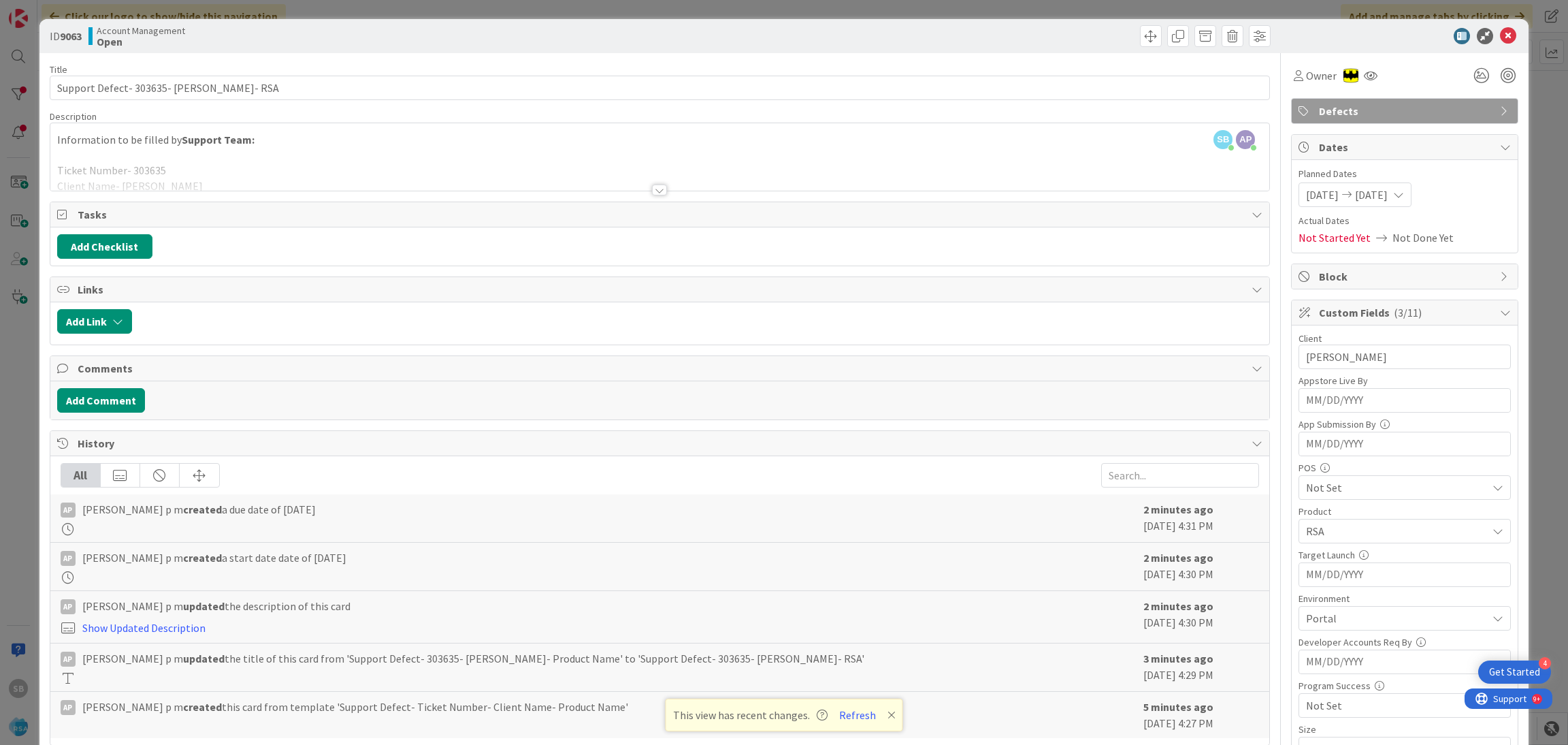
click at [1500, 34] on icon at bounding box center [1508, 36] width 16 height 16
type textarea "x"
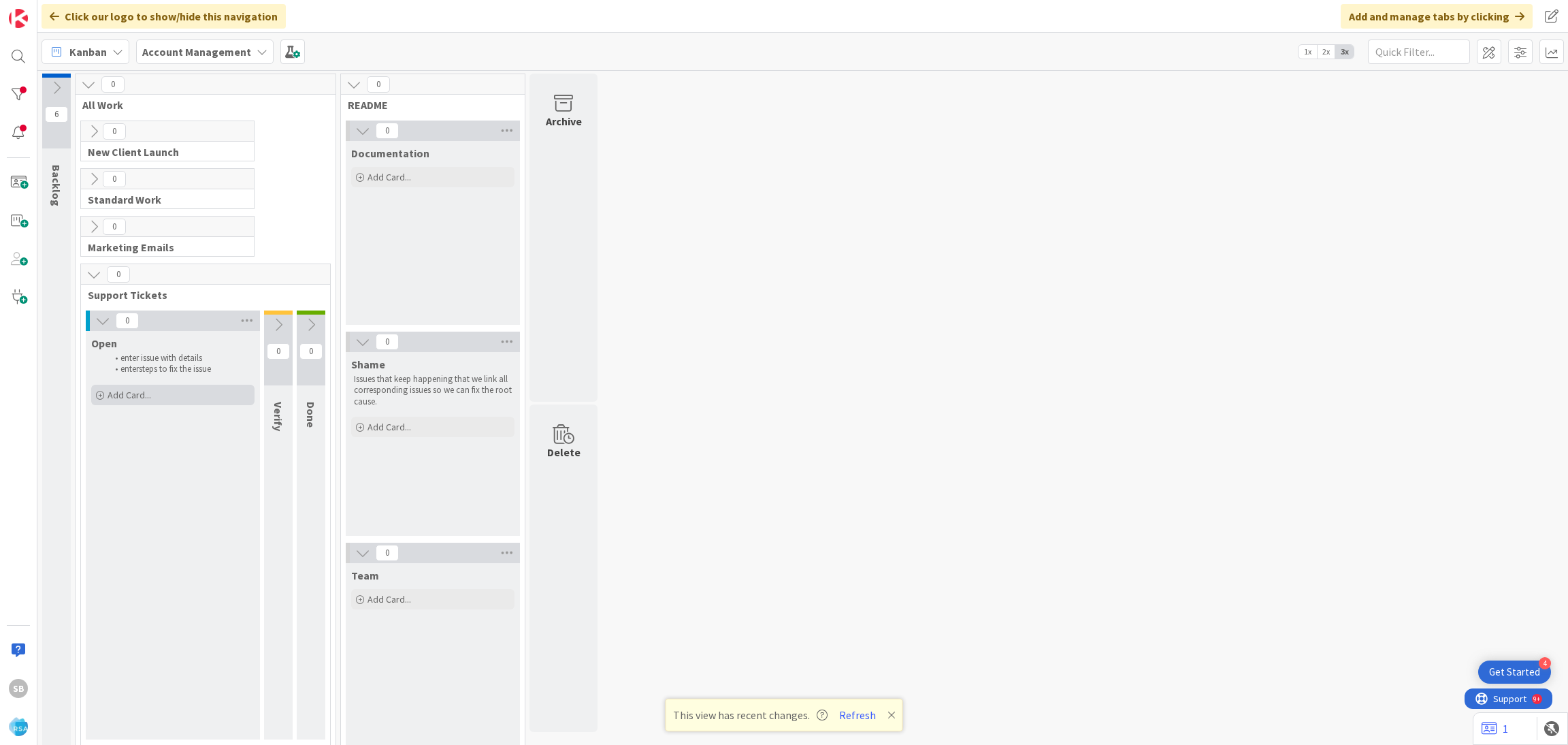
click at [177, 397] on div "Add Card..." at bounding box center [173, 395] width 164 height 21
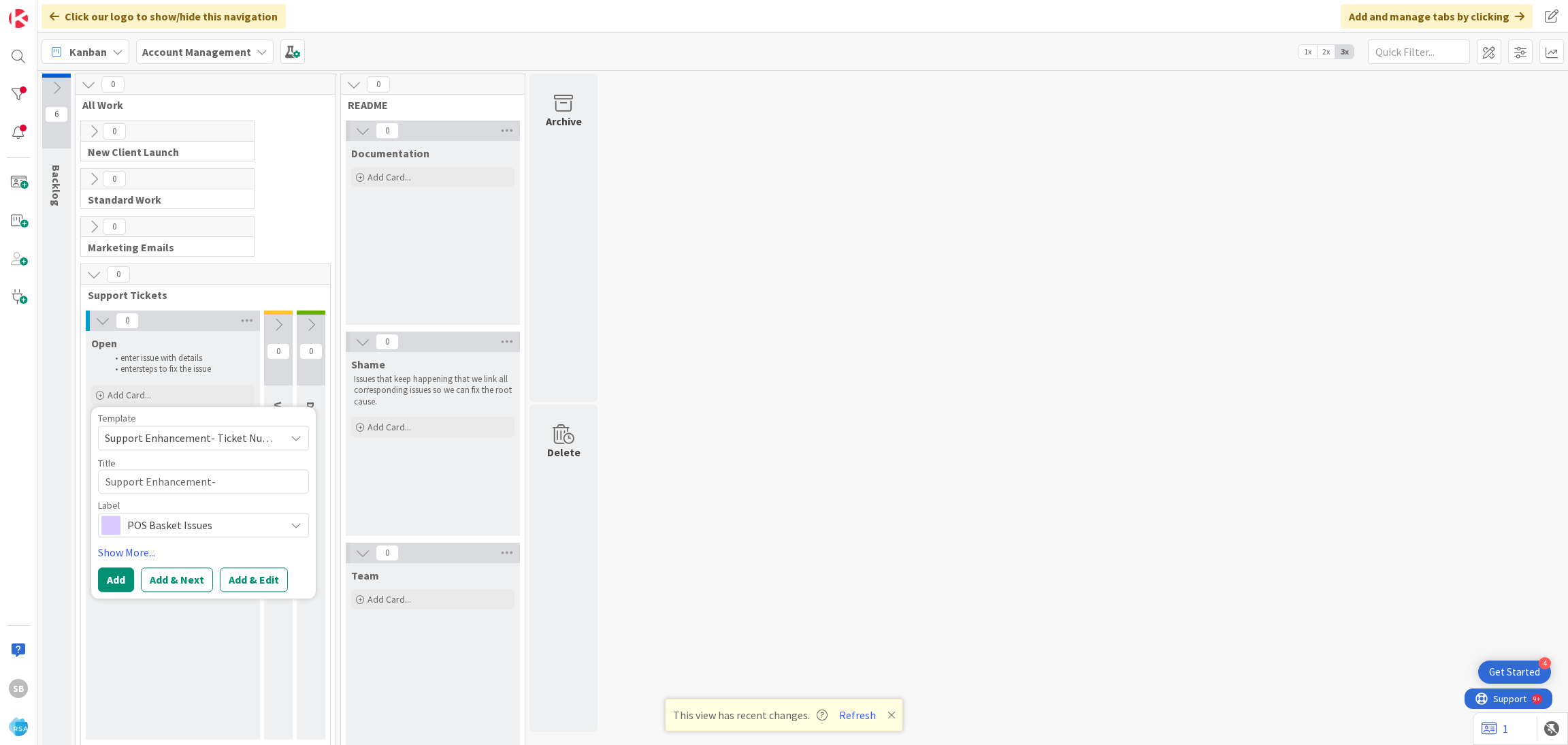
click at [154, 450] on span "Support Enhancement- Ticket Number- Client Name- Product Name" at bounding box center [203, 437] width 211 height 24
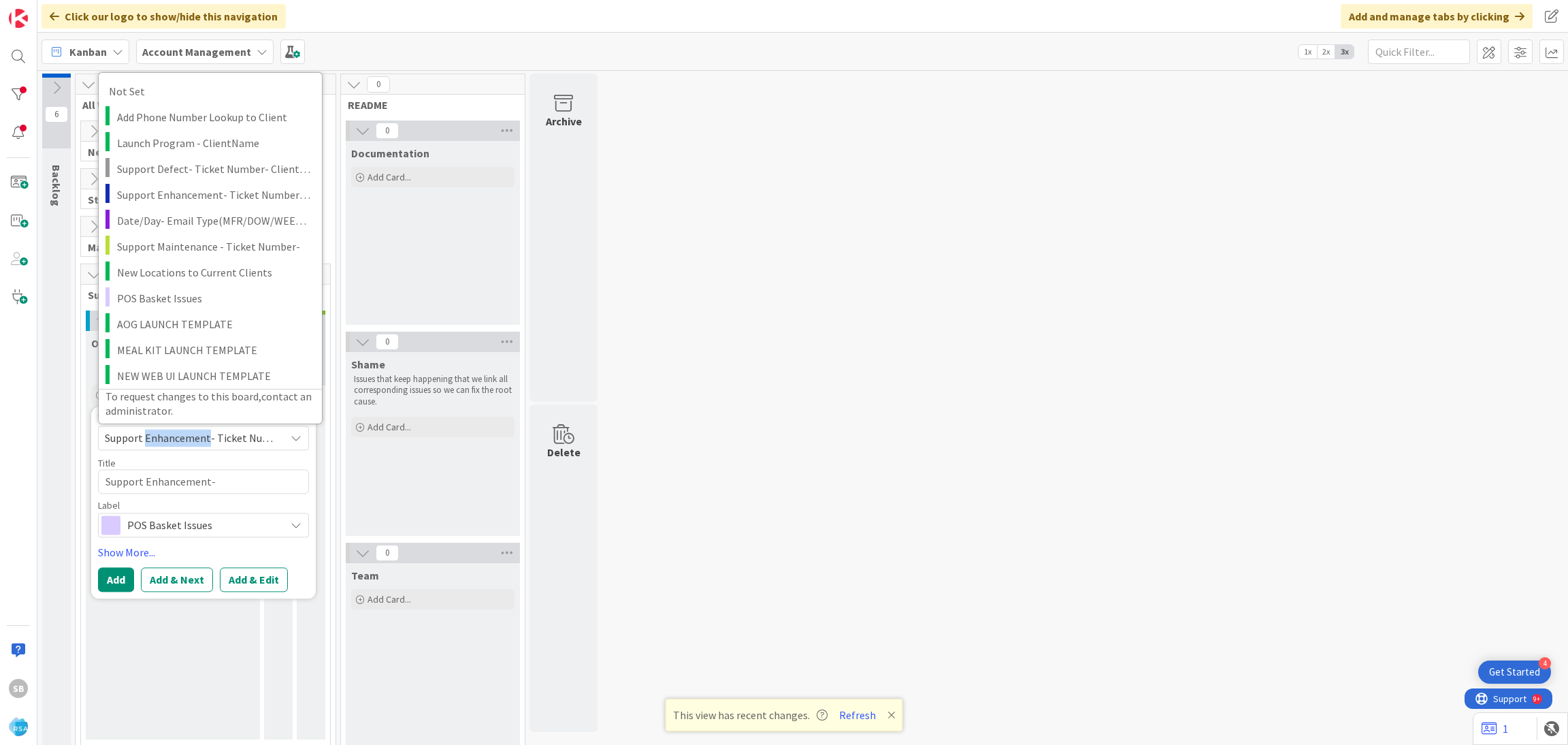
click at [154, 450] on span "Support Enhancement- Ticket Number- Client Name- Product Name" at bounding box center [203, 437] width 211 height 24
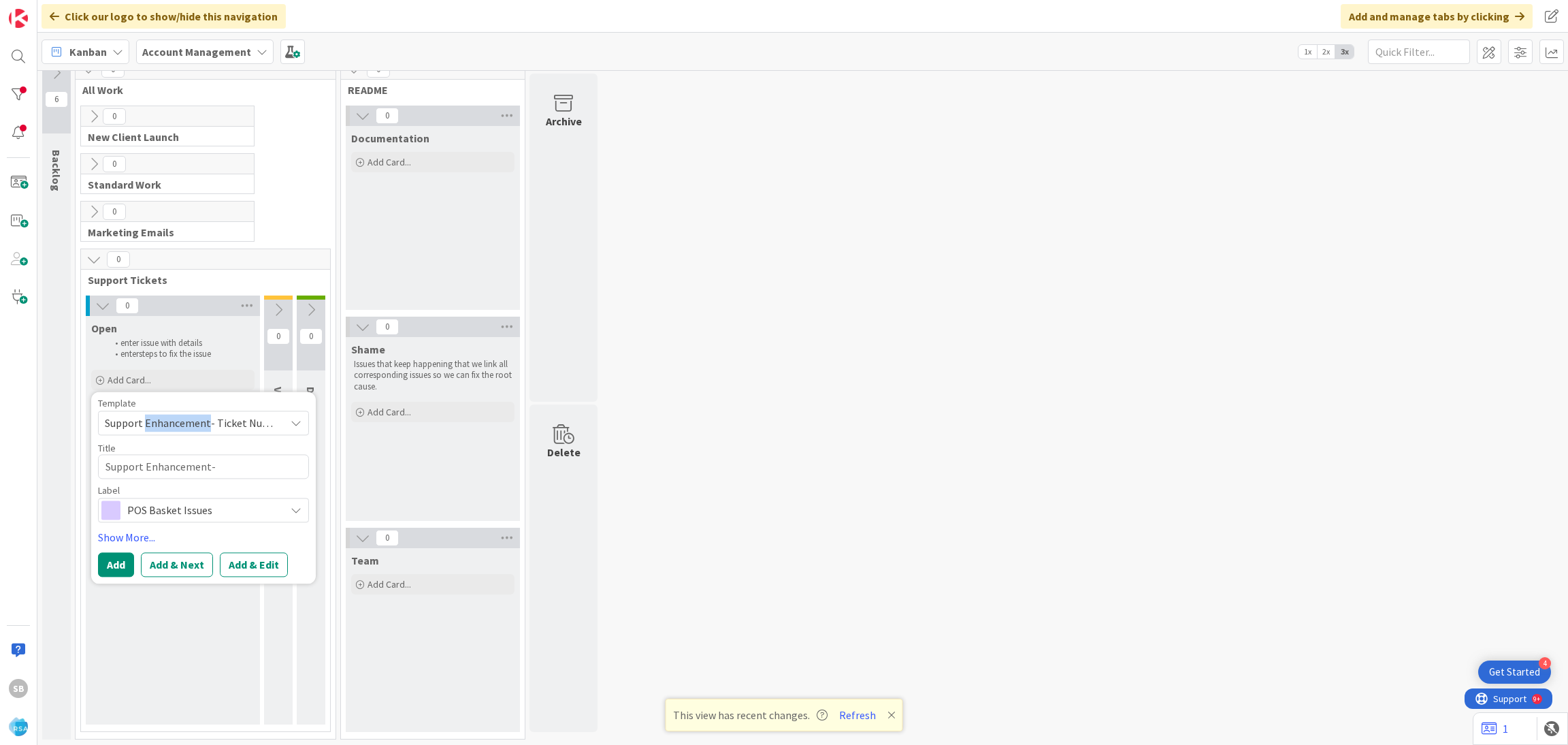
scroll to position [15, 0]
click at [267, 462] on textarea "Support Enhancement-" at bounding box center [203, 465] width 211 height 24
type textarea "Support Enhancement-"
type textarea "x"
paste textarea "303664"
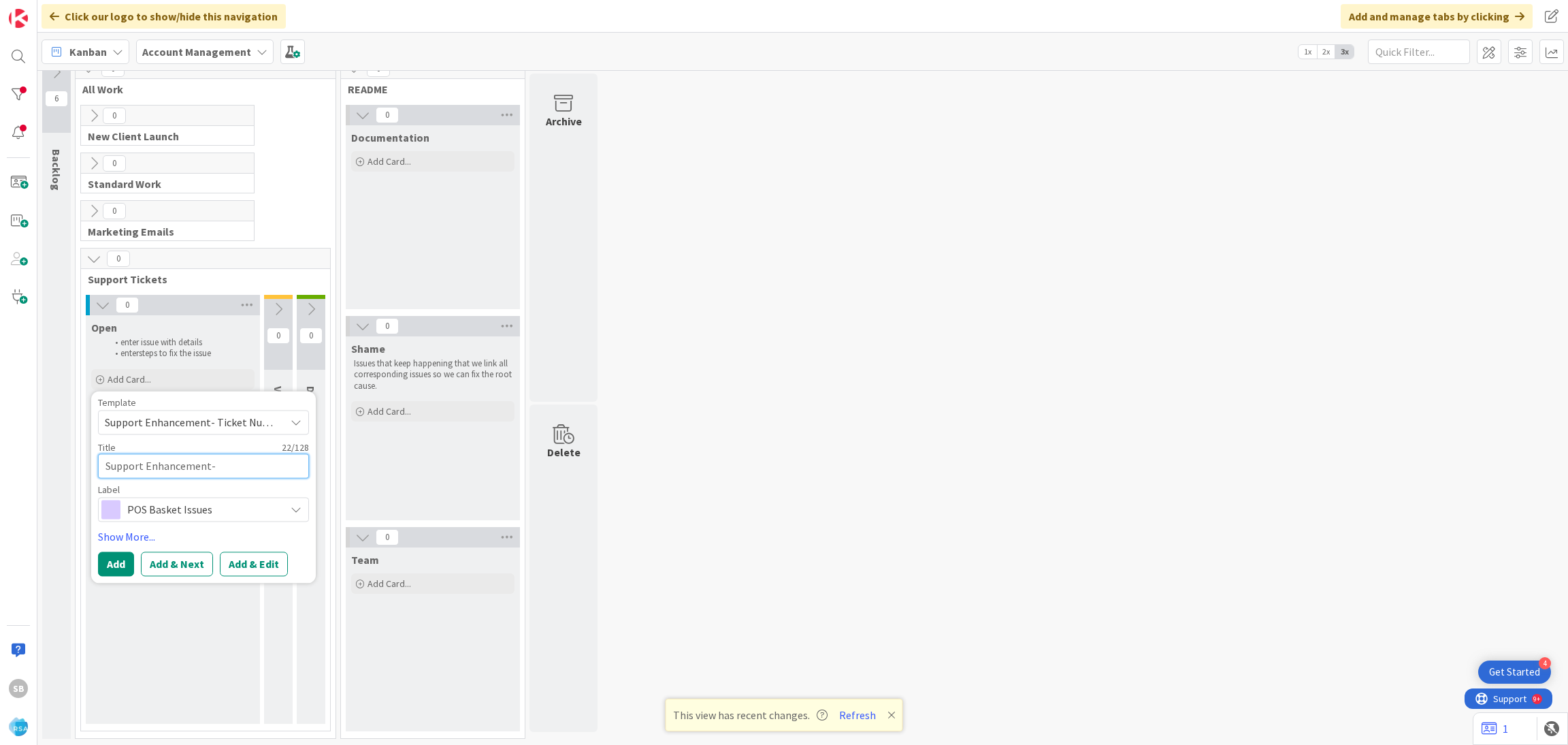
type textarea "Support Enhancement- 303664"
type textarea "x"
type textarea "Support Enhancement- 303664"
type textarea "x"
type textarea "Support Enhancement- 303664 -"
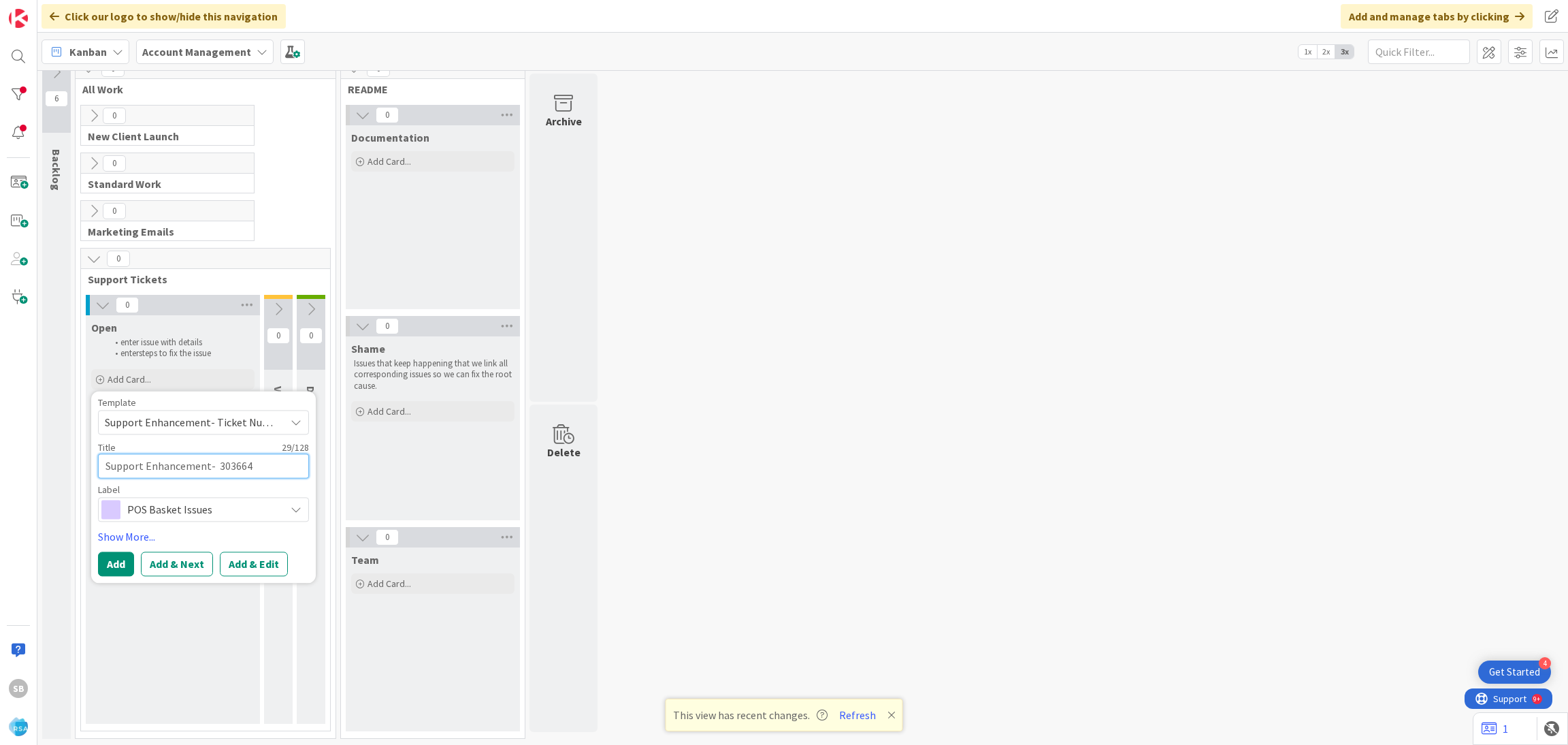
type textarea "x"
type textarea "Support Enhancement- 303664 -"
type textarea "x"
paste textarea "The Goods Market"
type textarea "Support Enhancement- 303664 - The Goods Market"
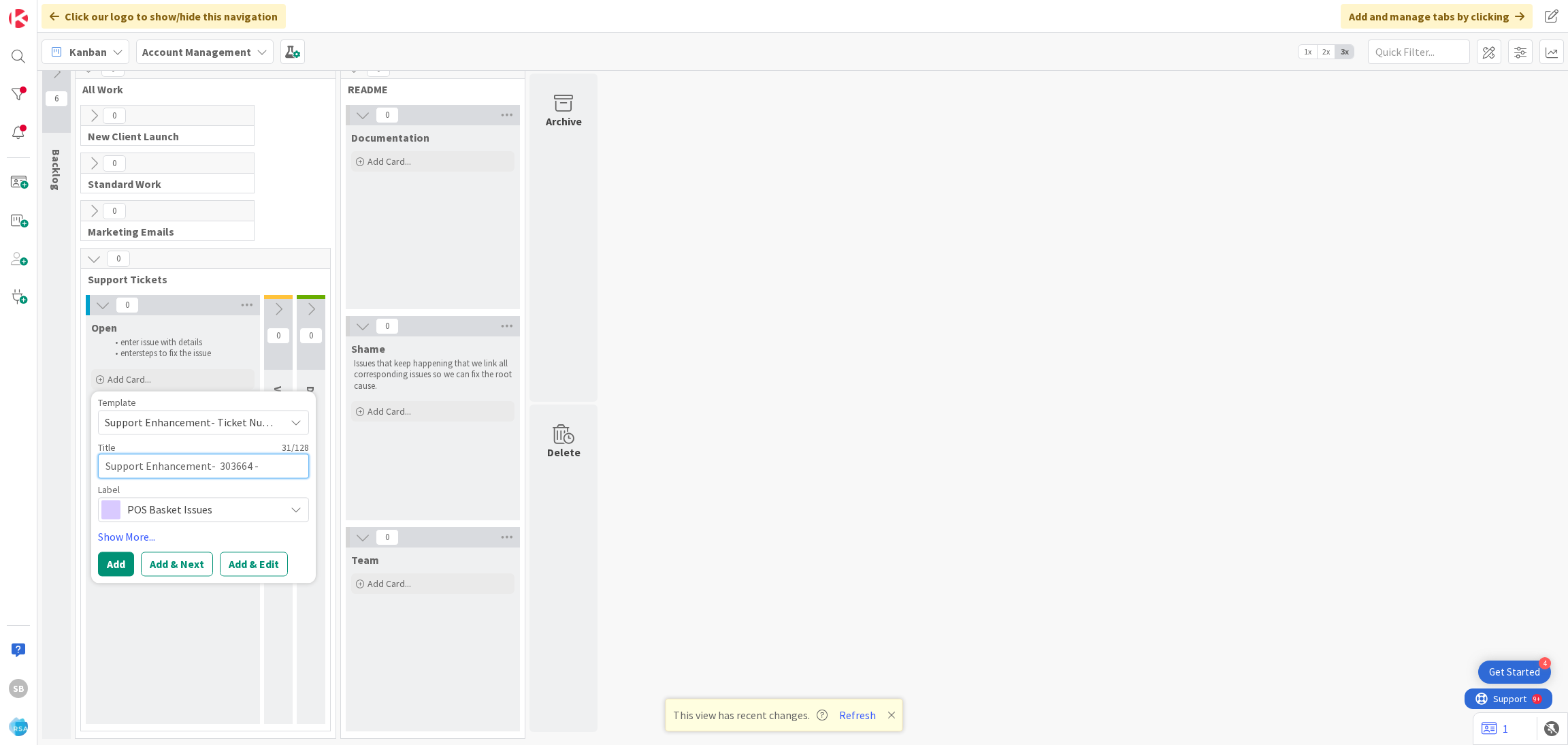
type textarea "x"
type textarea "Support Enhancement- 303664 - The Goods Market"
type textarea "x"
type textarea "Support Enhancement- 303664 - The Goods Market -"
type textarea "x"
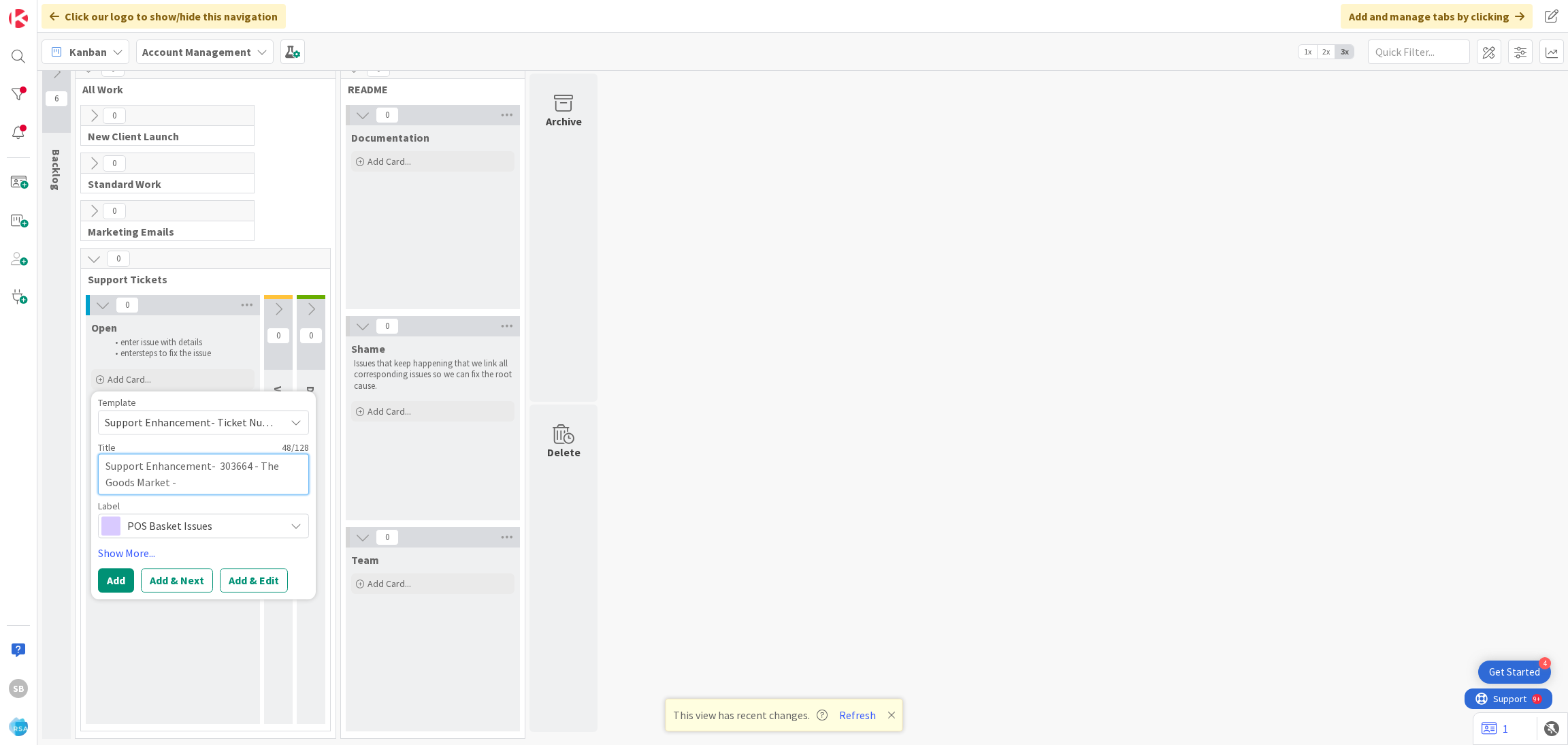
type textarea "Support Enhancement- 303664 - The Goods Market -"
type textarea "x"
paste textarea "Even more color changes for The Goods"
type textarea "Support Enhancement- 303664 - The Goods Market - Even more color changes for Th…"
type textarea "x"
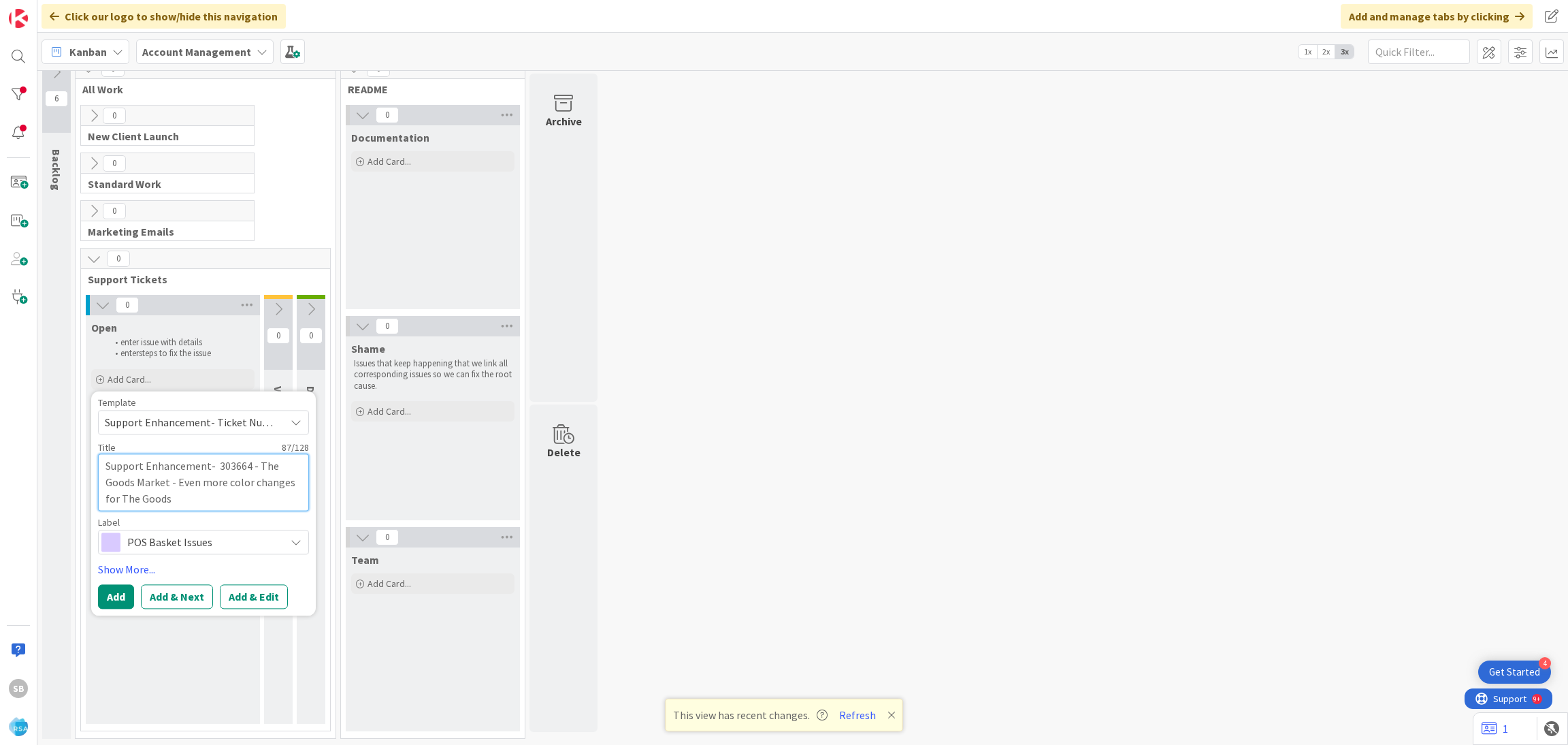
type textarea "Support Enhancement- 303664 - The Goods Market - Even more color changes for Th…"
type textarea "x"
type textarea "Support Enhancement- 303664 - The Goods Market - Even more color changes for Th…"
type textarea "x"
type textarea "Support Enhancement- 303664 - The Goods Market - Even more color changes for Th…"
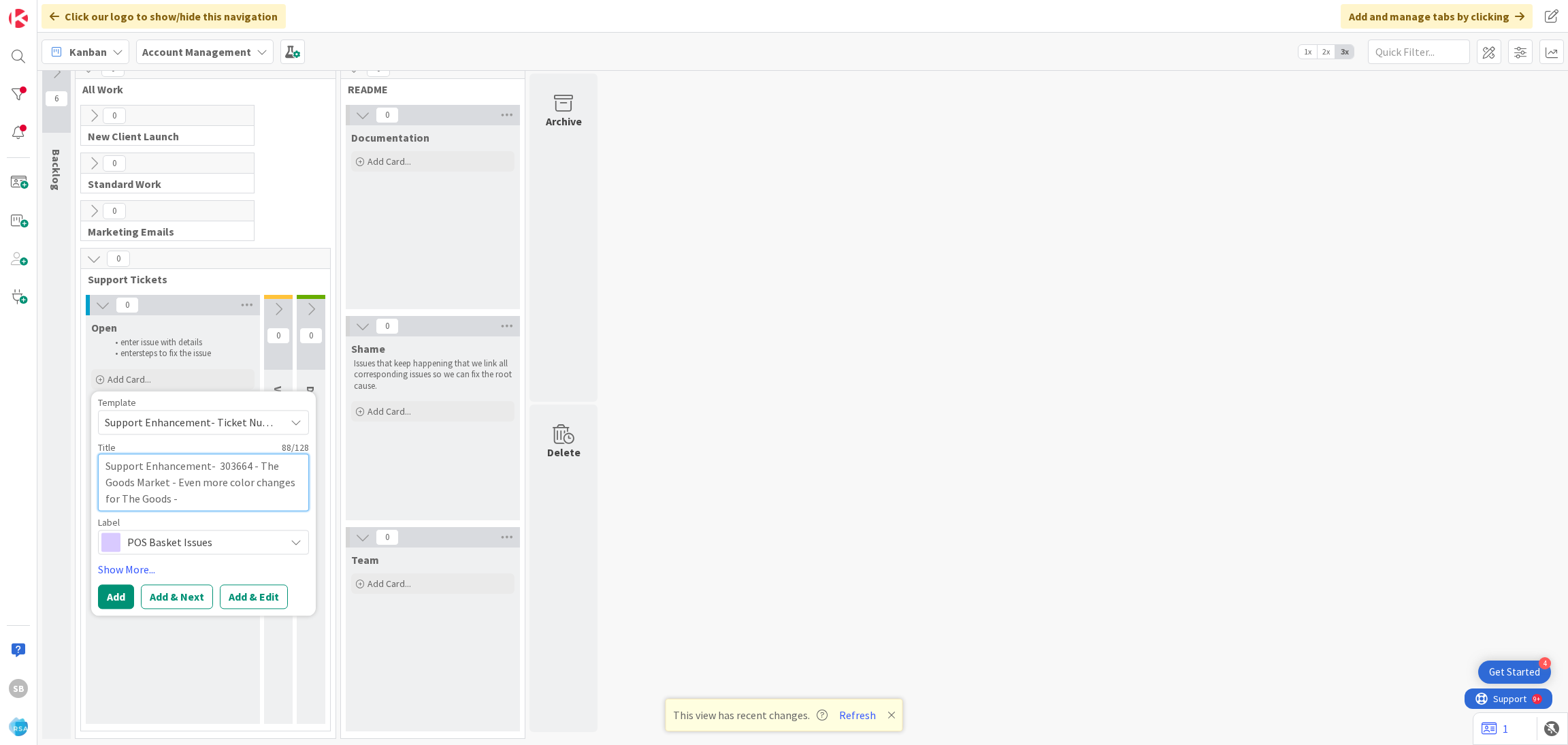
type textarea "x"
type textarea "Support Enhancement- 303664 - The Goods Market - Even more color changes for Th…"
type textarea "x"
type textarea "Support Enhancement- 303664 - The Goods Market - Even more color changes for Th…"
type textarea "x"
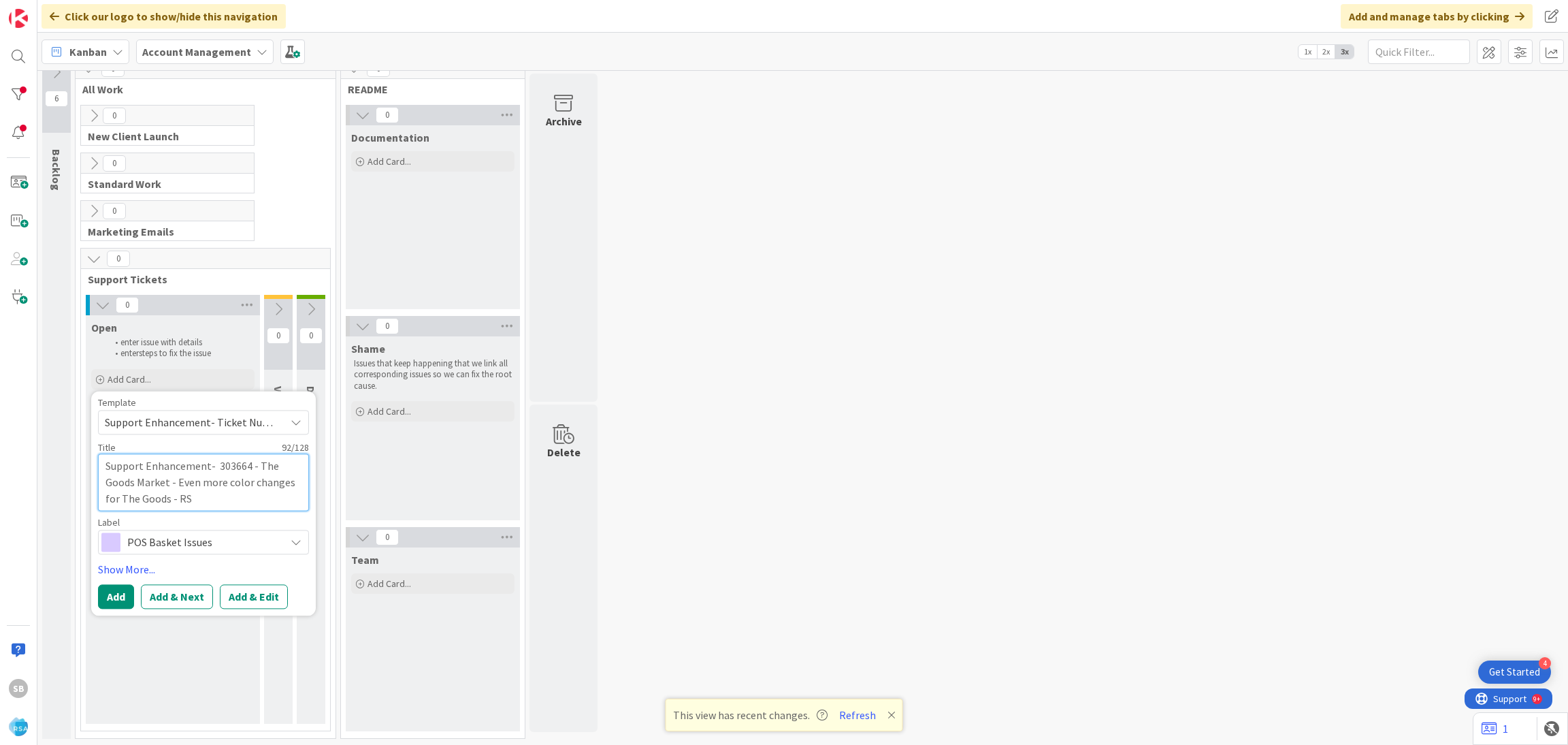
type textarea "Support Enhancement- 303664 - The Goods Market - Even more color changes for Th…"
type textarea "x"
type textarea "Support Enhancement- 303664 - The Goods Market - Even more color changes for Th…"
click at [268, 597] on button "Add & Edit" at bounding box center [253, 596] width 68 height 24
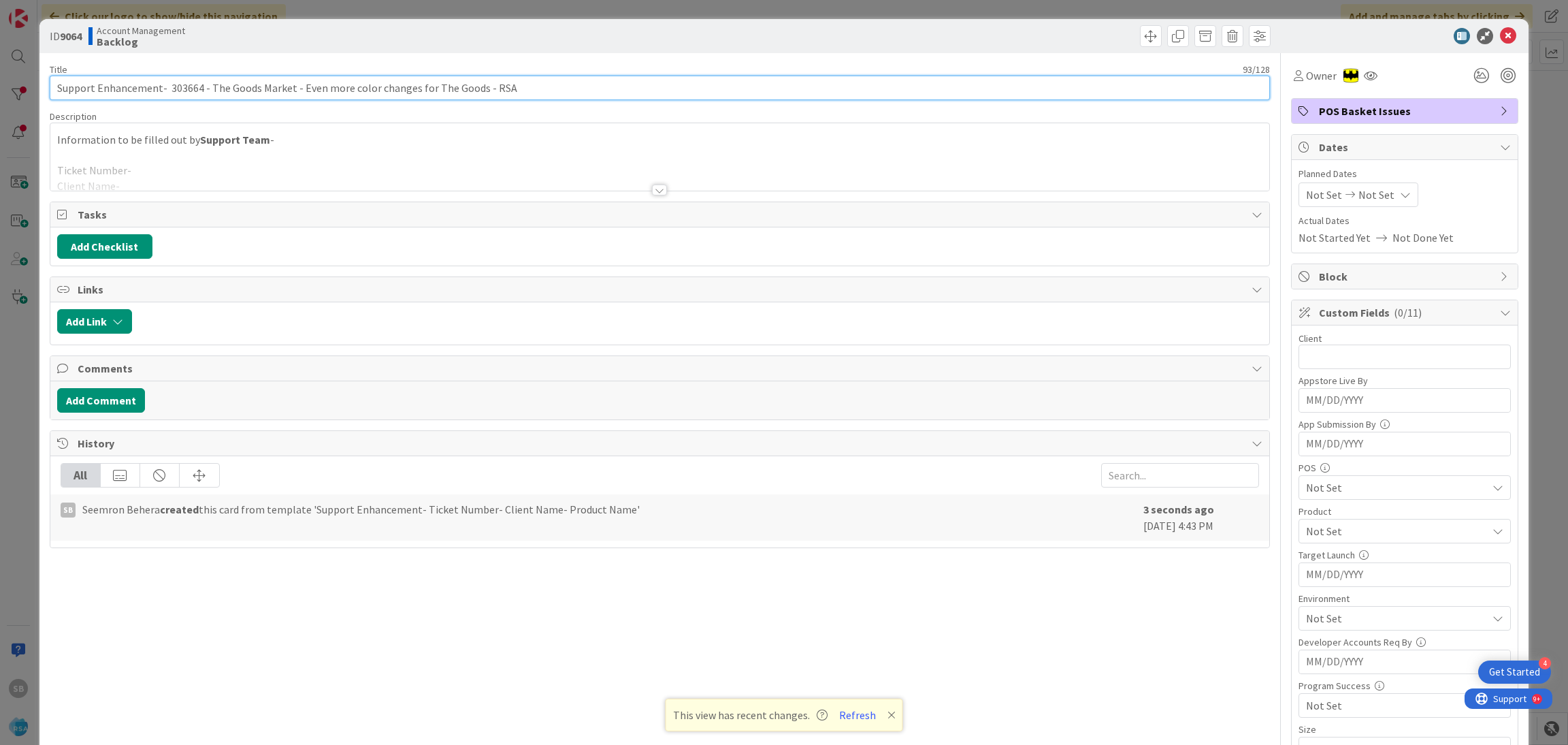
click at [483, 85] on input "Support Enhancement- 303664 - The Goods Market - Even more color changes for Th…" at bounding box center [660, 87] width 1221 height 24
type input "Support Enhancement- 303664 - The Goods Market - Even more color changes for Th…"
click at [206, 164] on div at bounding box center [660, 173] width 1220 height 34
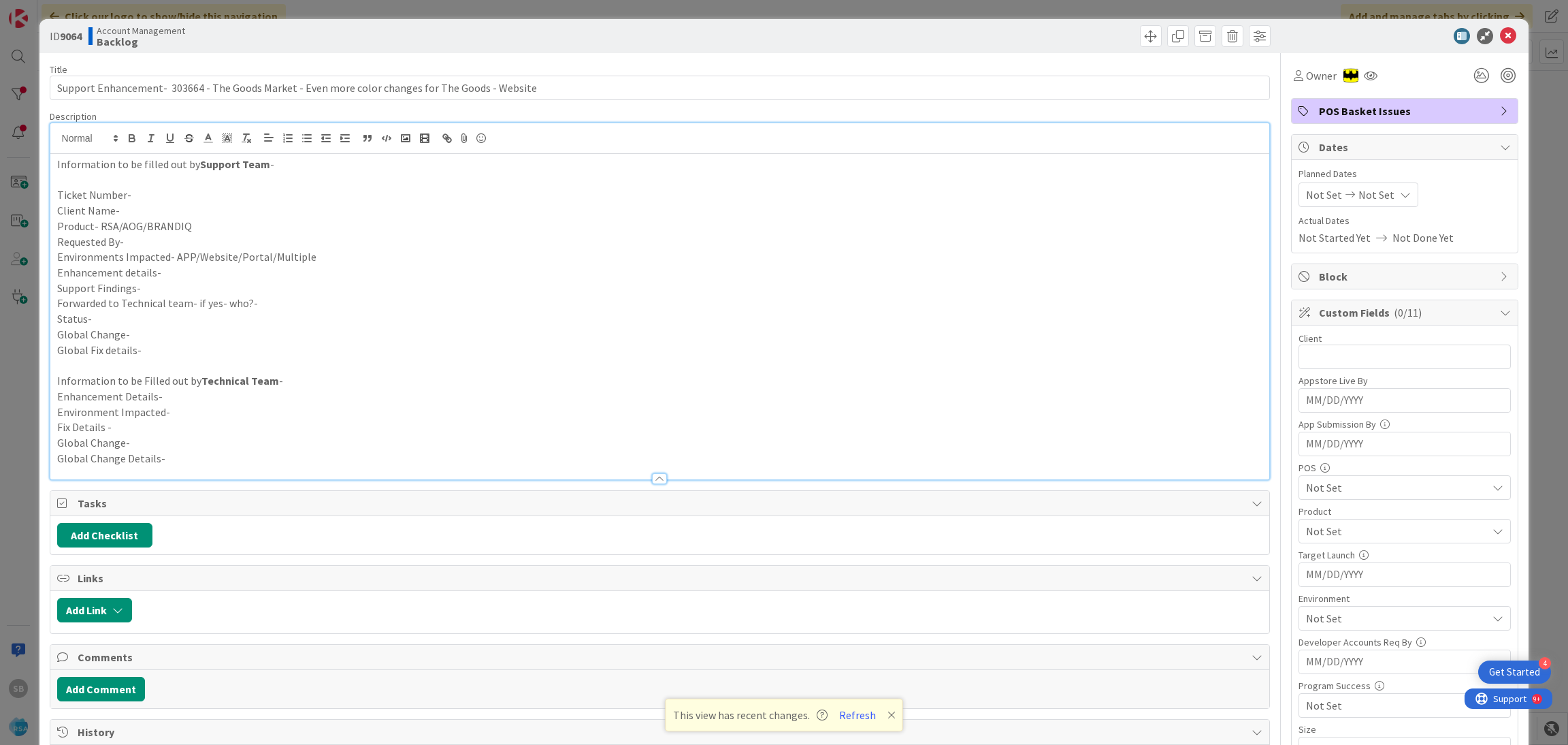
click at [154, 201] on p "Ticket Number-" at bounding box center [660, 195] width 1206 height 15
click at [146, 209] on p "Client Name-" at bounding box center [660, 210] width 1206 height 15
click at [190, 221] on p "Product- RSA/AOG/BRANDIQ" at bounding box center [660, 225] width 1206 height 15
click at [175, 237] on p "Requested By-" at bounding box center [660, 242] width 1206 height 15
click at [329, 263] on p "Environments Impacted- APP/Website/Portal/Multiple" at bounding box center [660, 256] width 1206 height 15
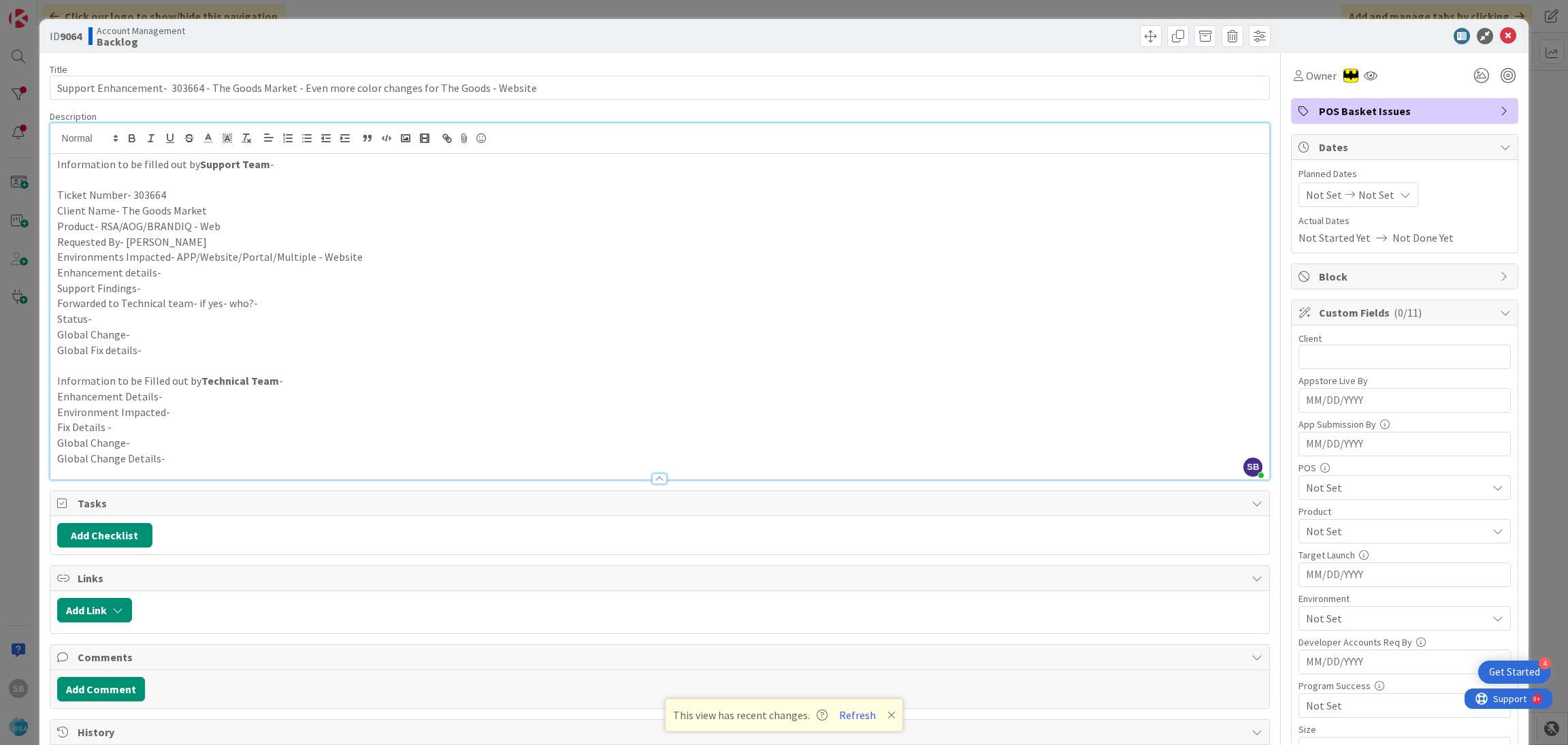
click at [170, 278] on p "Enhancement details-" at bounding box center [660, 272] width 1206 height 15
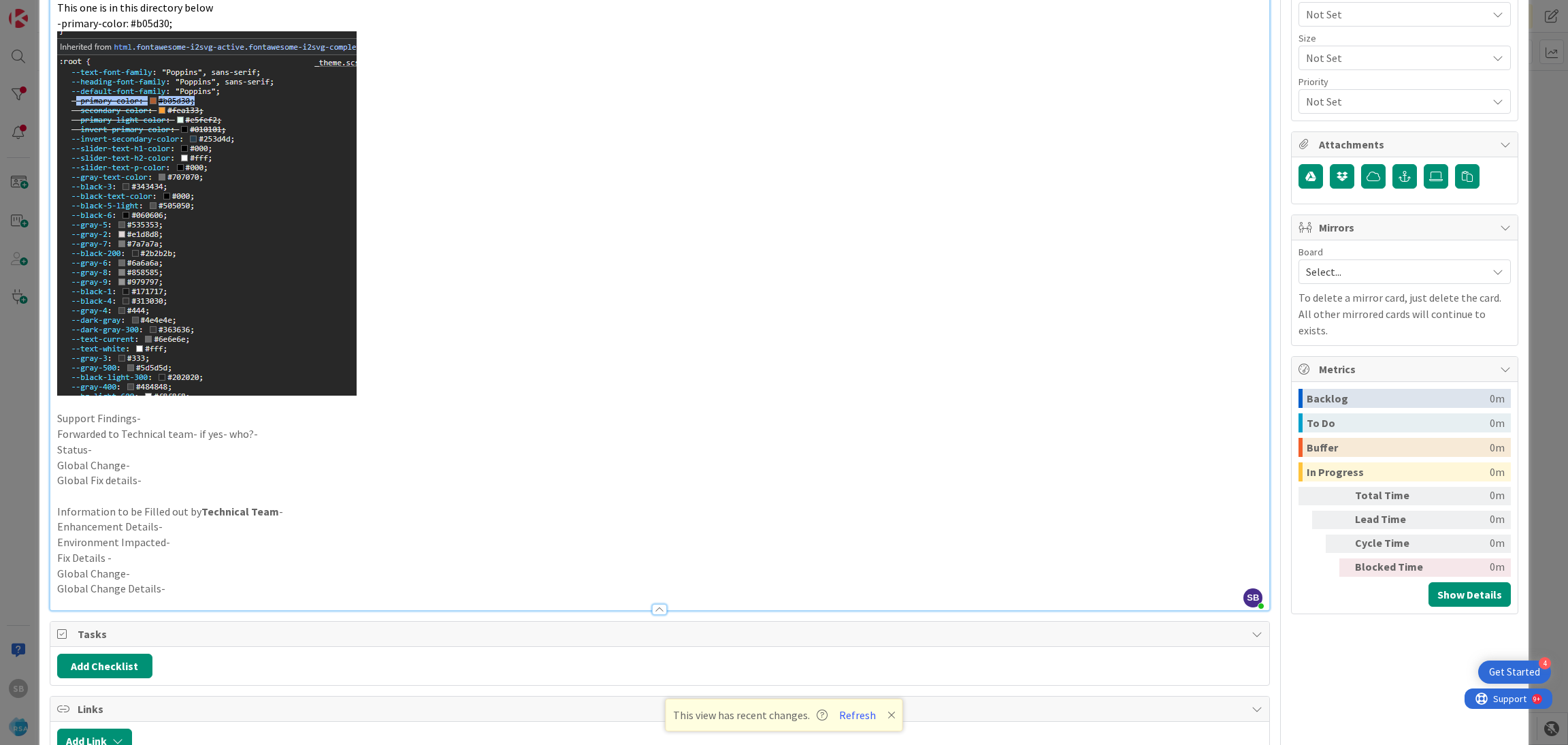
scroll to position [822, 0]
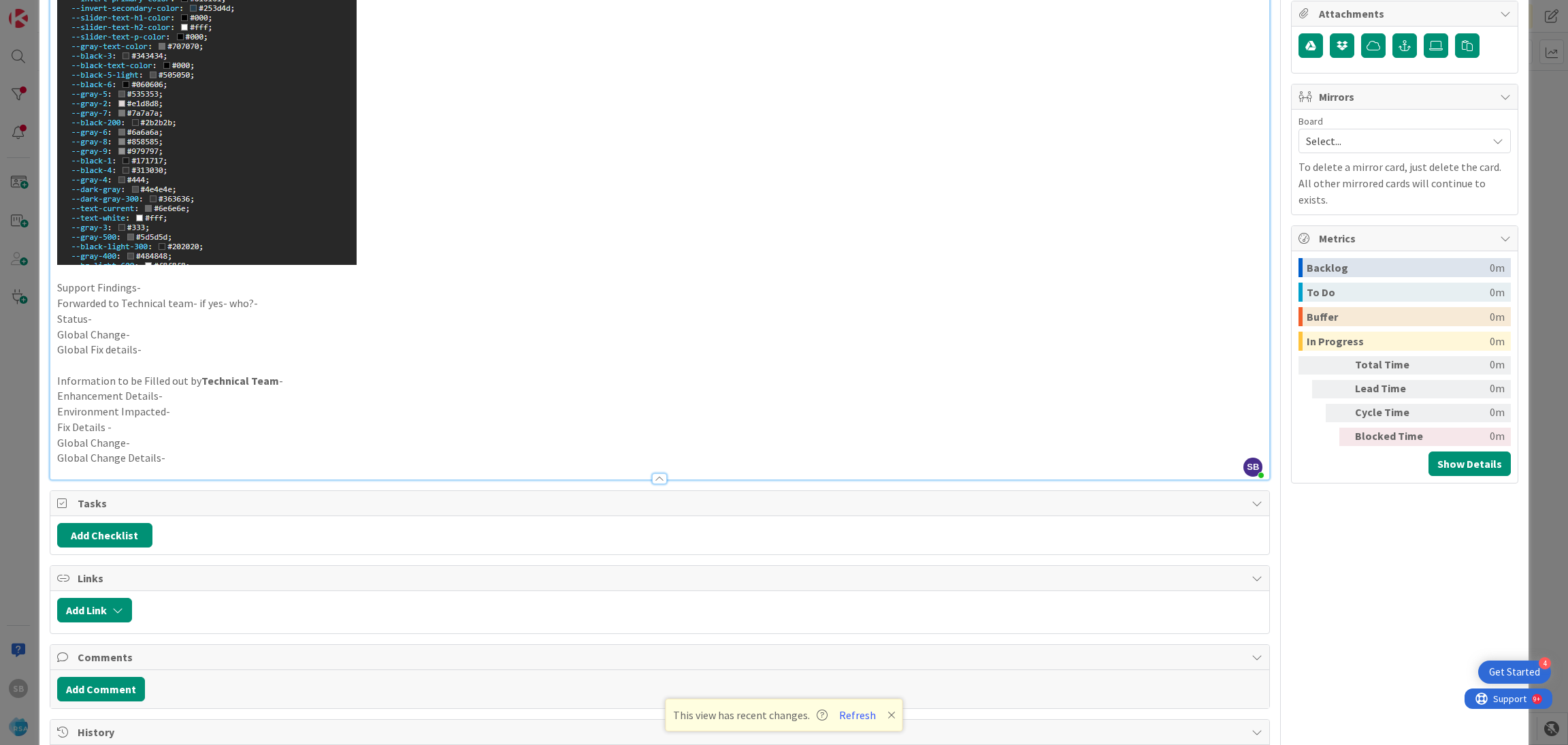
click at [128, 288] on p "Support Findings-" at bounding box center [660, 287] width 1206 height 15
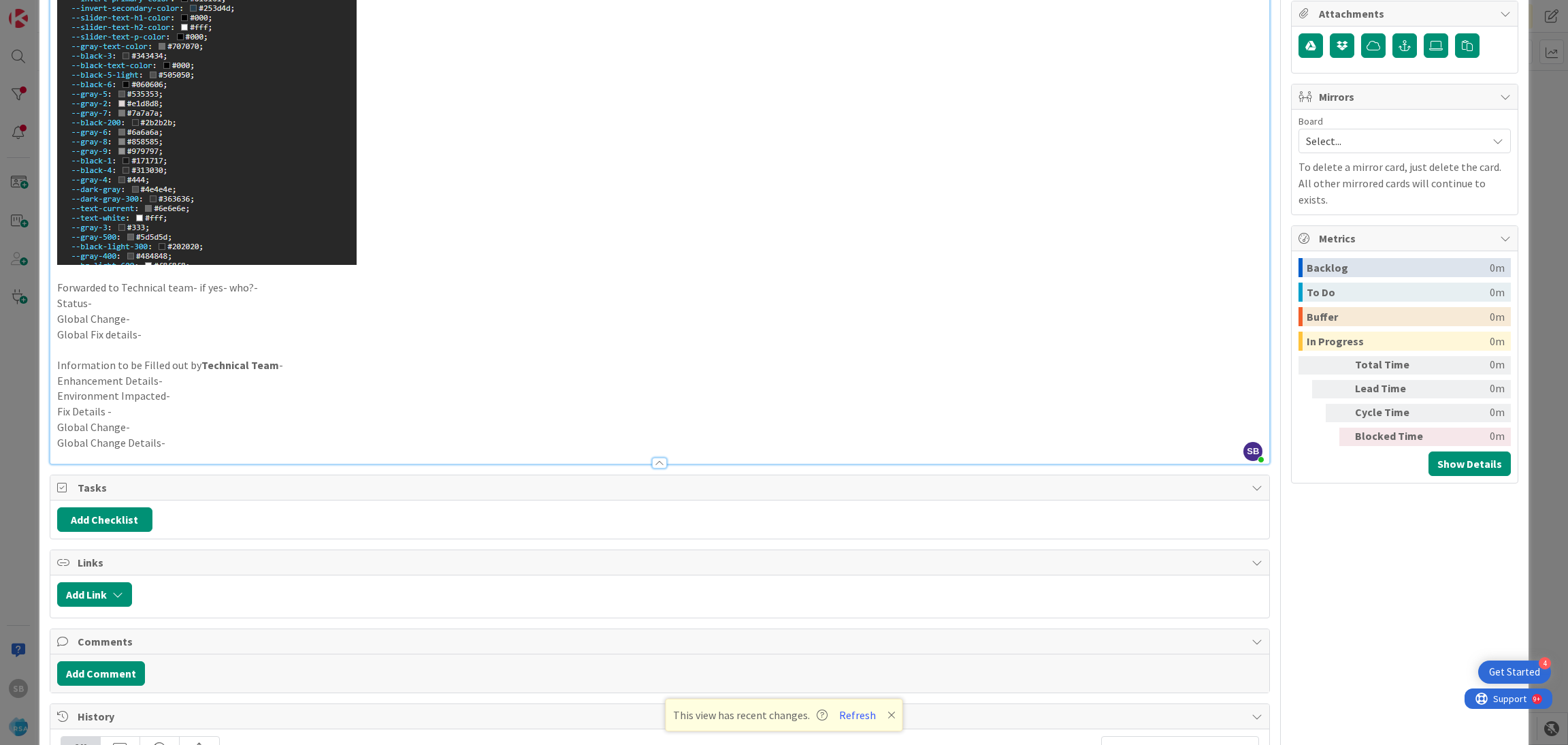
click at [305, 292] on p "Forwarded to Technical team- if yes- who?-" at bounding box center [660, 287] width 1206 height 15
click at [279, 306] on p "Status-" at bounding box center [660, 302] width 1206 height 15
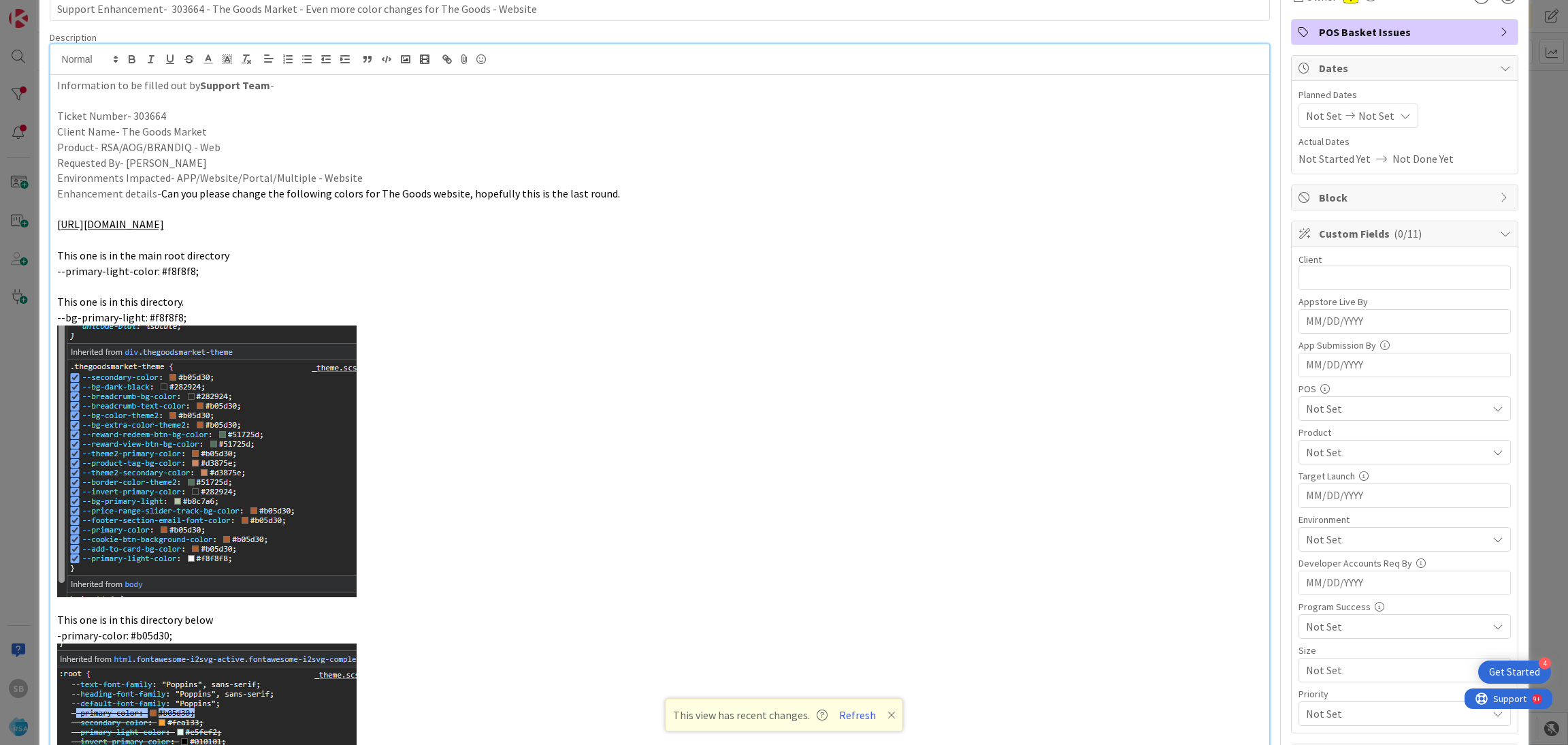
scroll to position [50, 0]
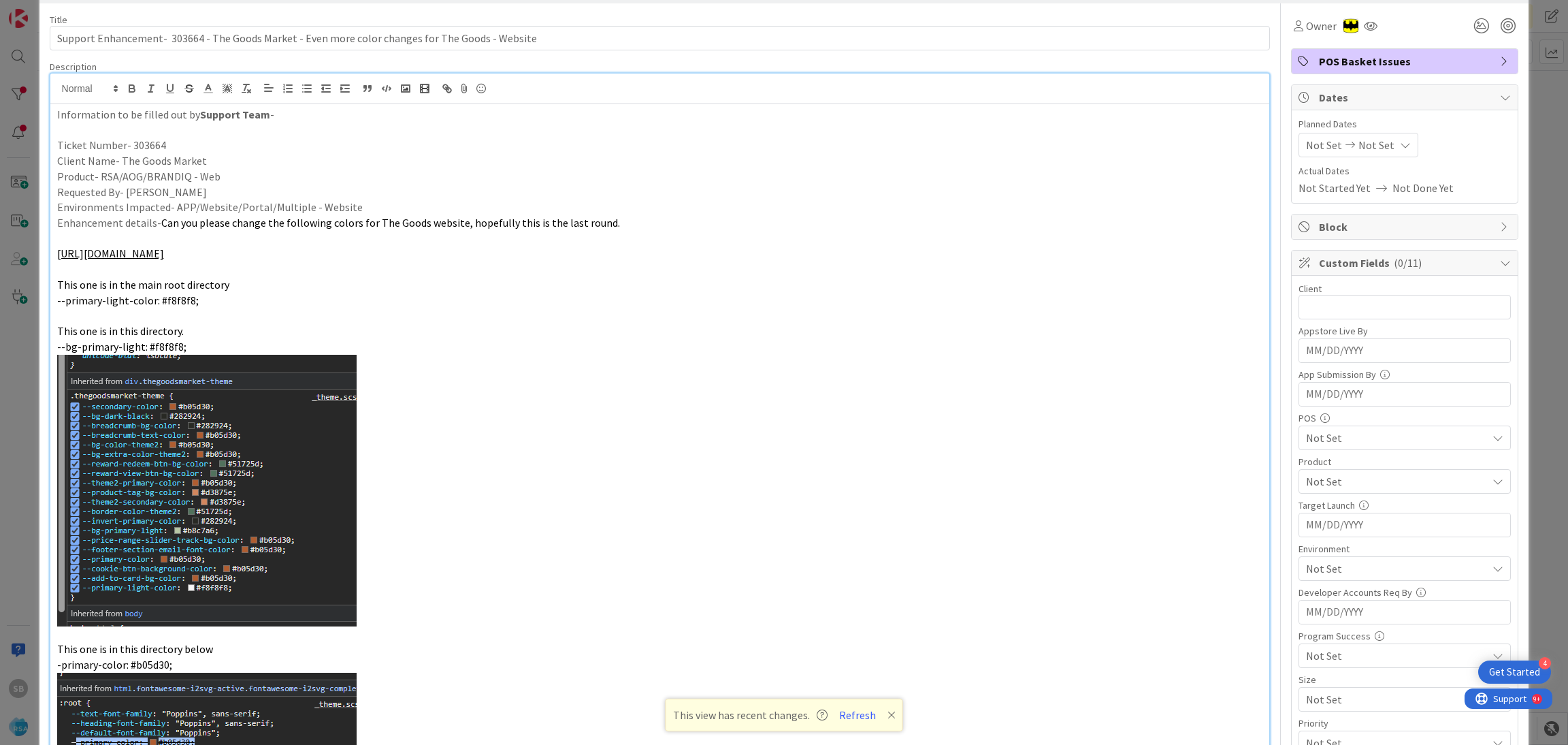
click at [1309, 143] on span "Not Set" at bounding box center [1324, 145] width 36 height 16
click at [1341, 319] on td "18" at bounding box center [1354, 315] width 26 height 26
type input "[DATE]"
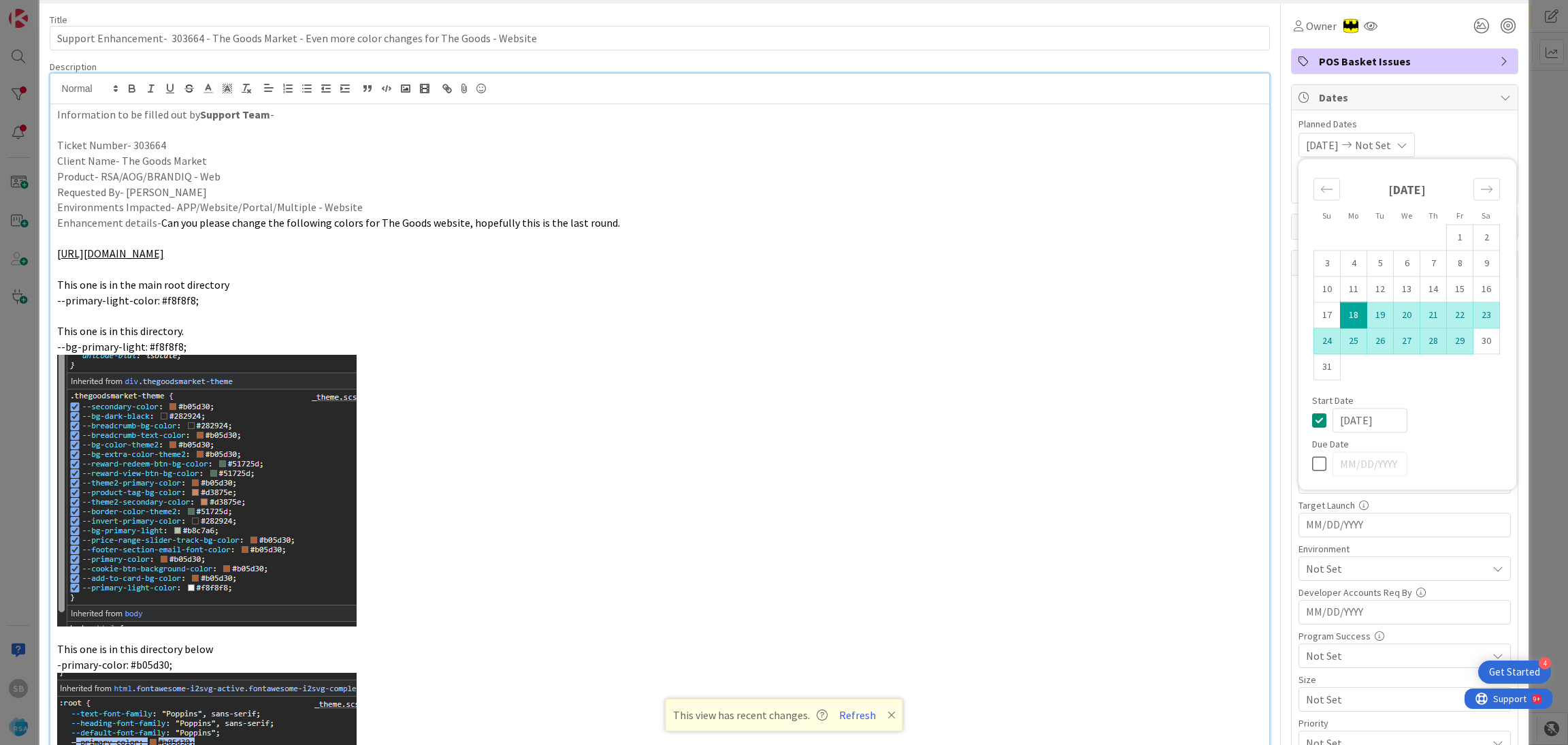
click at [1448, 341] on td "29" at bounding box center [1459, 341] width 26 height 26
type input "[DATE]"
click at [1467, 150] on div "[DATE] [DATE] Su Mo Tu We Th Fr Sa [DATE] 1 2 3 4 5 6 7 8 9 10 11 12 13 14 15 1…" at bounding box center [1404, 145] width 213 height 24
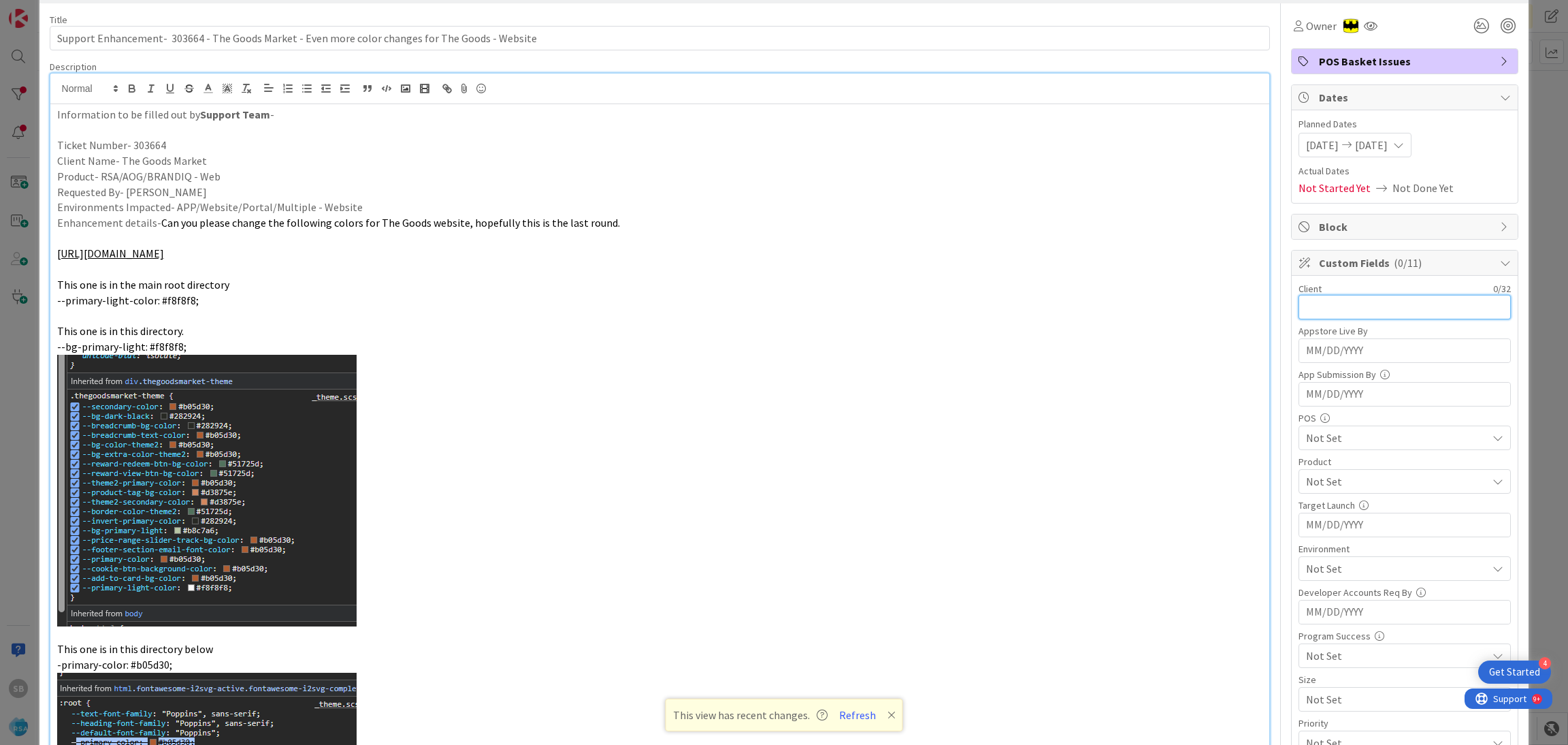
click at [1324, 307] on input "text" at bounding box center [1404, 307] width 213 height 24
type input "h"
type input "The Goods Market"
click at [1308, 477] on span "Not Set" at bounding box center [1396, 482] width 181 height 16
click at [1318, 507] on span "RSA" at bounding box center [1327, 513] width 18 height 21
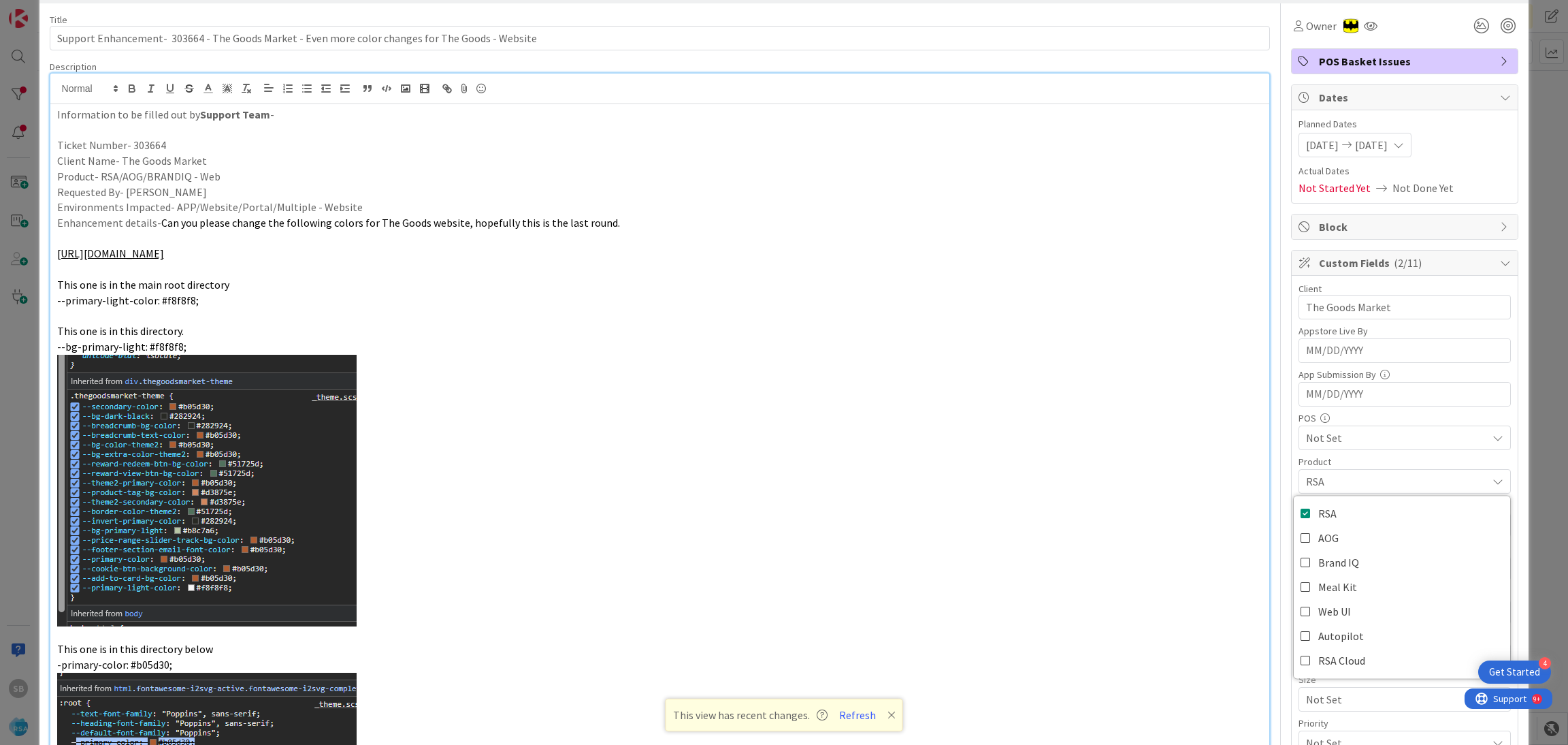
click at [1369, 486] on span "RSA" at bounding box center [1396, 482] width 181 height 16
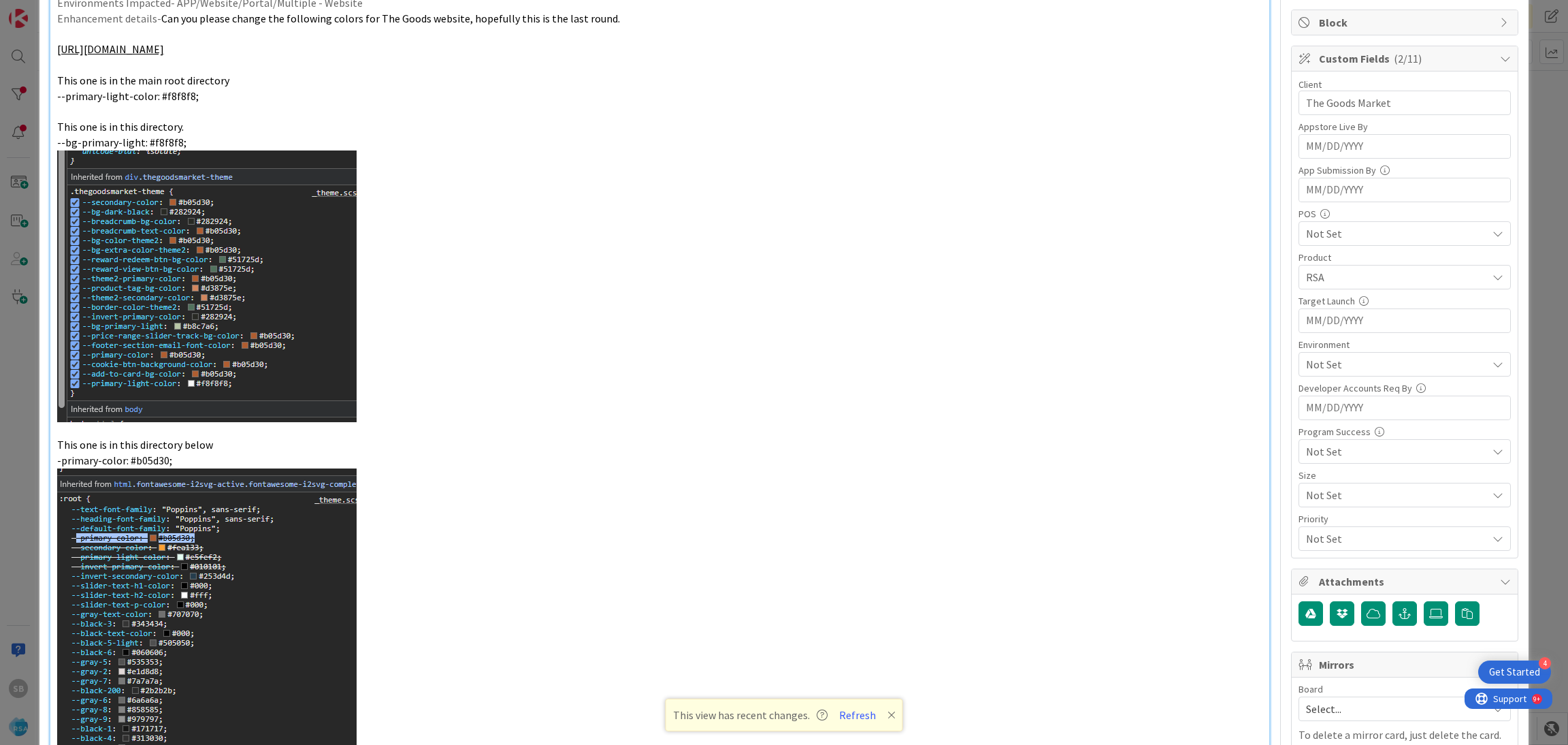
scroll to position [362, 0]
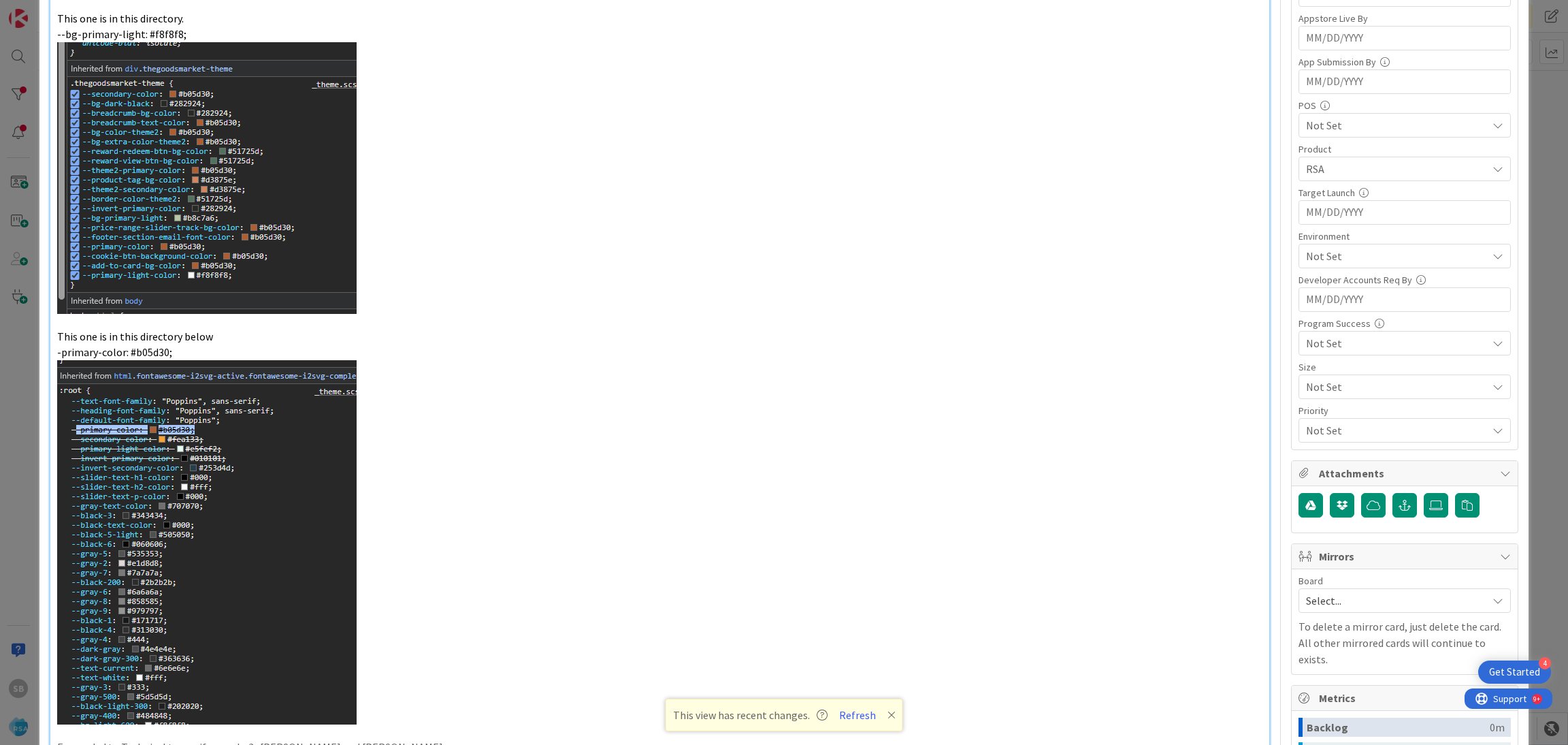
click at [1330, 243] on div "Environment Not Set" at bounding box center [1404, 250] width 213 height 37
click at [1321, 264] on span "Not Set" at bounding box center [1396, 256] width 181 height 16
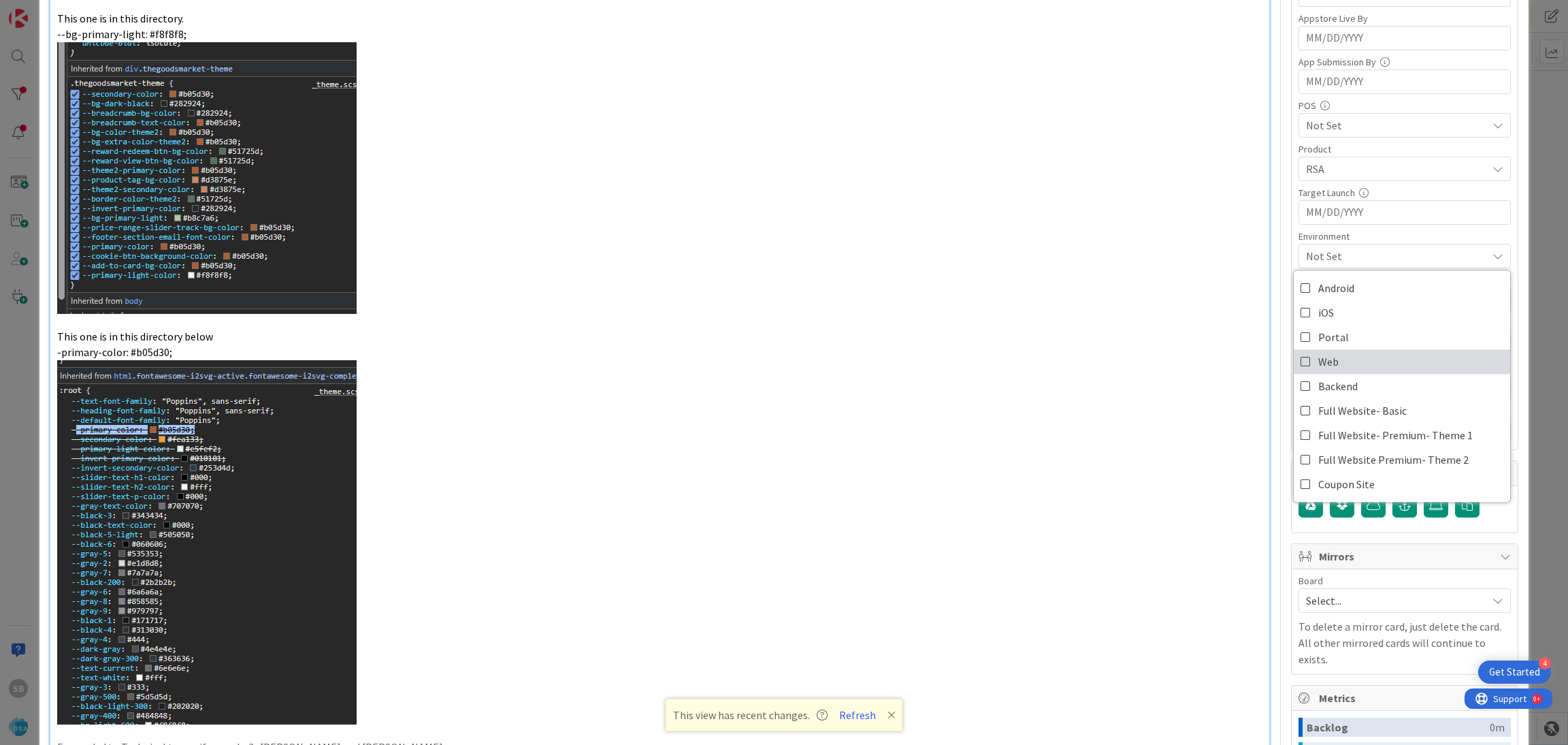
click at [1318, 358] on span "Web" at bounding box center [1328, 361] width 21 height 21
click at [1338, 169] on span "RSA" at bounding box center [1396, 168] width 181 height 16
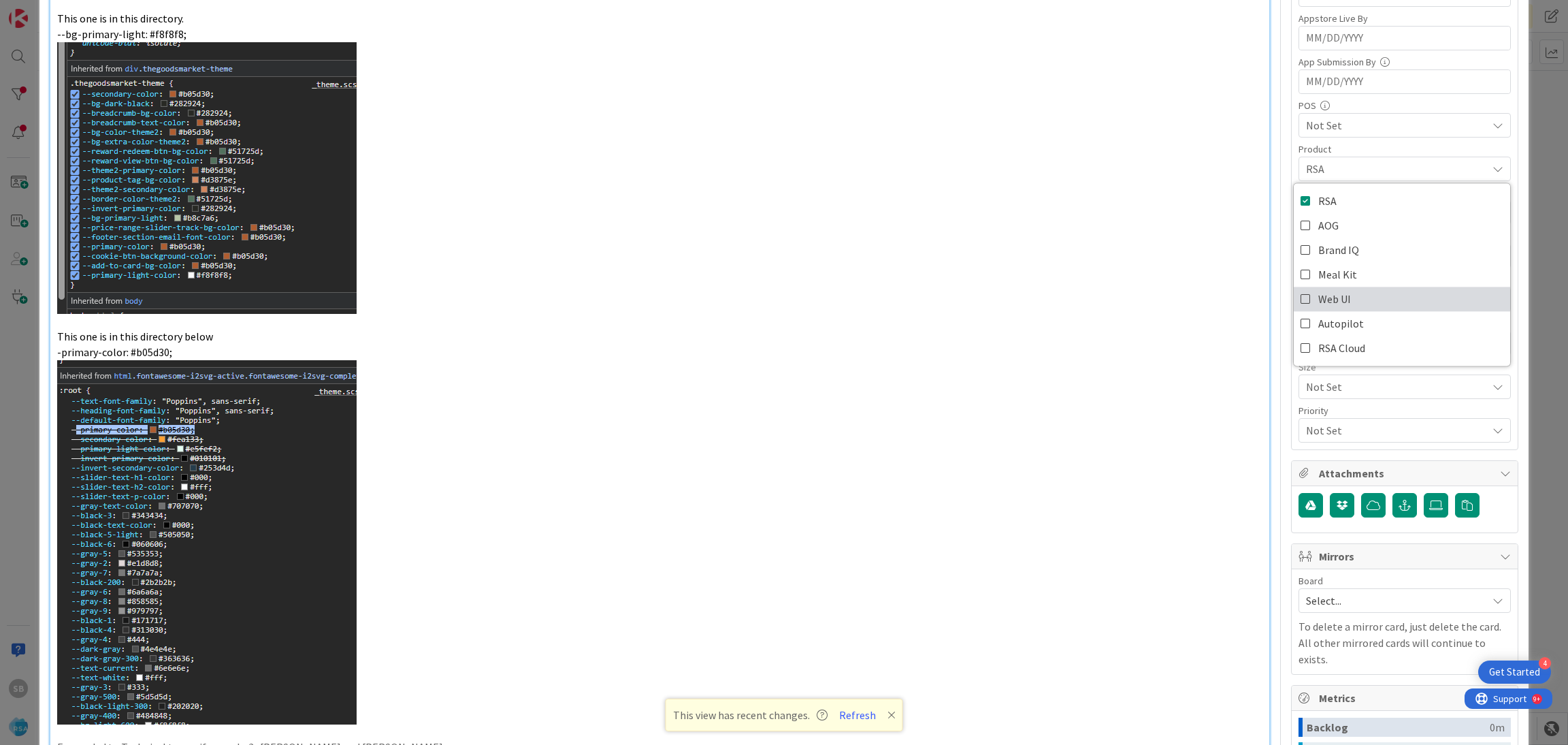
click at [1354, 290] on link "Web UI" at bounding box center [1402, 299] width 216 height 24
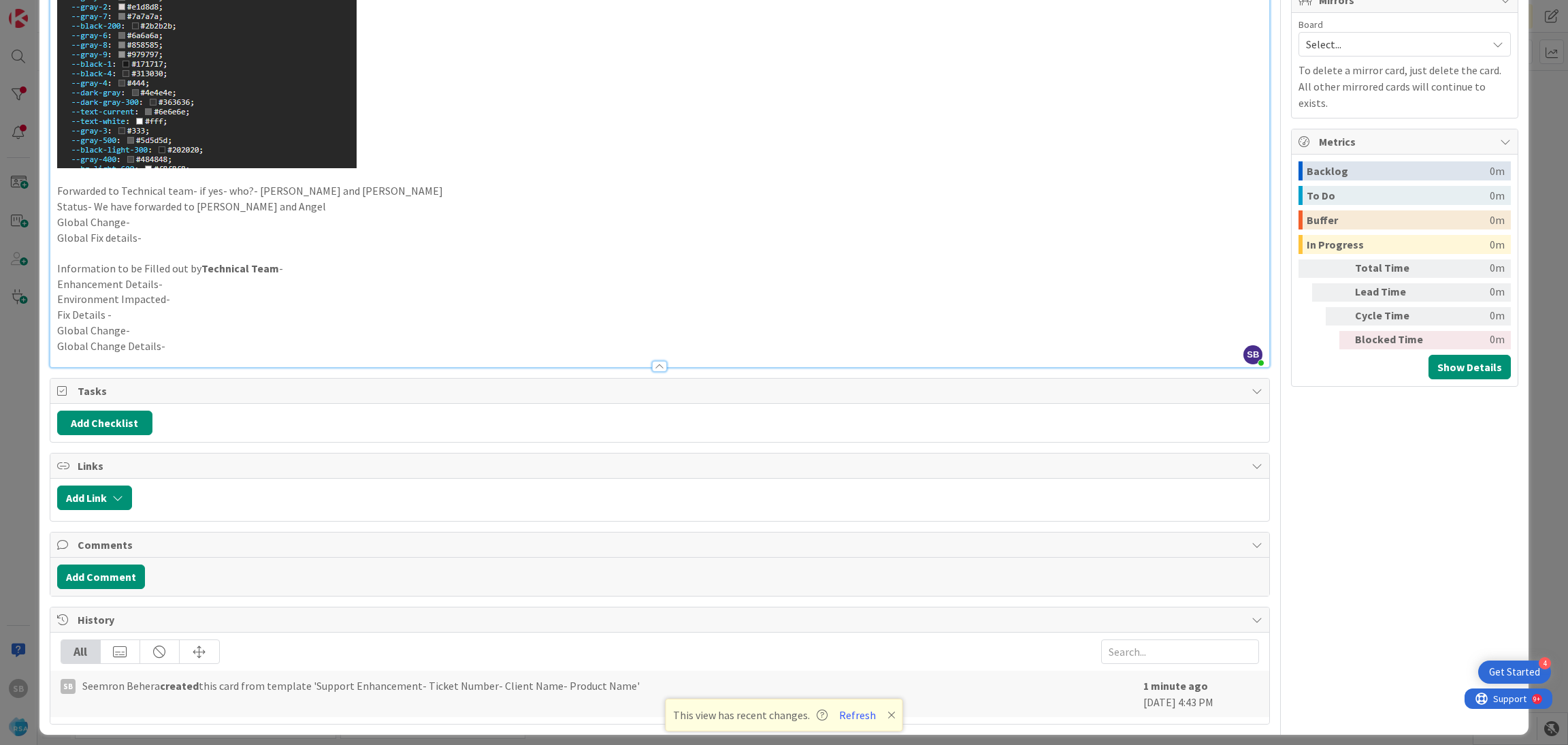
click at [1310, 37] on span "Select..." at bounding box center [1392, 43] width 175 height 19
click at [1324, 128] on span "Software Development" at bounding box center [1413, 132] width 180 height 21
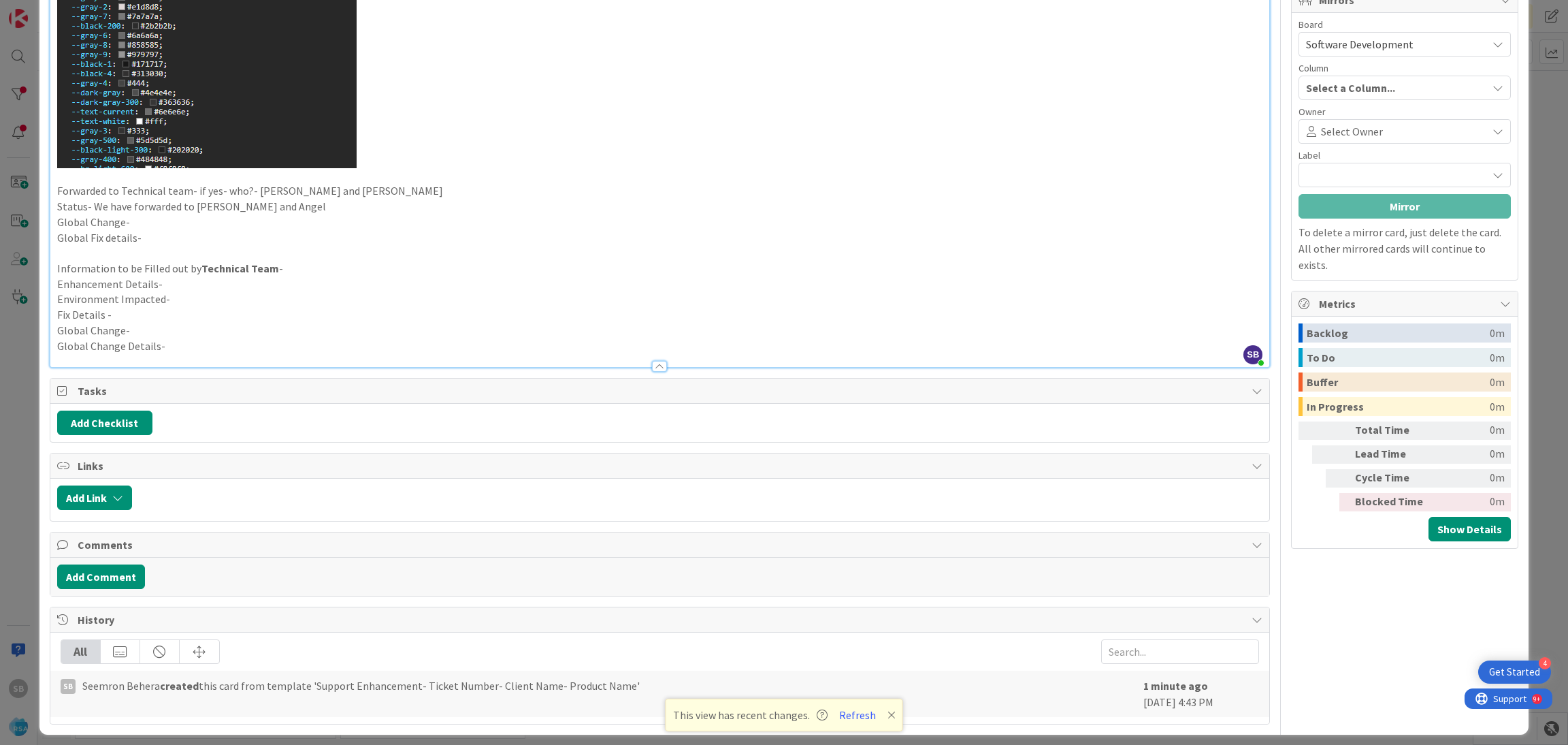
click at [1321, 128] on span "Select Owner" at bounding box center [1352, 131] width 62 height 16
type input "[PERSON_NAME]"
click at [1360, 188] on span "[PERSON_NAME]" at bounding box center [1383, 196] width 81 height 21
click at [1330, 166] on div "Partner Contributions" at bounding box center [1404, 175] width 213 height 24
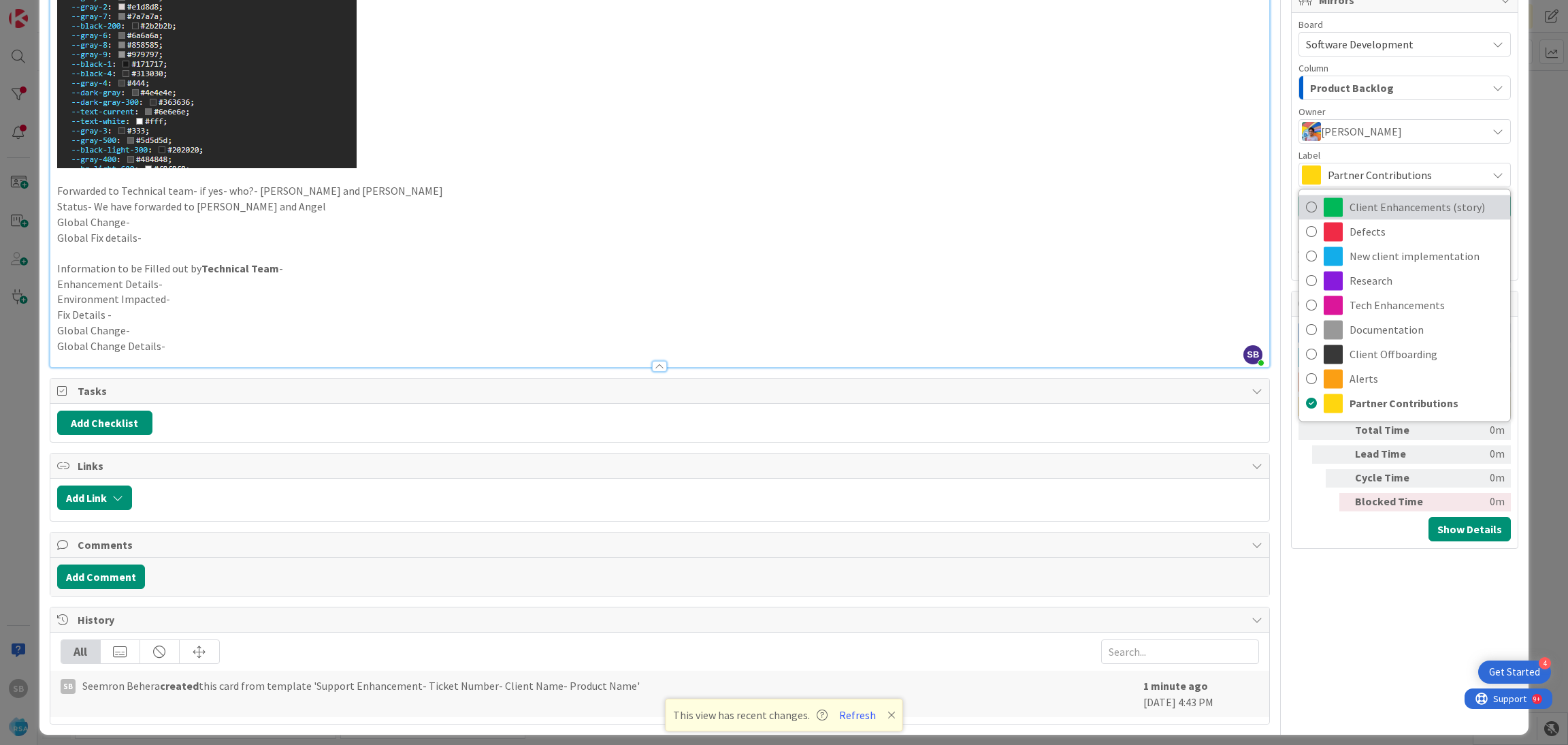
click at [1349, 207] on span "Client Enhancements (story)" at bounding box center [1426, 206] width 154 height 21
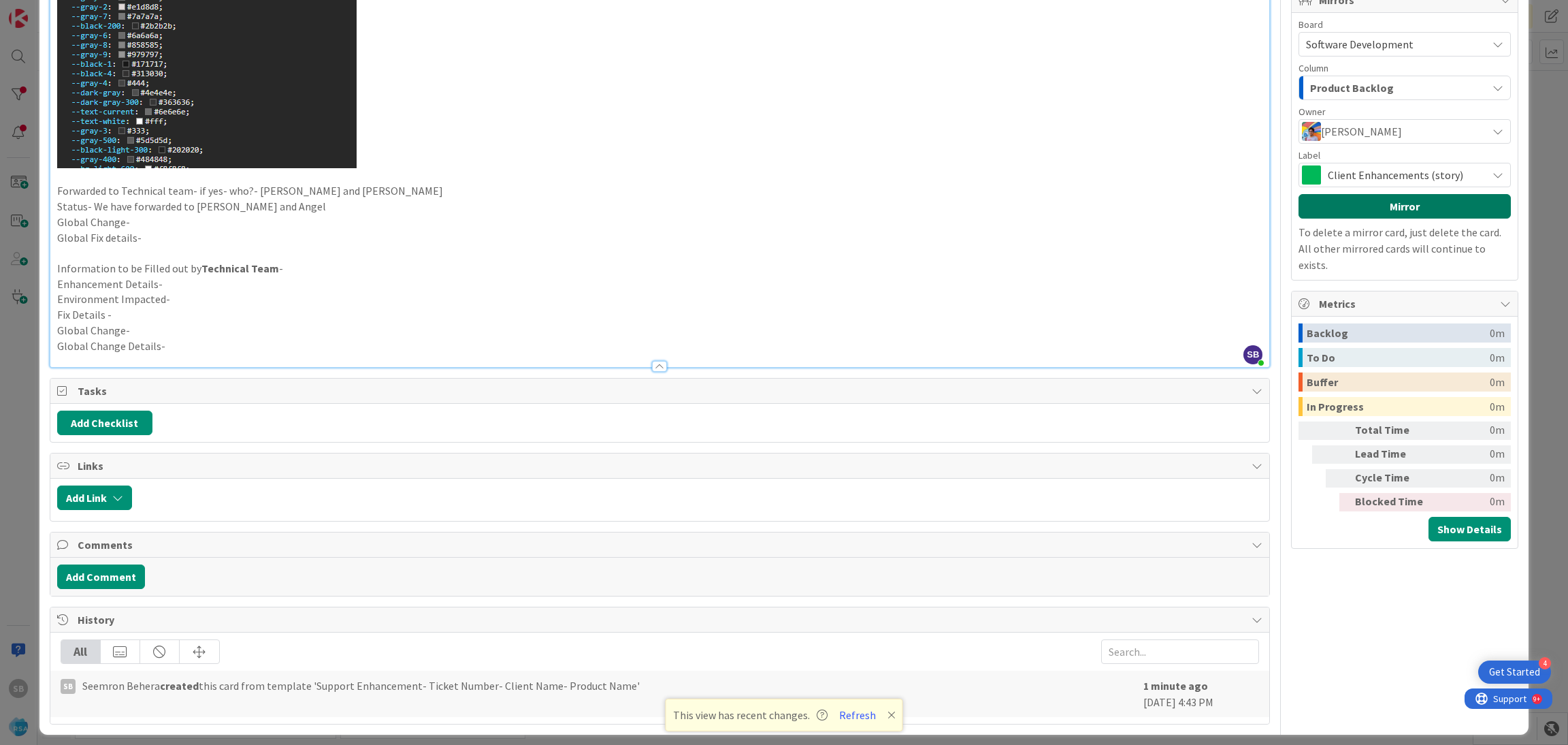
click at [1340, 207] on button "Mirror" at bounding box center [1404, 205] width 213 height 24
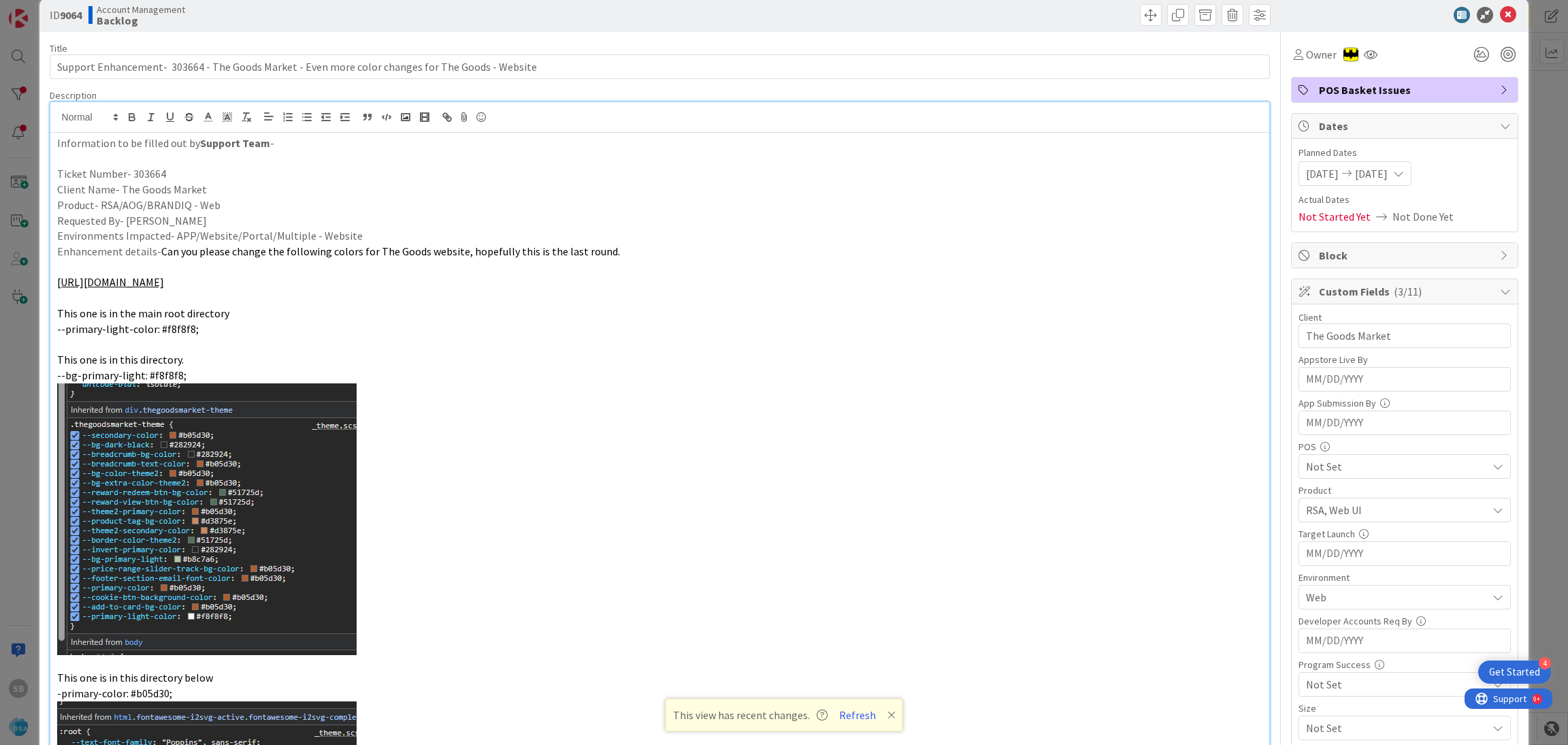
scroll to position [0, 0]
